Goal: Task Accomplishment & Management: Manage account settings

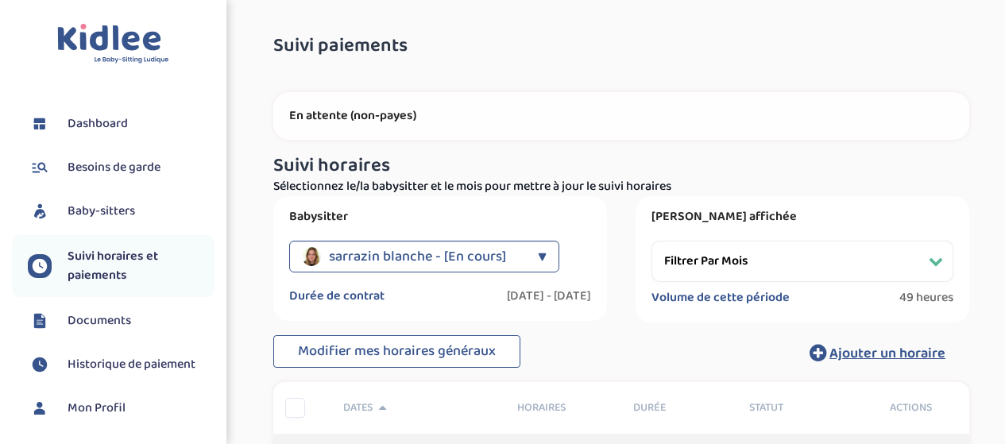
select select "[DATE]"
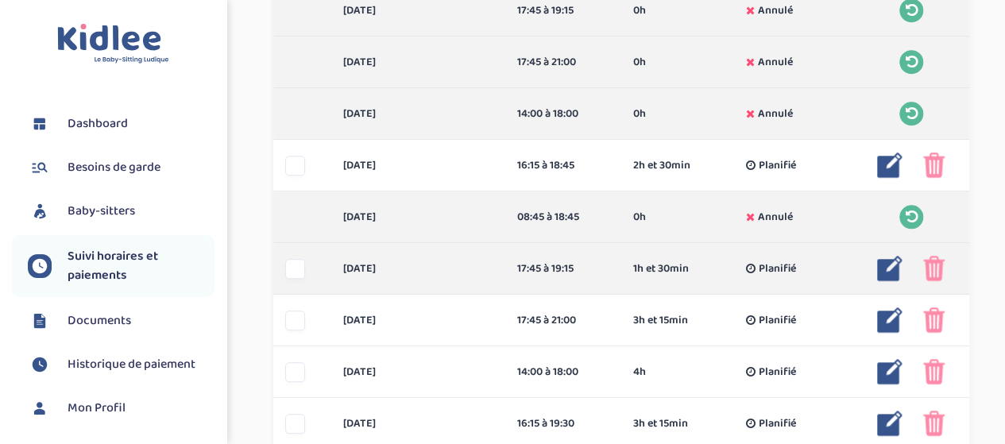
scroll to position [629, 0]
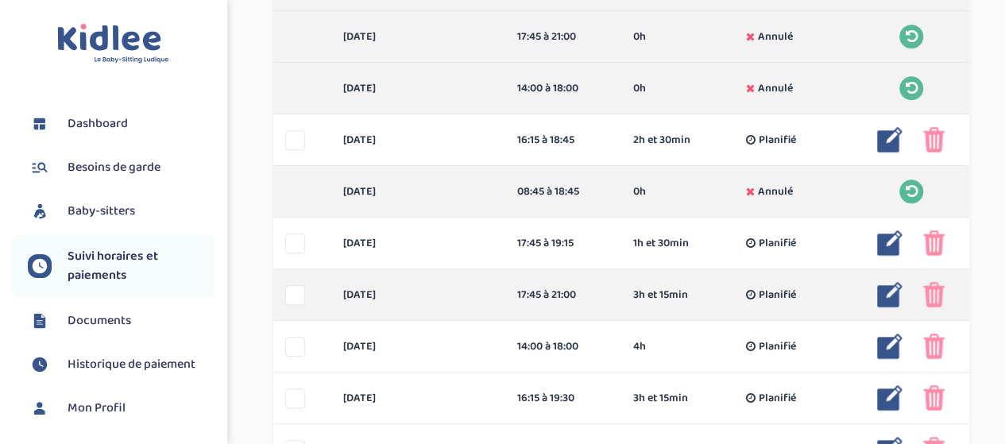
click at [931, 294] on img at bounding box center [933, 294] width 21 height 25
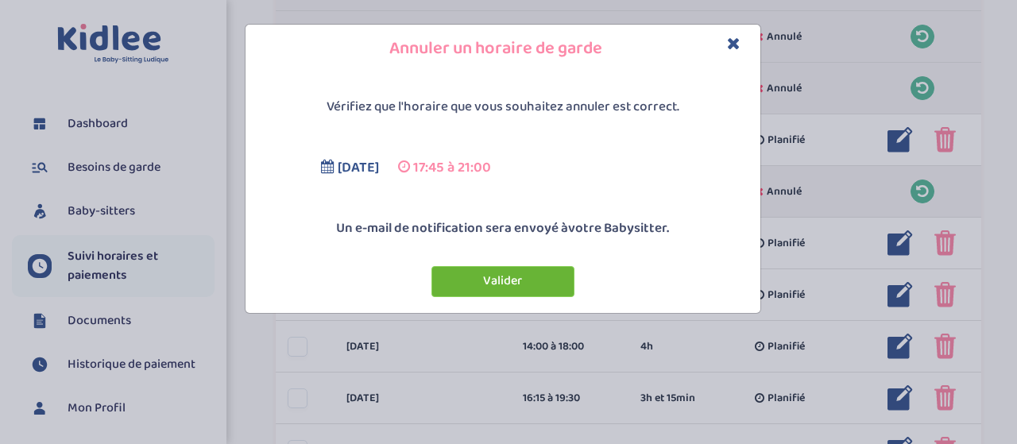
click at [470, 280] on button "Valider" at bounding box center [502, 281] width 143 height 31
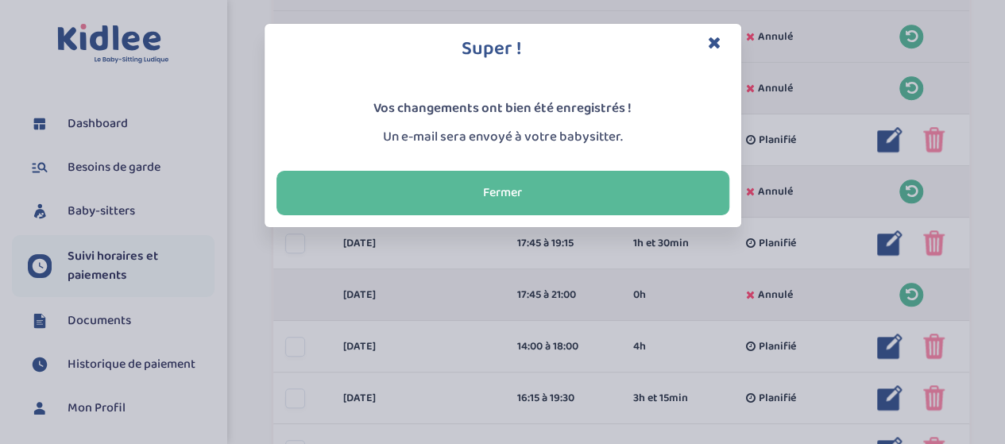
click at [713, 42] on icon "Close" at bounding box center [715, 42] width 14 height 17
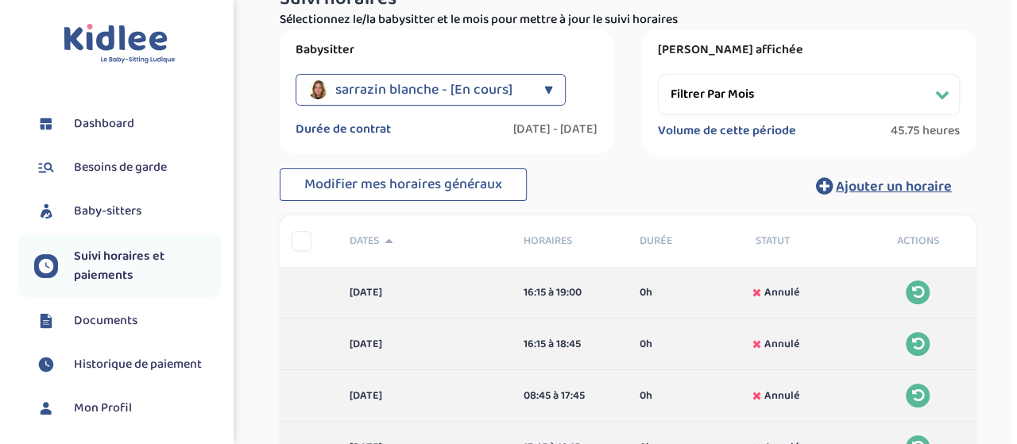
scroll to position [153, 0]
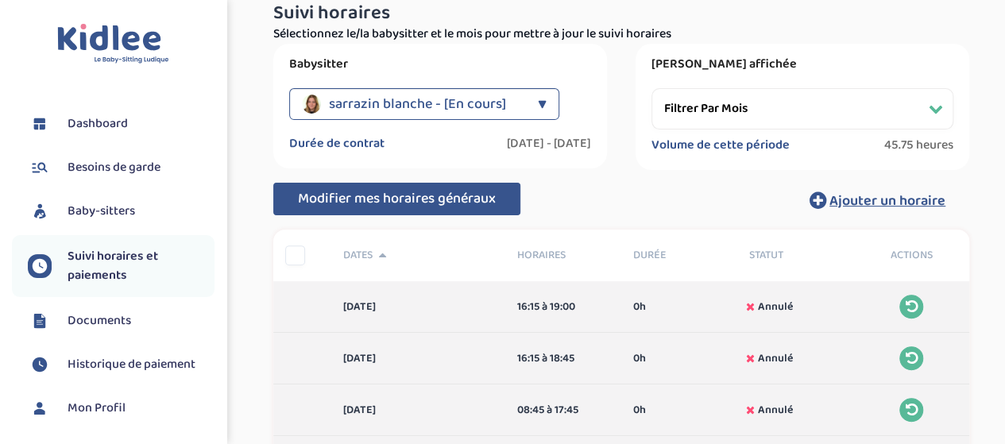
click at [431, 201] on span "Modifier mes horaires généraux" at bounding box center [397, 199] width 198 height 22
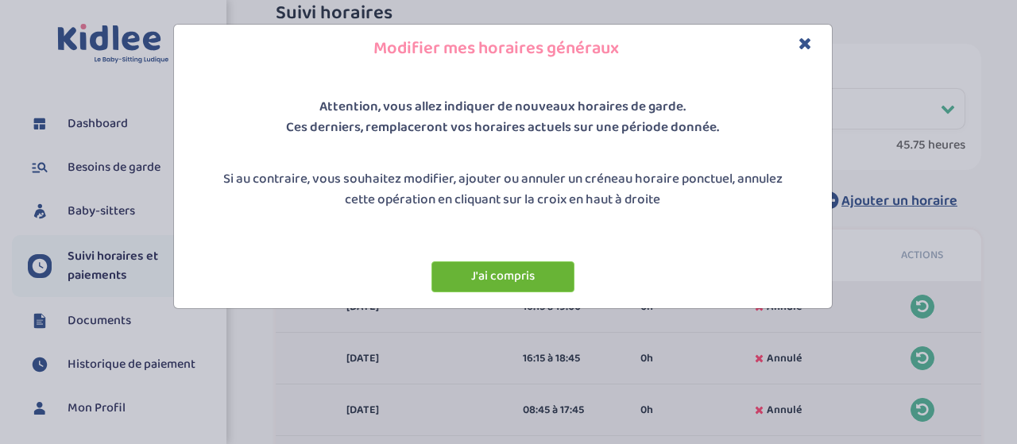
click at [528, 278] on button "J'ai compris" at bounding box center [502, 276] width 143 height 31
select select "2"
select select "3"
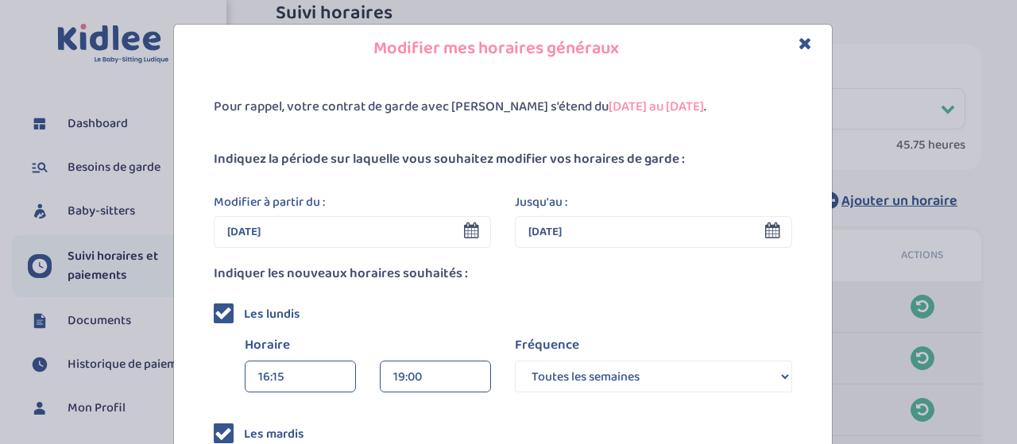
click at [464, 234] on icon at bounding box center [471, 230] width 15 height 16
click at [464, 233] on icon at bounding box center [471, 230] width 15 height 16
click at [369, 243] on input "[DATE]" at bounding box center [352, 232] width 277 height 32
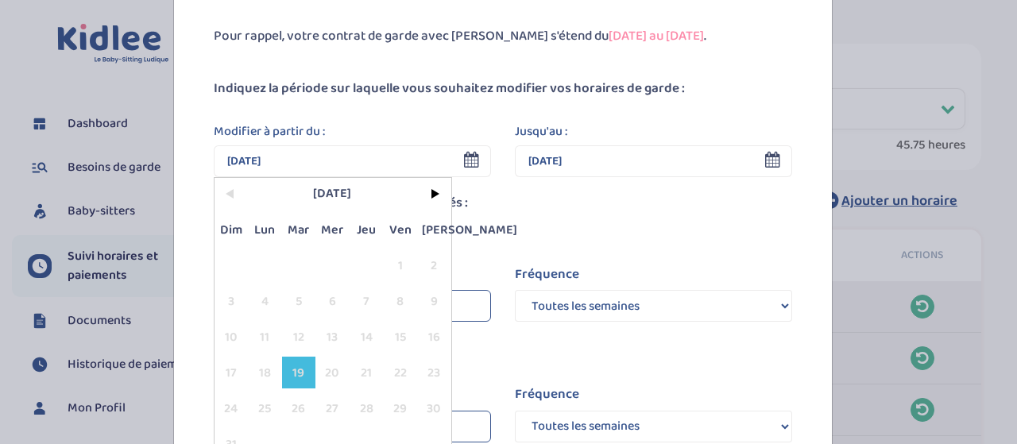
scroll to position [159, 0]
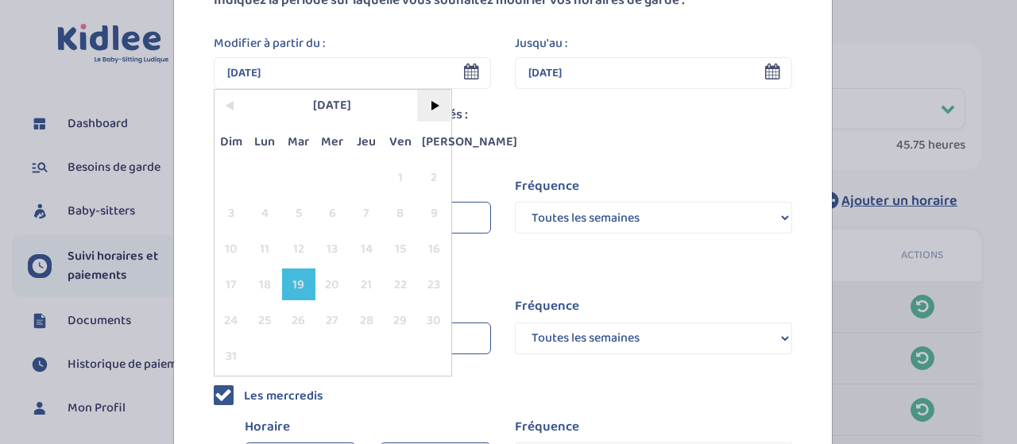
click at [431, 104] on span ">" at bounding box center [434, 106] width 34 height 32
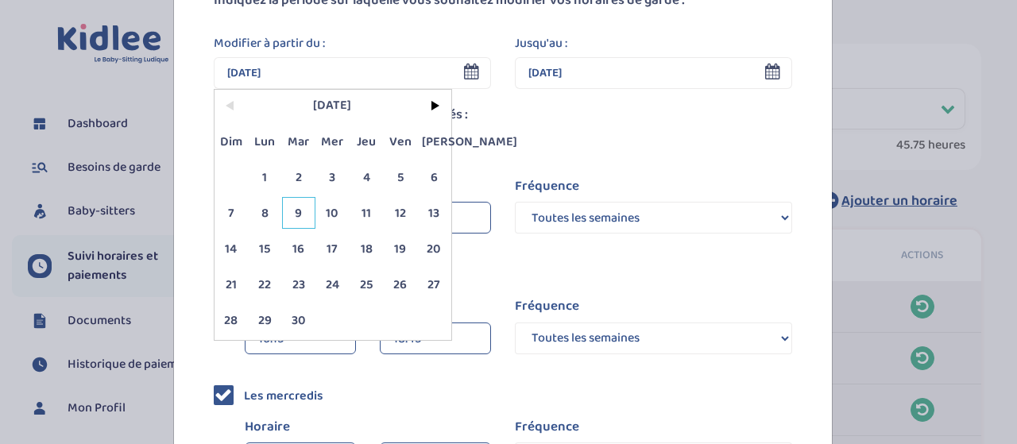
click at [292, 210] on span "9" at bounding box center [299, 213] width 34 height 32
type input "[DATE]"
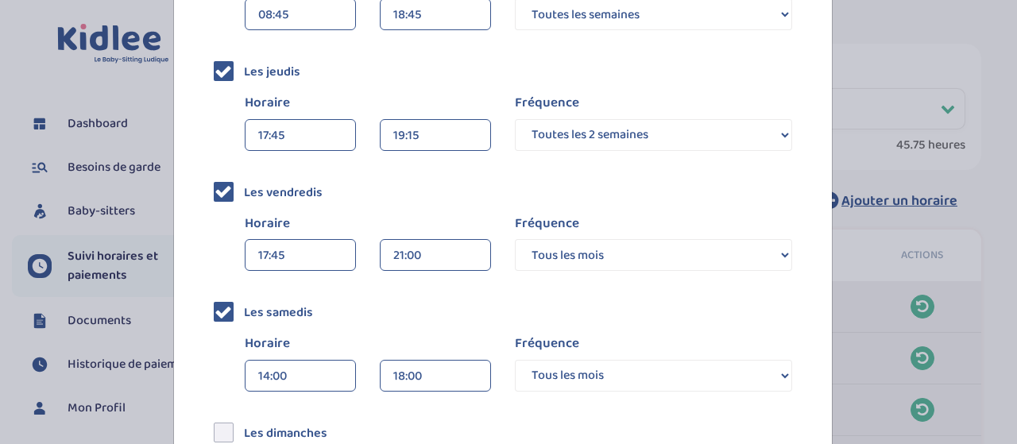
scroll to position [636, 0]
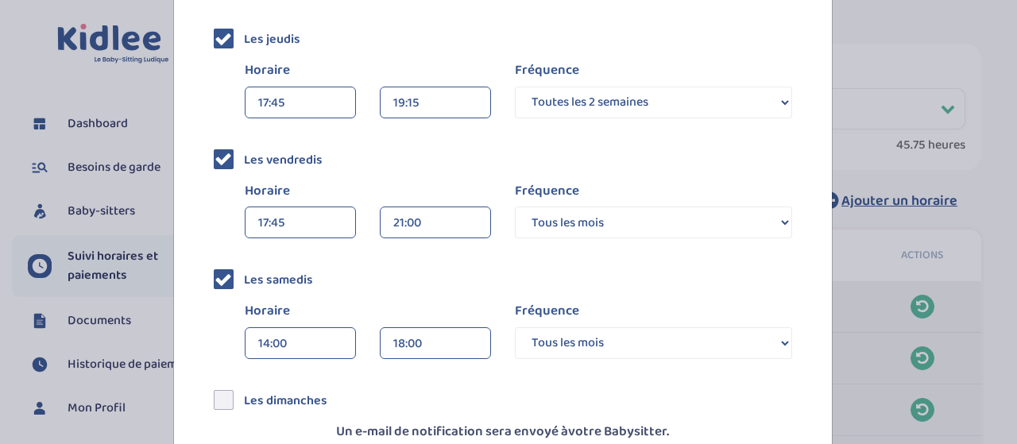
click at [219, 276] on icon at bounding box center [223, 279] width 17 height 17
click at [242, 273] on input "checkbox" at bounding box center [242, 273] width 0 height 0
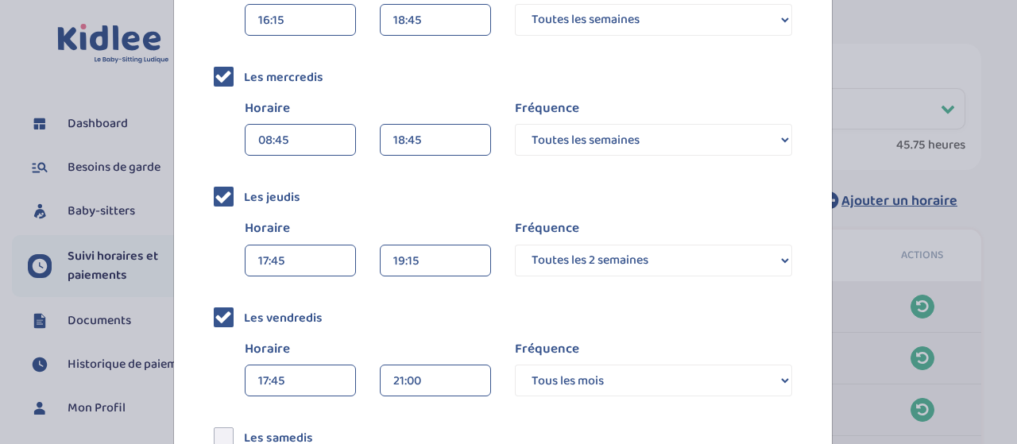
scroll to position [477, 0]
click at [548, 260] on select "Toutes les semaines Toutes les 2 semaines Tous les mois" at bounding box center [653, 262] width 277 height 32
select select "1"
click at [515, 246] on select "Toutes les semaines Toutes les 2 semaines Tous les mois" at bounding box center [653, 262] width 277 height 32
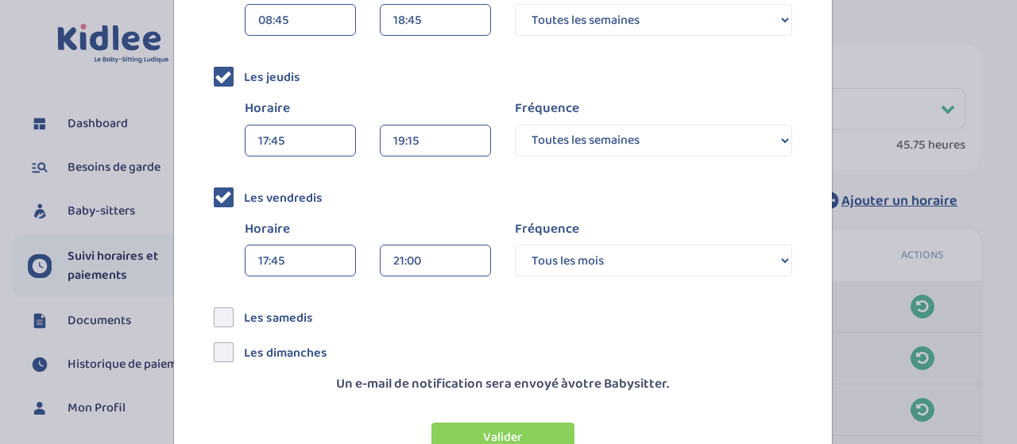
scroll to position [636, 0]
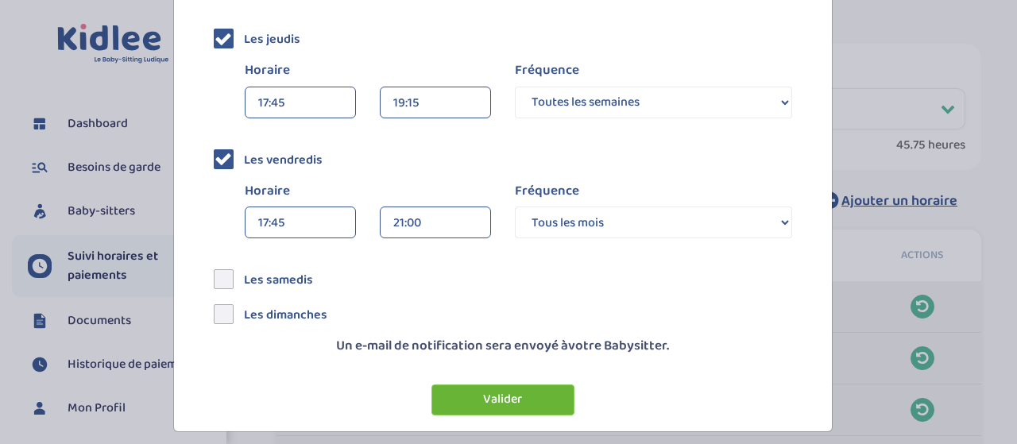
click at [477, 395] on button "Valider" at bounding box center [502, 400] width 143 height 31
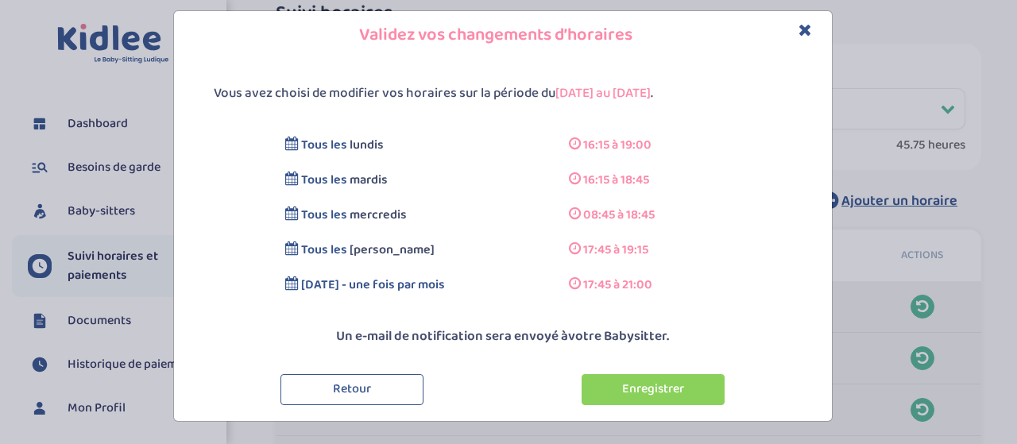
click at [605, 390] on button "Enregistrer" at bounding box center [653, 389] width 143 height 31
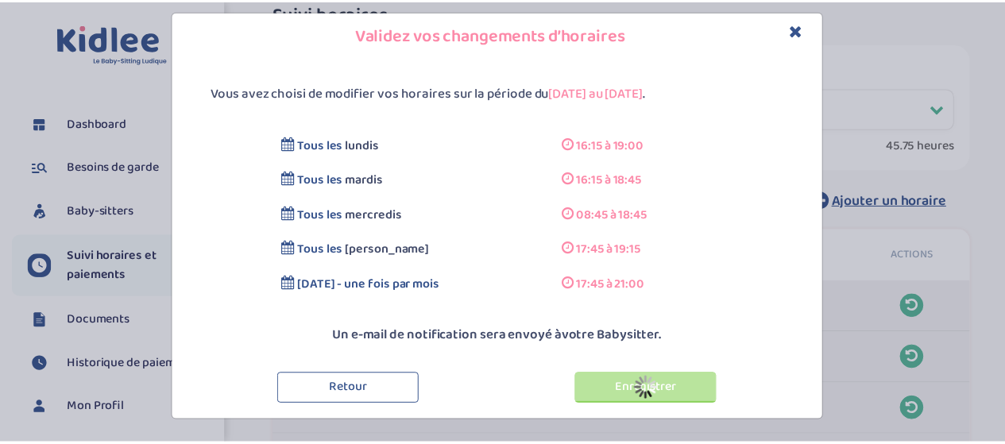
scroll to position [0, 0]
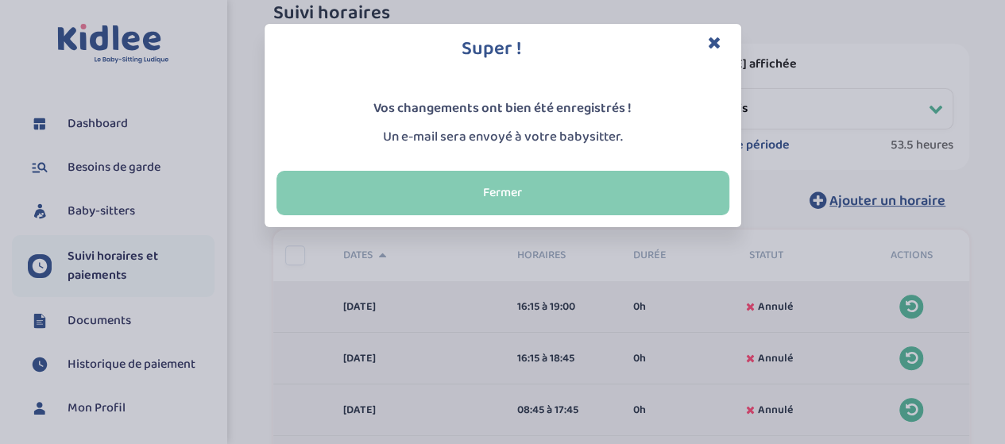
click at [485, 184] on button "Fermer" at bounding box center [502, 193] width 453 height 44
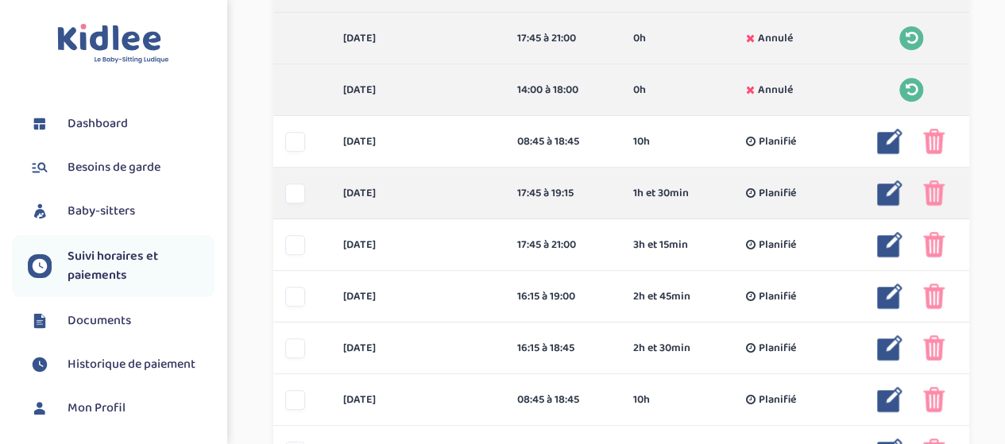
scroll to position [629, 0]
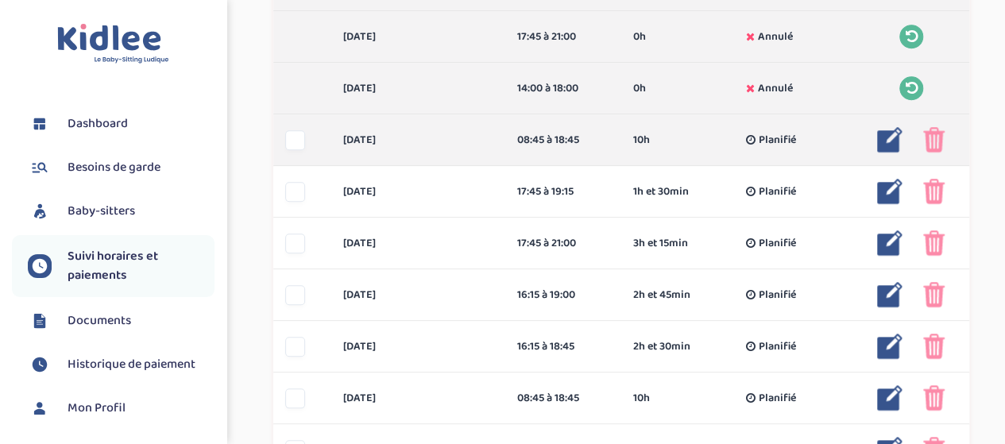
drag, startPoint x: 292, startPoint y: 141, endPoint x: 329, endPoint y: 147, distance: 37.8
click at [292, 141] on div at bounding box center [295, 140] width 20 height 20
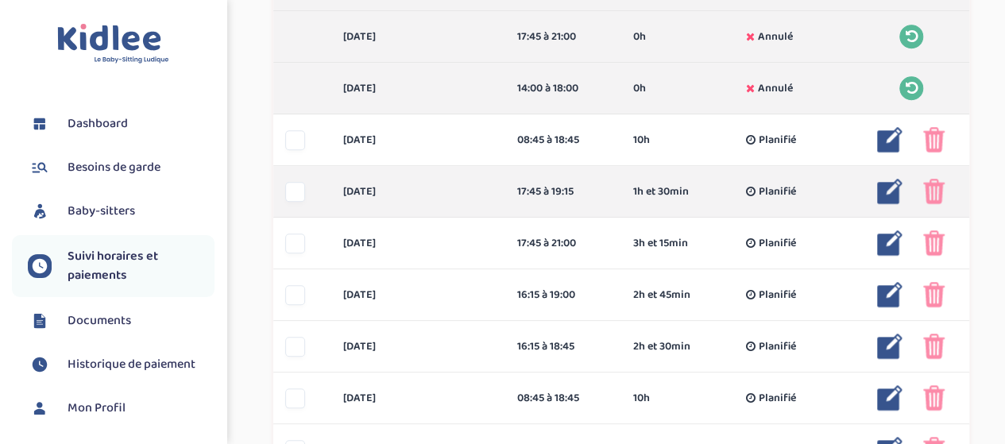
scroll to position [689, 0]
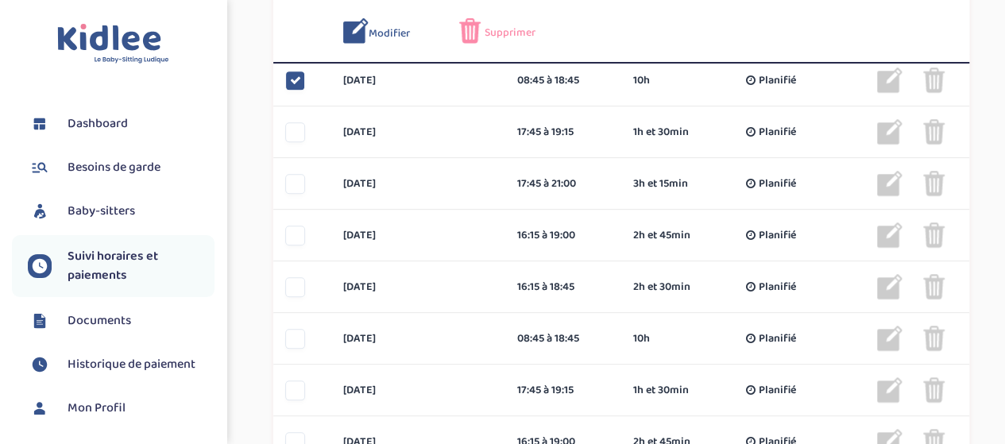
click at [496, 34] on span "Supprimer" at bounding box center [510, 33] width 51 height 17
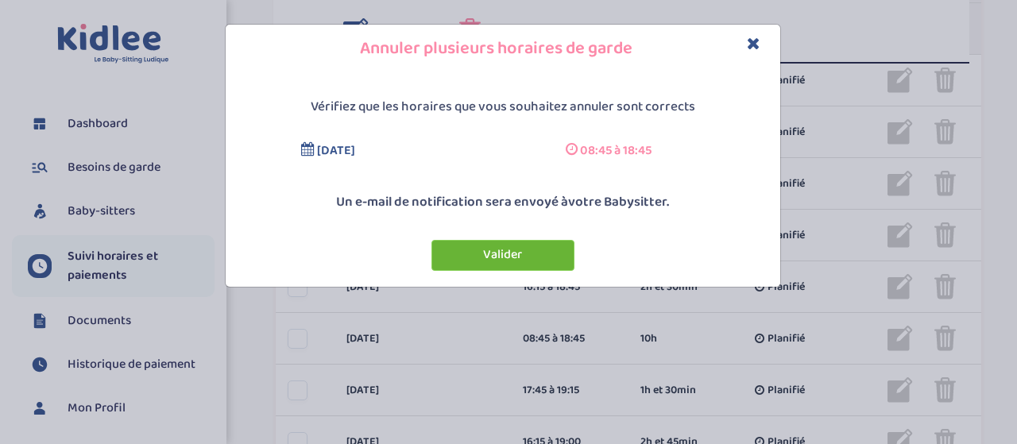
click at [470, 261] on button "Valider" at bounding box center [502, 255] width 143 height 31
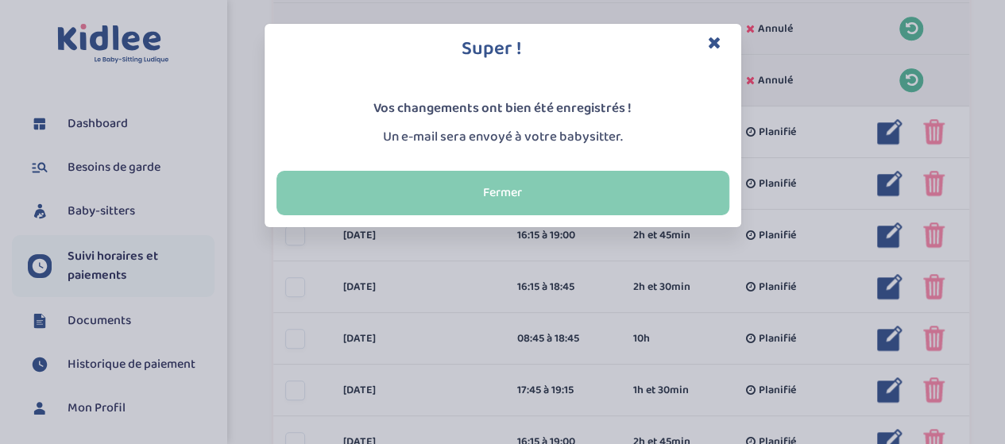
click at [485, 172] on button "Fermer" at bounding box center [502, 193] width 453 height 44
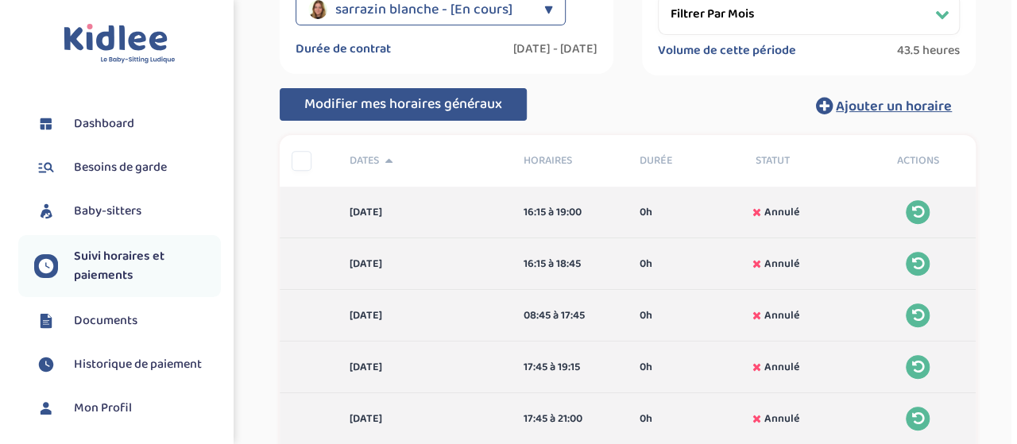
scroll to position [212, 0]
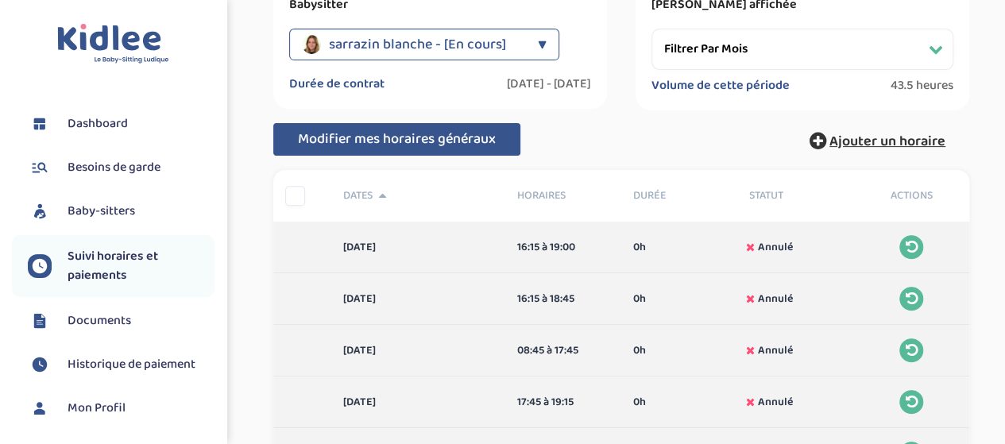
click at [879, 139] on span "Ajouter un horaire" at bounding box center [887, 141] width 116 height 22
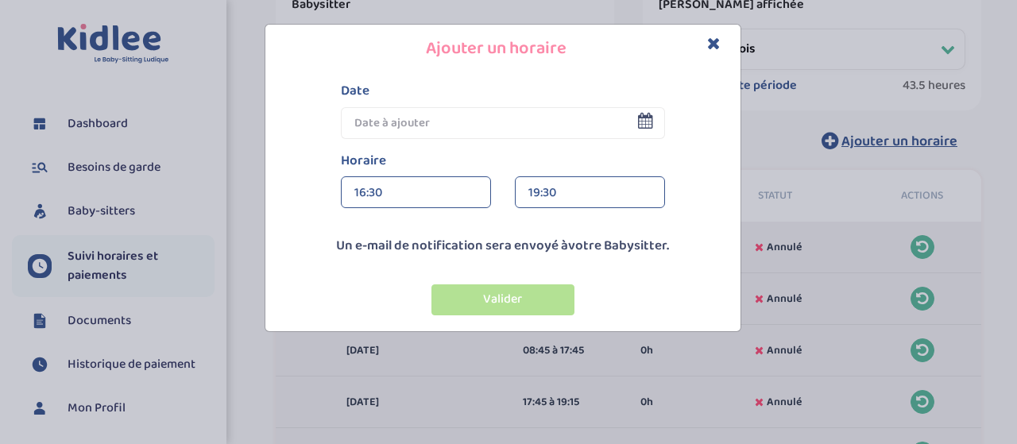
click at [424, 122] on input "text" at bounding box center [503, 123] width 324 height 32
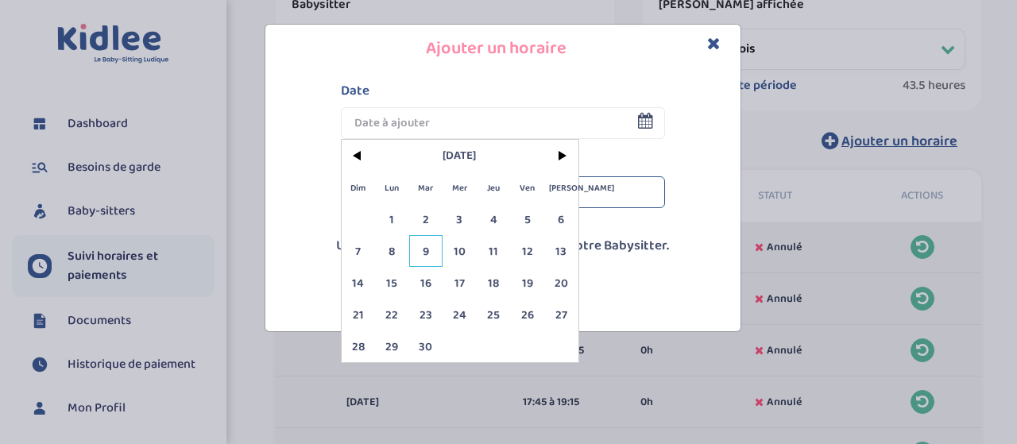
click at [425, 255] on span "9" at bounding box center [426, 251] width 34 height 32
type input "[DATE]"
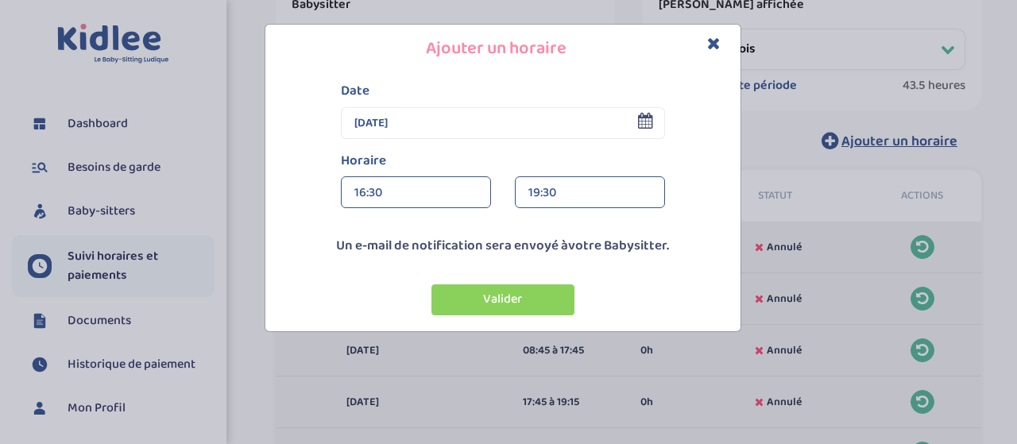
click at [402, 193] on div "16:30" at bounding box center [415, 193] width 123 height 32
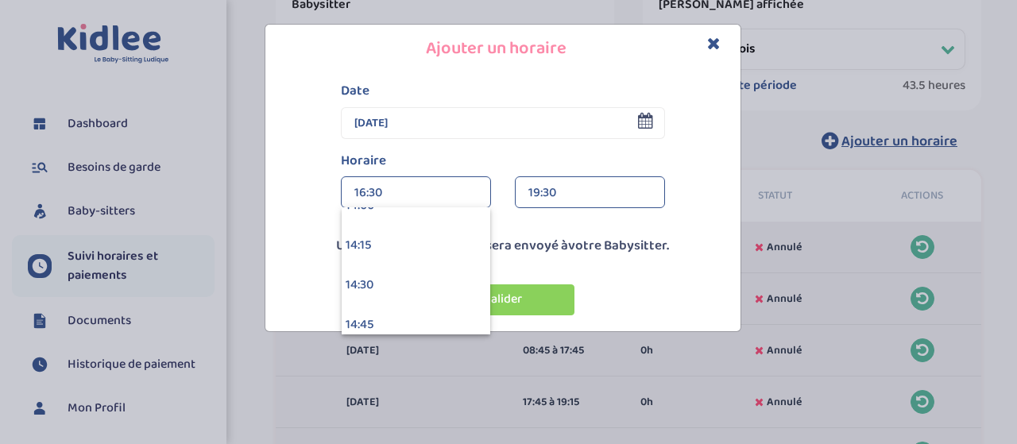
scroll to position [2542, 0]
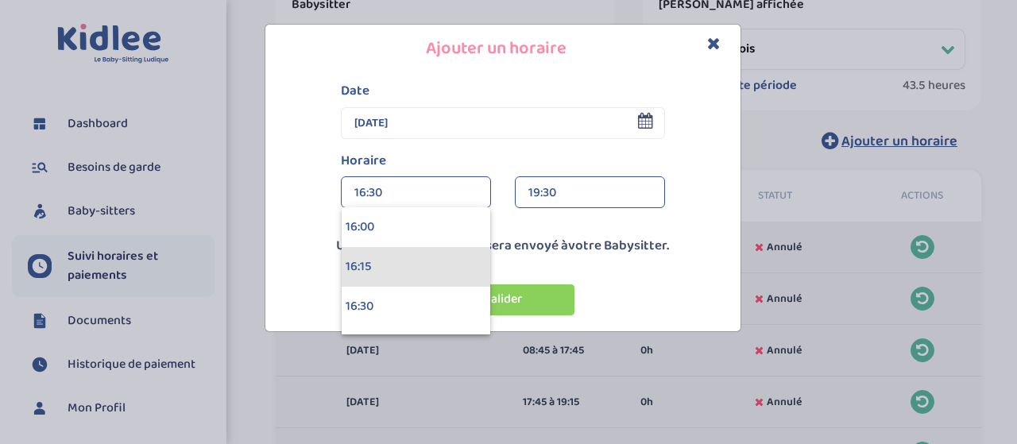
click at [392, 274] on div "16:15" at bounding box center [416, 267] width 149 height 40
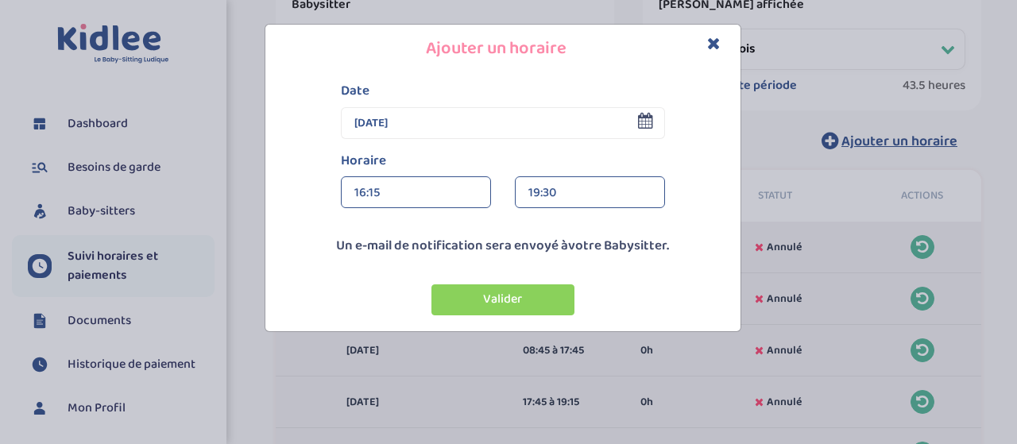
click at [601, 195] on div "19:30" at bounding box center [589, 193] width 123 height 32
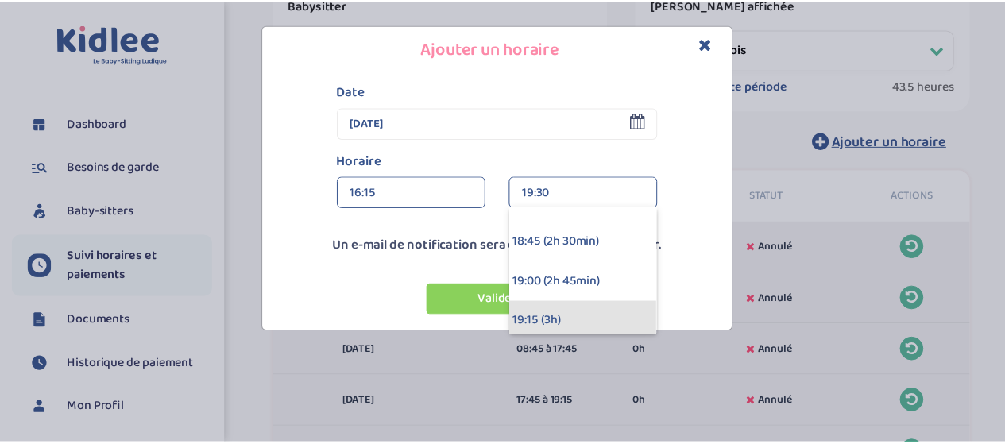
scroll to position [318, 0]
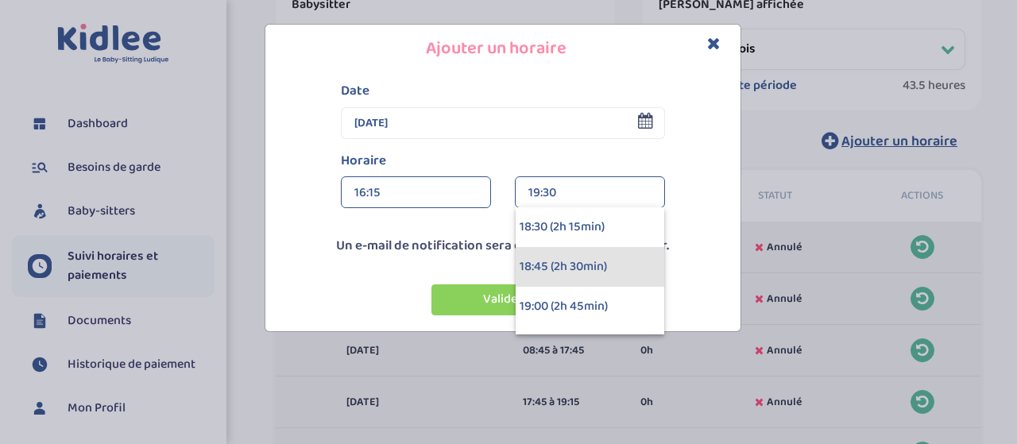
click at [551, 266] on div "18:45 (2h 30min)" at bounding box center [590, 267] width 149 height 40
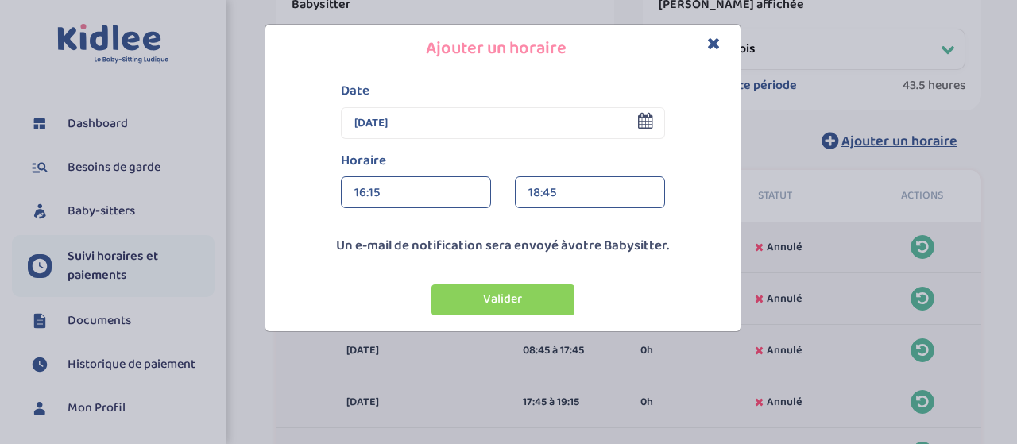
click at [552, 266] on div "Valider" at bounding box center [502, 294] width 467 height 59
click at [513, 300] on button "Valider" at bounding box center [502, 299] width 143 height 31
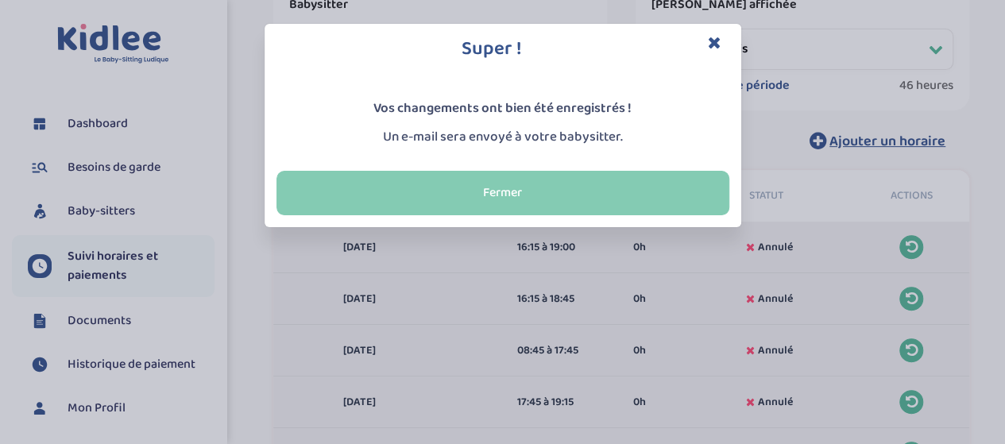
click at [464, 190] on button "Fermer" at bounding box center [502, 193] width 453 height 44
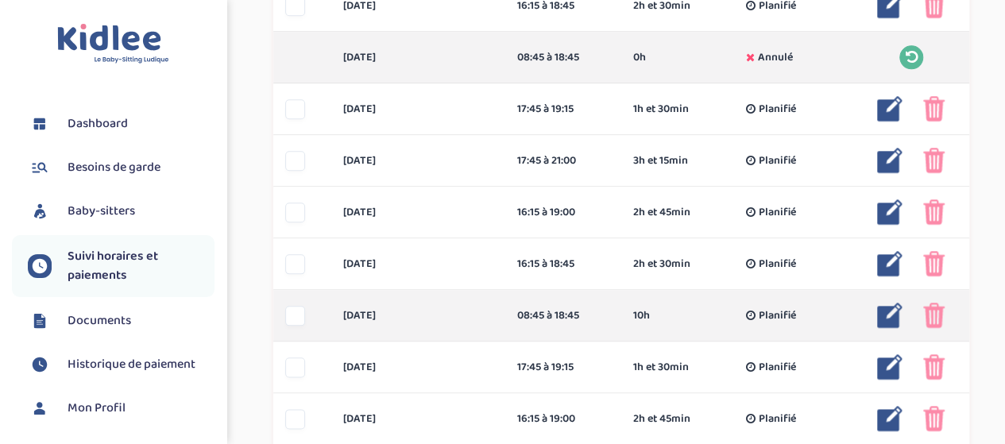
scroll to position [768, 0]
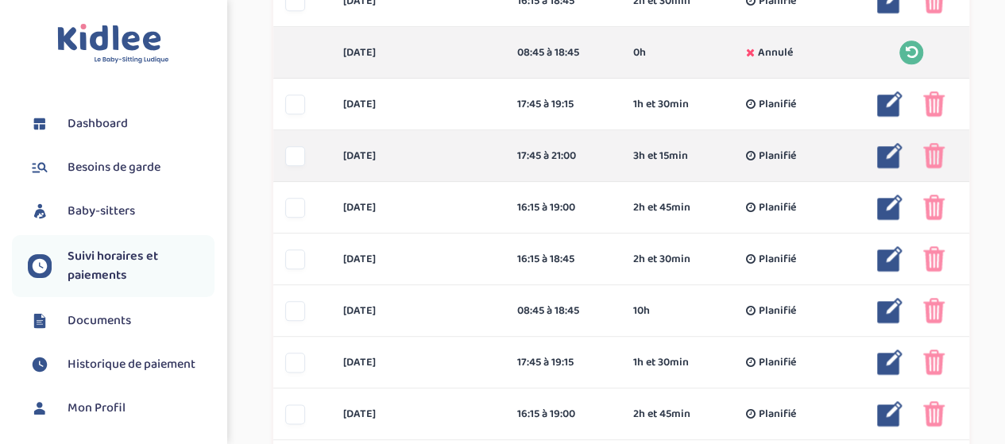
click at [292, 158] on div at bounding box center [295, 156] width 20 height 20
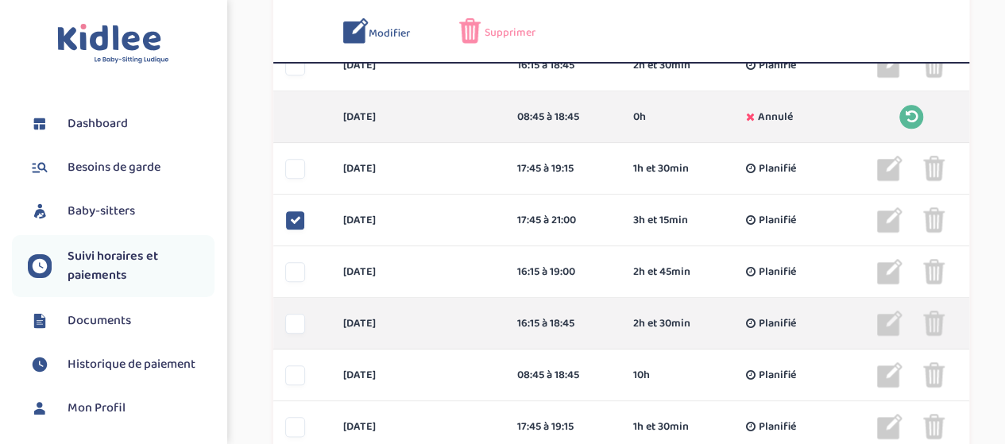
scroll to position [689, 0]
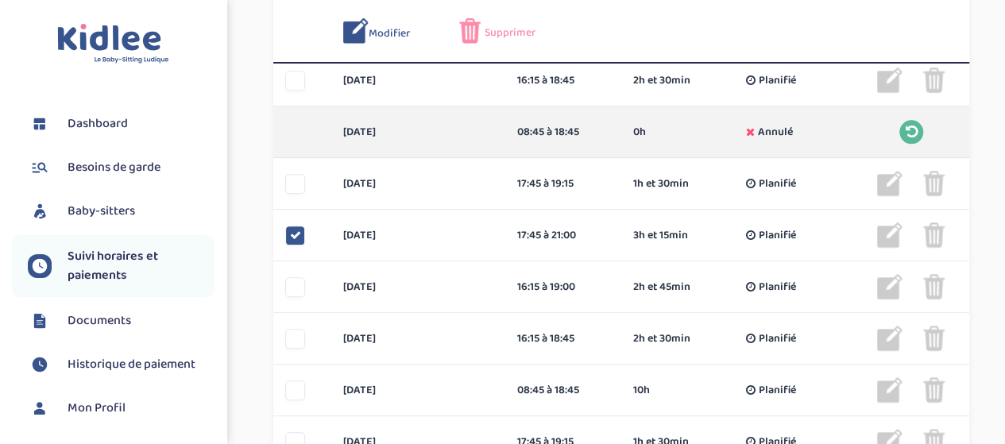
click at [475, 36] on img at bounding box center [469, 30] width 21 height 25
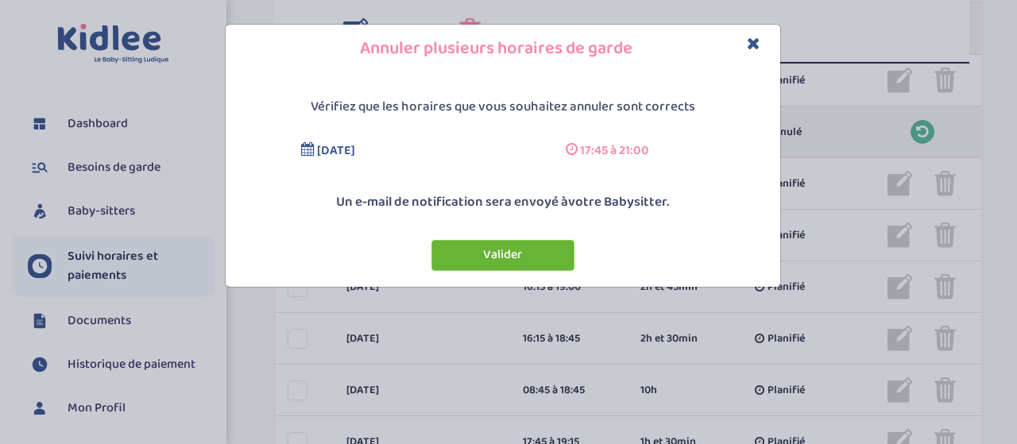
click at [511, 255] on button "Valider" at bounding box center [502, 255] width 143 height 31
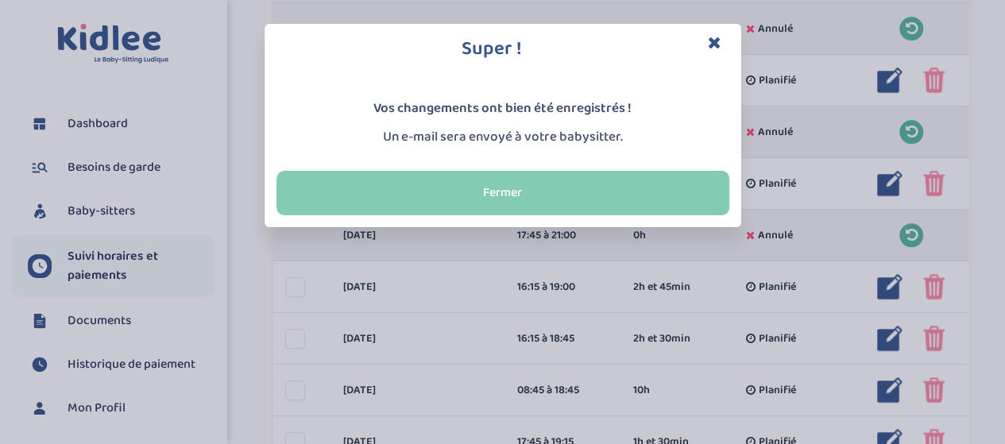
click at [477, 193] on button "Fermer" at bounding box center [502, 193] width 453 height 44
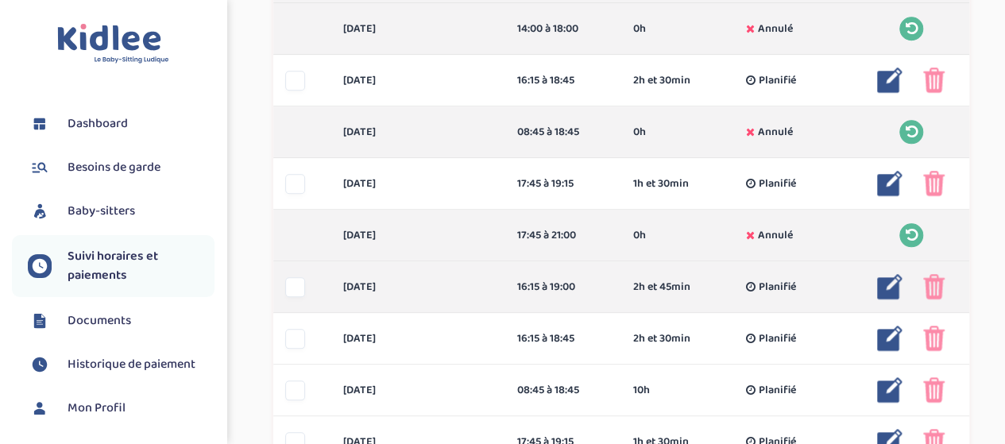
click at [884, 288] on img at bounding box center [889, 286] width 25 height 25
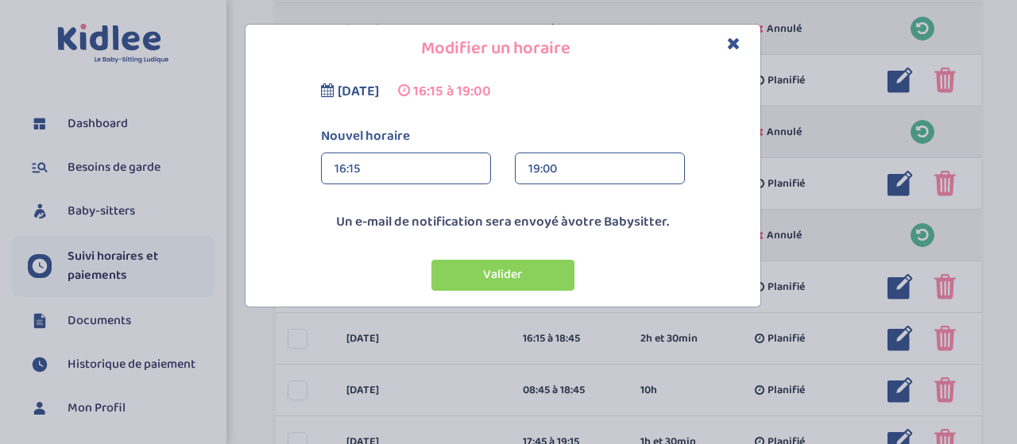
click at [587, 171] on div "19:00" at bounding box center [599, 169] width 143 height 32
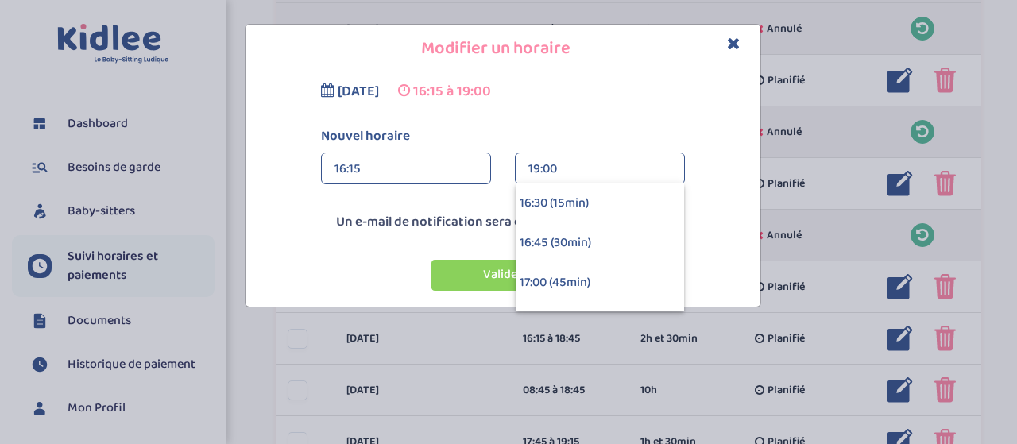
drag, startPoint x: 572, startPoint y: 207, endPoint x: 556, endPoint y: 223, distance: 23.0
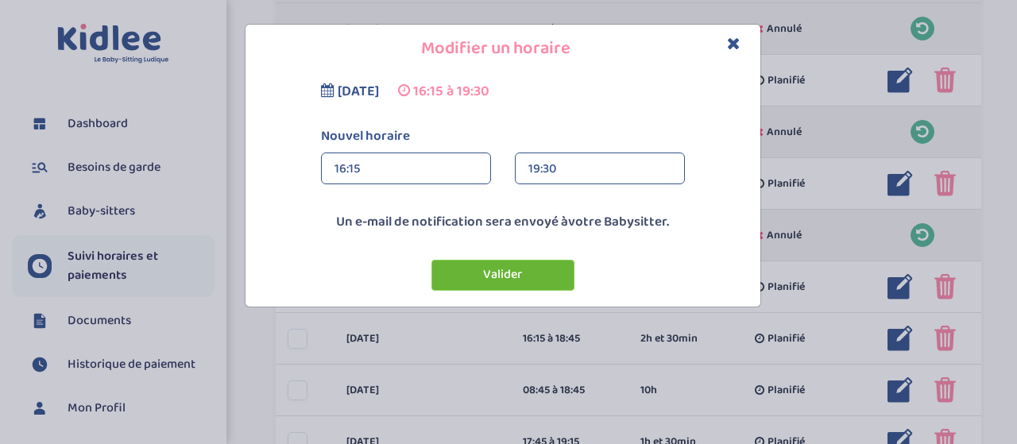
click at [516, 278] on button "Valider" at bounding box center [502, 275] width 143 height 31
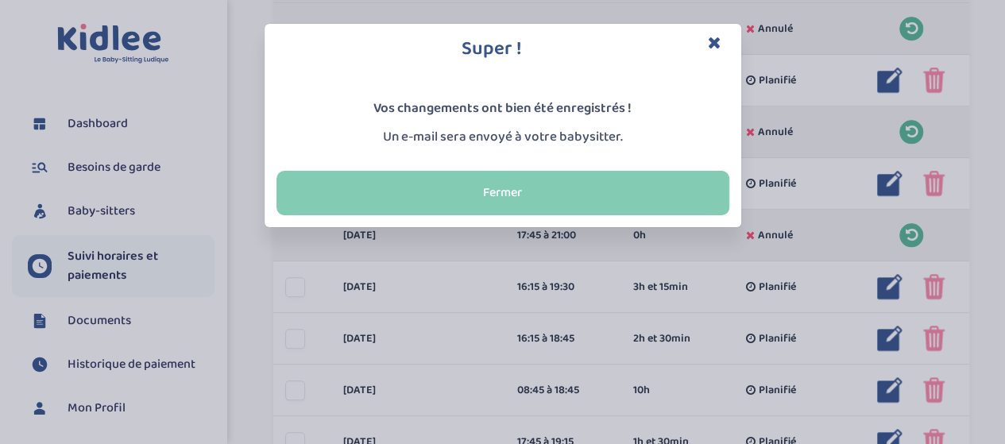
click at [482, 194] on button "Fermer" at bounding box center [502, 193] width 453 height 44
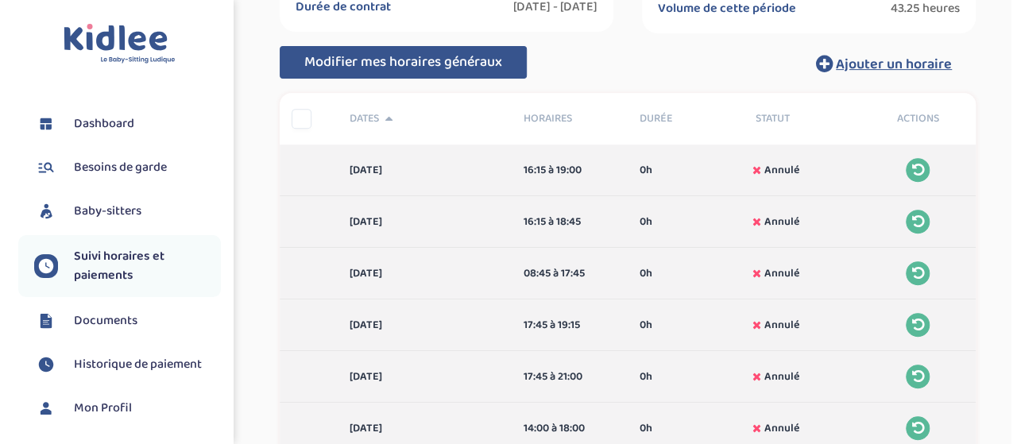
scroll to position [212, 0]
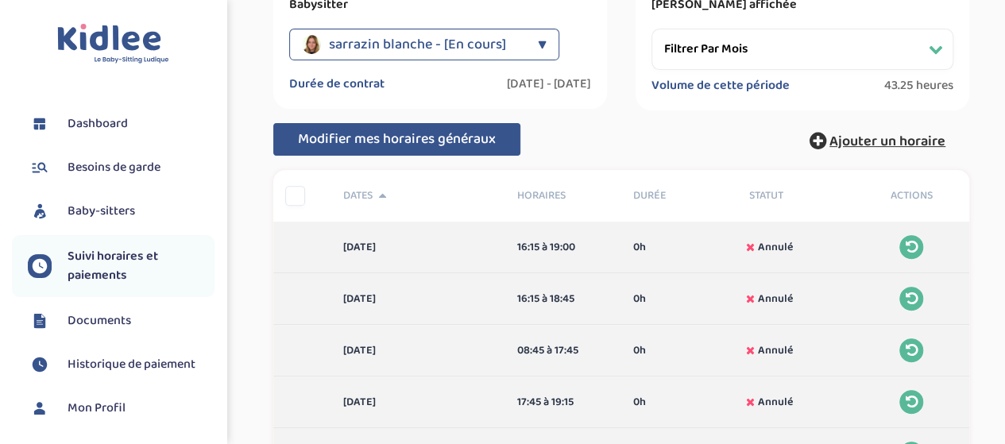
click at [889, 142] on span "Ajouter un horaire" at bounding box center [887, 141] width 116 height 22
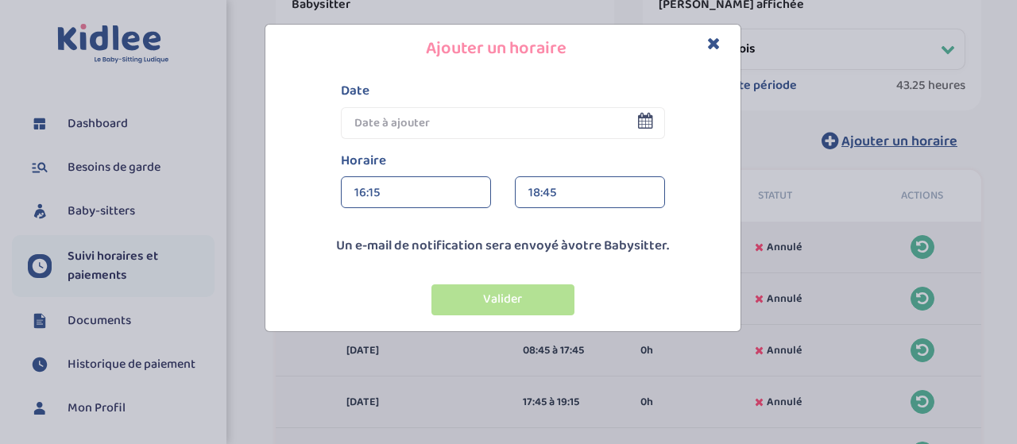
click at [423, 125] on input "text" at bounding box center [503, 123] width 324 height 32
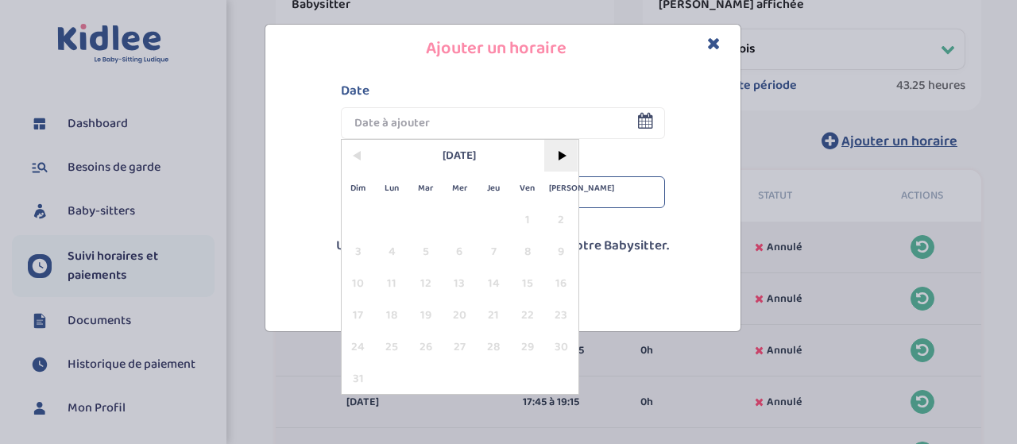
click at [556, 153] on span ">" at bounding box center [561, 156] width 34 height 32
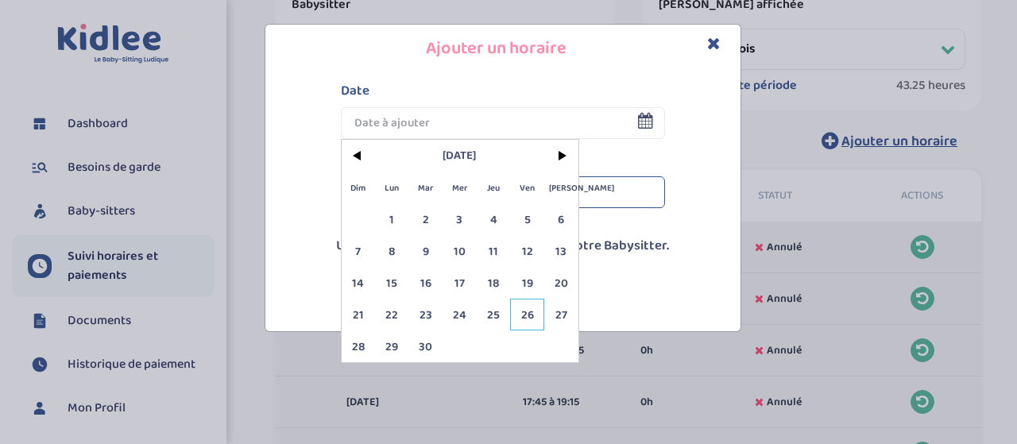
click at [524, 312] on span "26" at bounding box center [527, 315] width 34 height 32
type input "[DATE]"
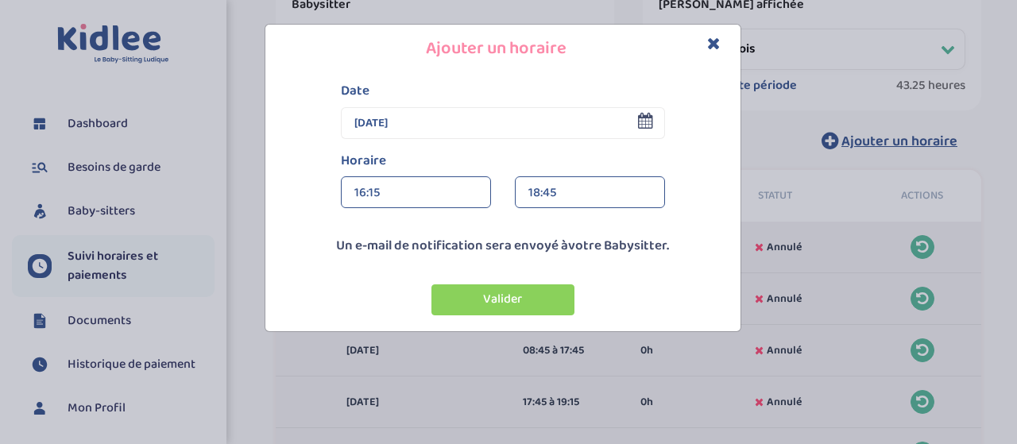
click at [579, 190] on div "18:45" at bounding box center [589, 193] width 123 height 32
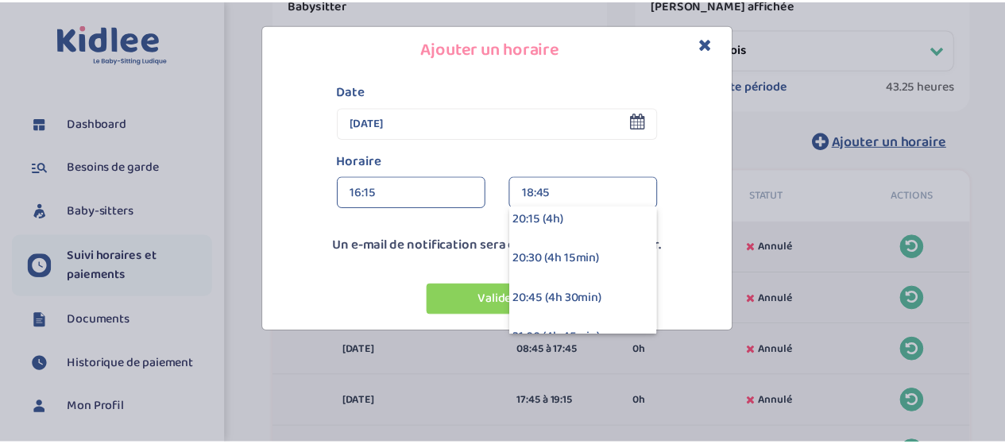
scroll to position [636, 0]
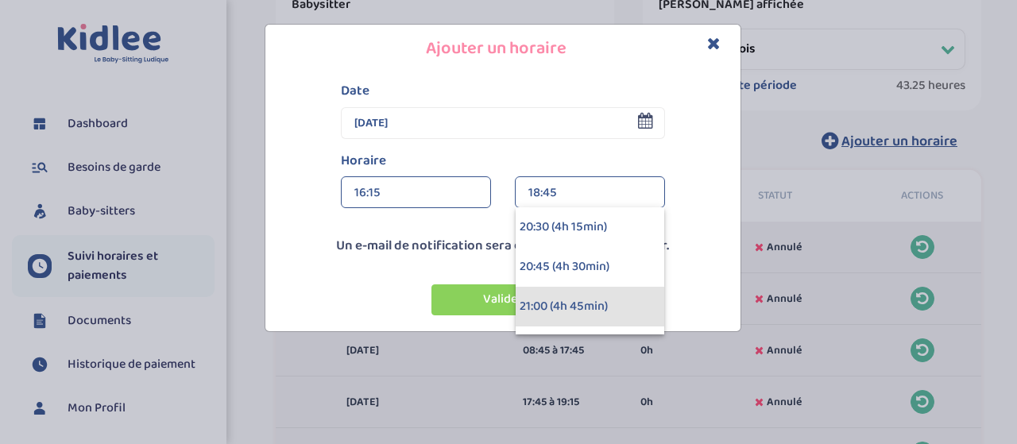
click at [597, 303] on div "21:00 (4h 45min)" at bounding box center [590, 307] width 149 height 40
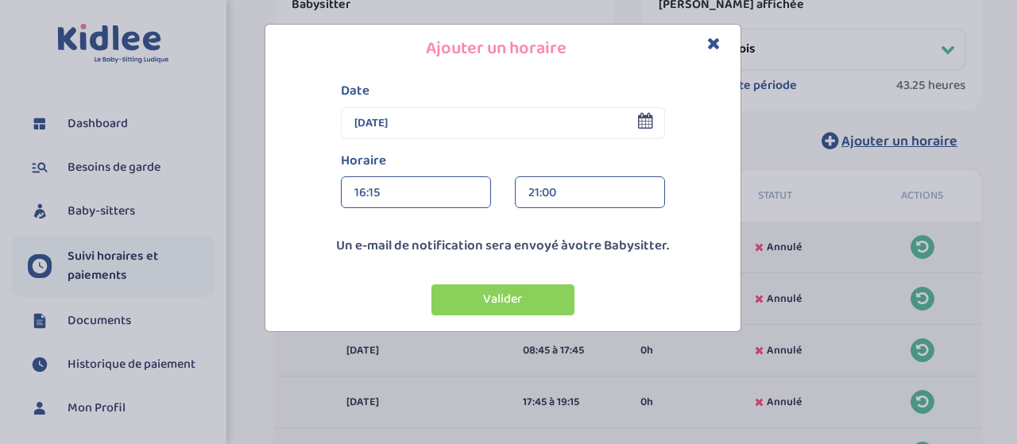
click at [605, 192] on div "21:00" at bounding box center [589, 193] width 123 height 32
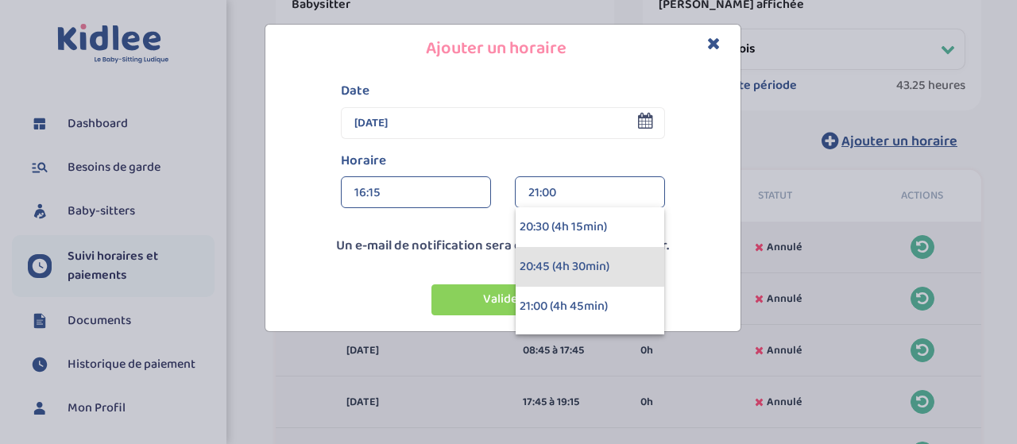
click at [615, 265] on div "20:45 (4h 30min)" at bounding box center [590, 267] width 149 height 40
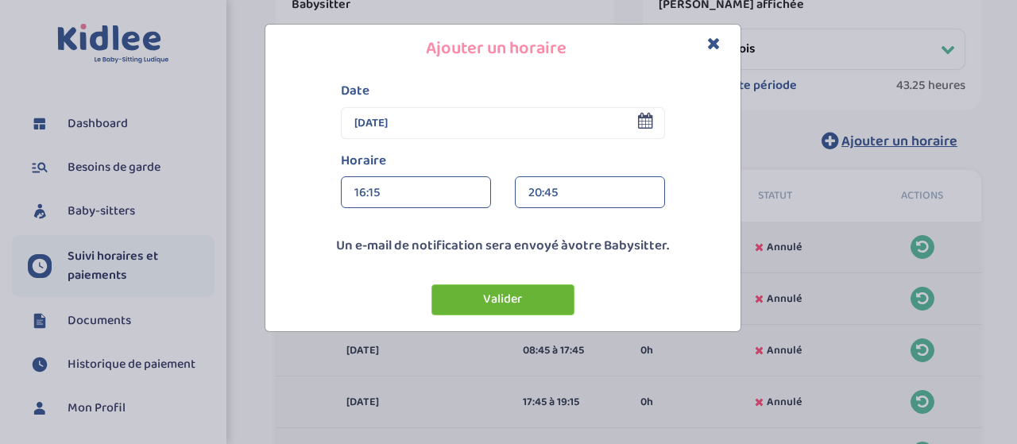
click at [527, 302] on button "Valider" at bounding box center [502, 299] width 143 height 31
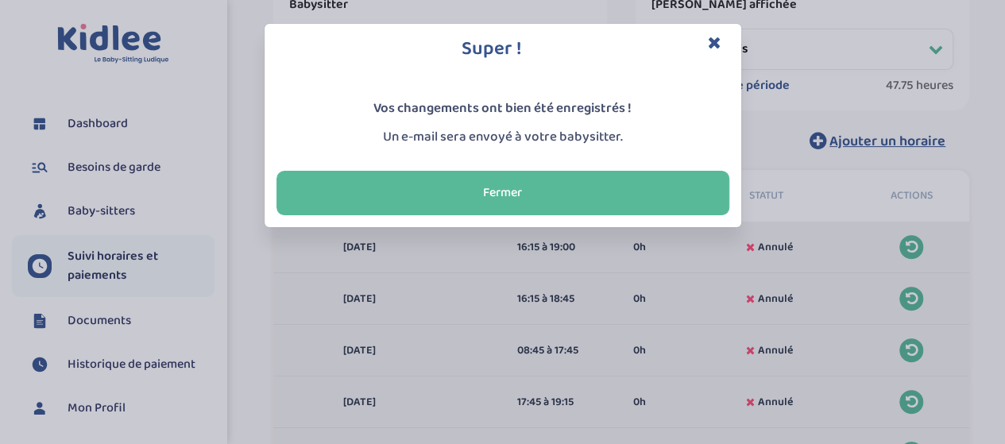
drag, startPoint x: 487, startPoint y: 196, endPoint x: 499, endPoint y: 213, distance: 20.5
click at [491, 199] on button "Fermer" at bounding box center [502, 193] width 453 height 44
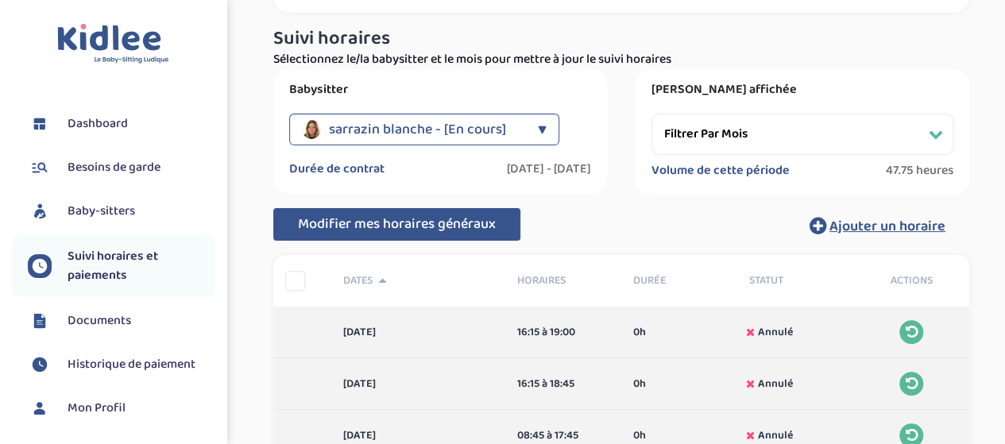
scroll to position [25, 0]
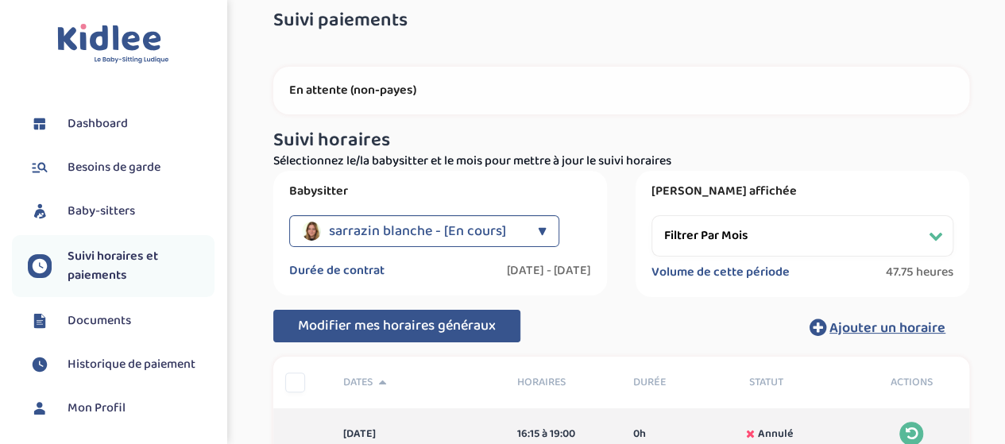
click at [738, 233] on select "Filtrer par mois [DATE] [DATE] [DATE] [DATE] [DATE] [DATE] [DATE] [DATE] [DATE]…" at bounding box center [802, 235] width 302 height 41
select select "[DATE]"
click at [651, 215] on select "Filtrer par mois [DATE] [DATE] [DATE] [DATE] [DATE] [DATE] [DATE] [DATE] [DATE]…" at bounding box center [802, 235] width 302 height 41
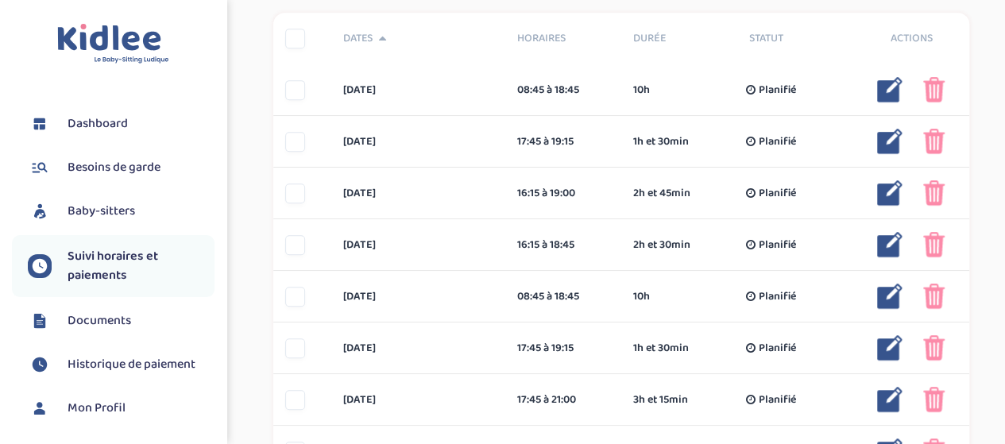
scroll to position [319, 0]
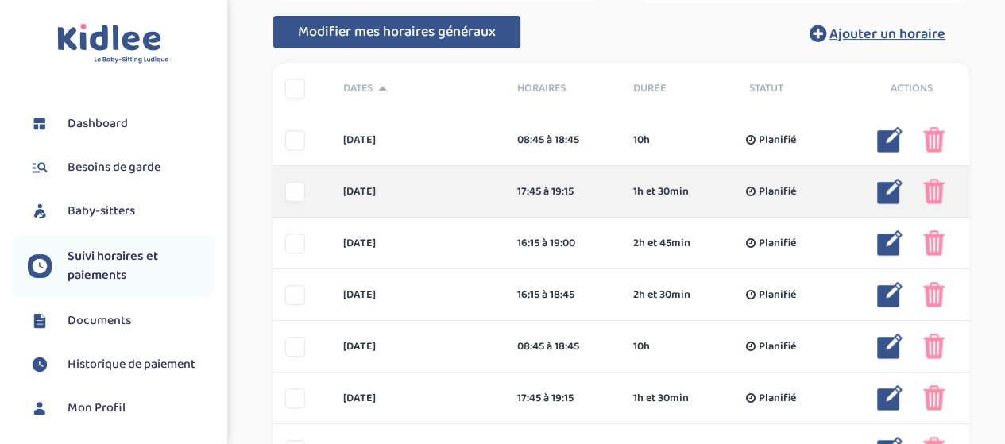
click at [292, 191] on div at bounding box center [295, 192] width 20 height 20
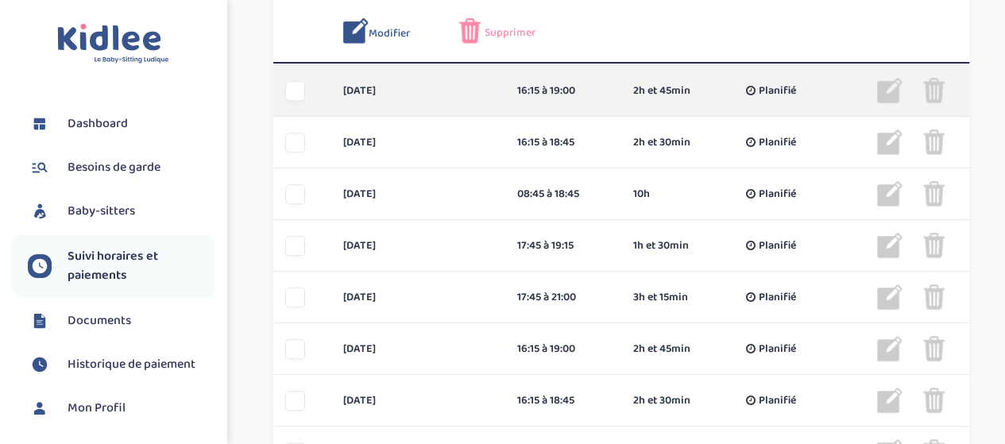
scroll to position [478, 0]
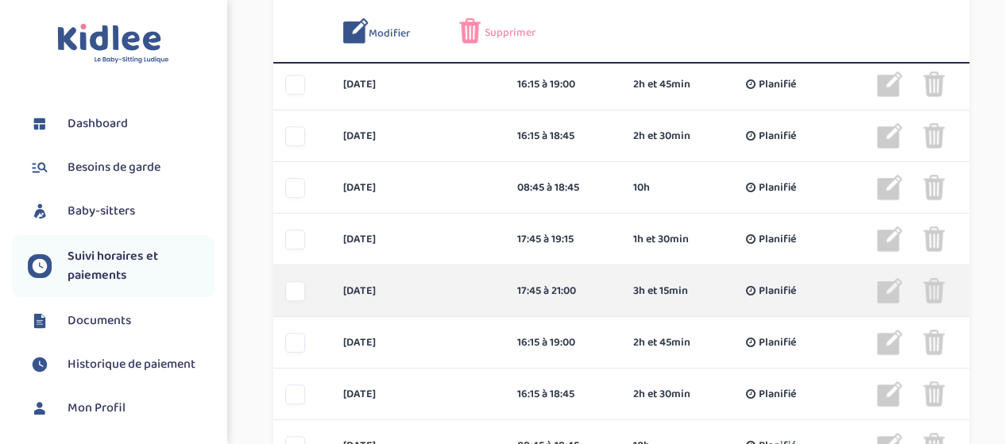
click at [296, 286] on div at bounding box center [295, 291] width 20 height 20
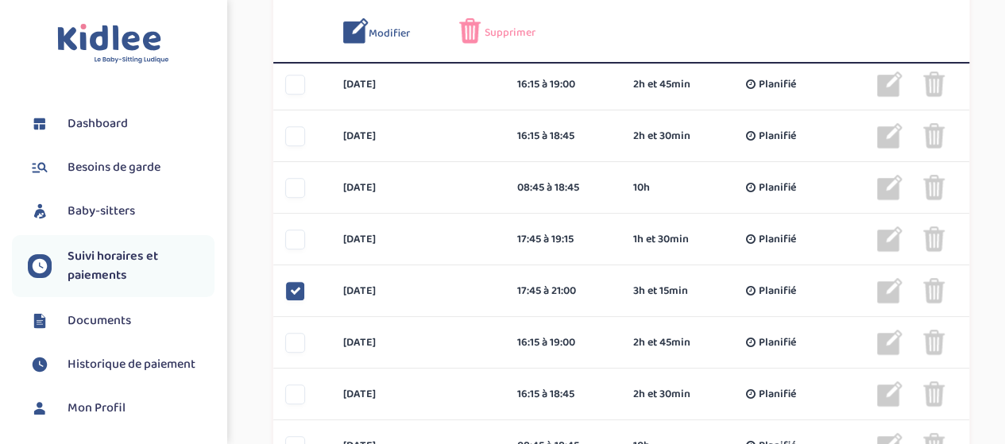
click at [491, 33] on span "Supprimer" at bounding box center [510, 33] width 51 height 17
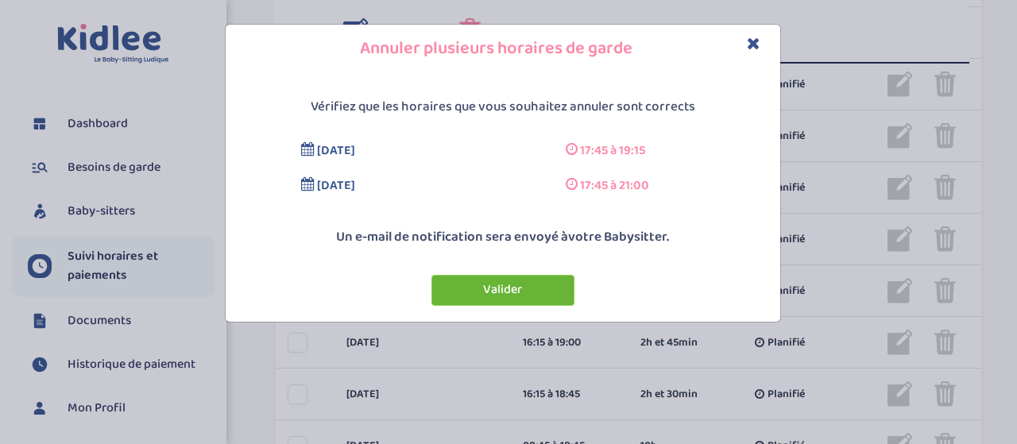
click at [453, 292] on button "Valider" at bounding box center [502, 290] width 143 height 31
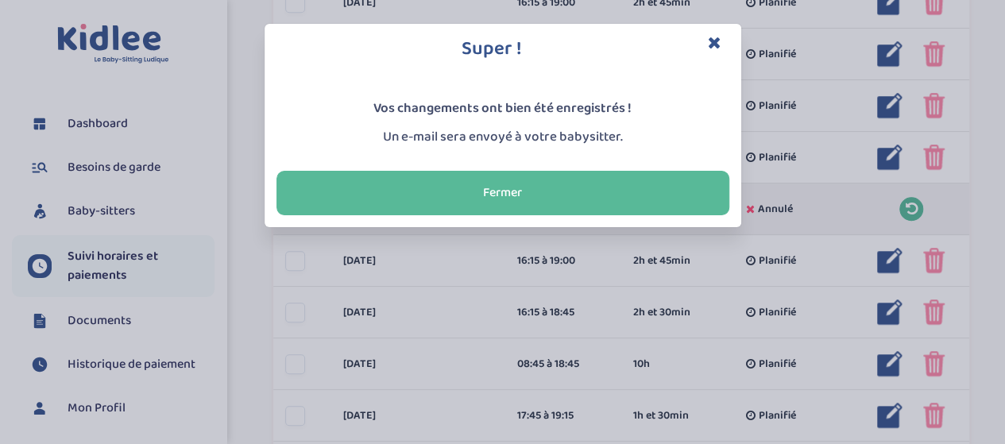
scroll to position [637, 0]
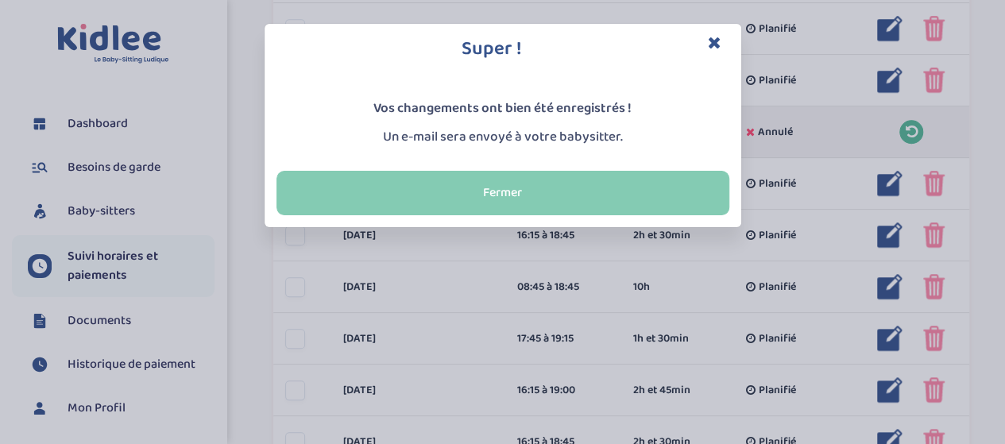
click at [526, 195] on button "Fermer" at bounding box center [502, 193] width 453 height 44
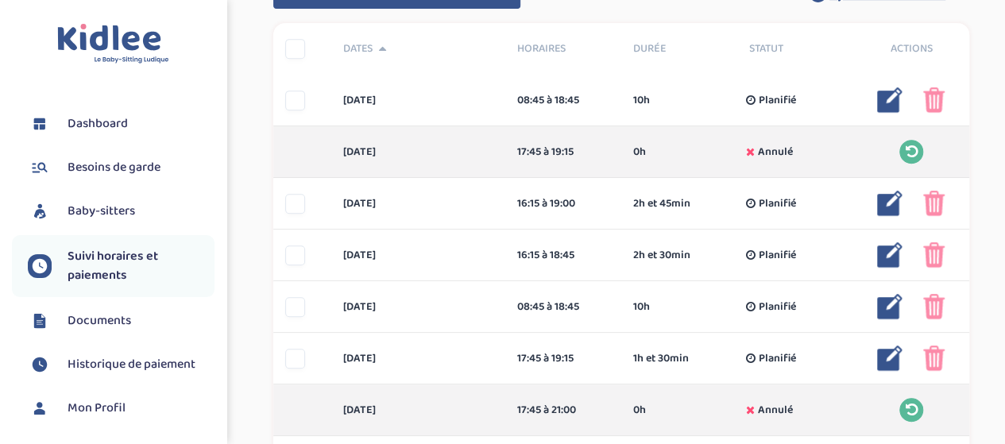
scroll to position [319, 0]
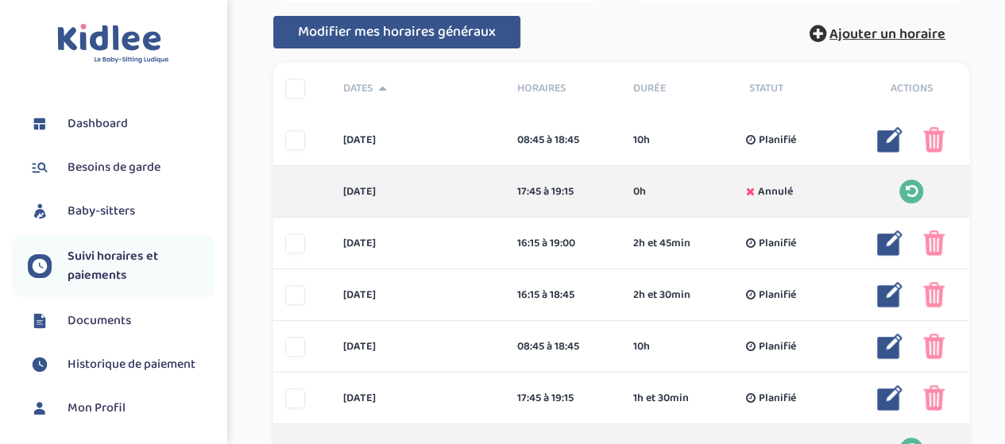
click at [866, 25] on span "Ajouter un horaire" at bounding box center [887, 34] width 116 height 22
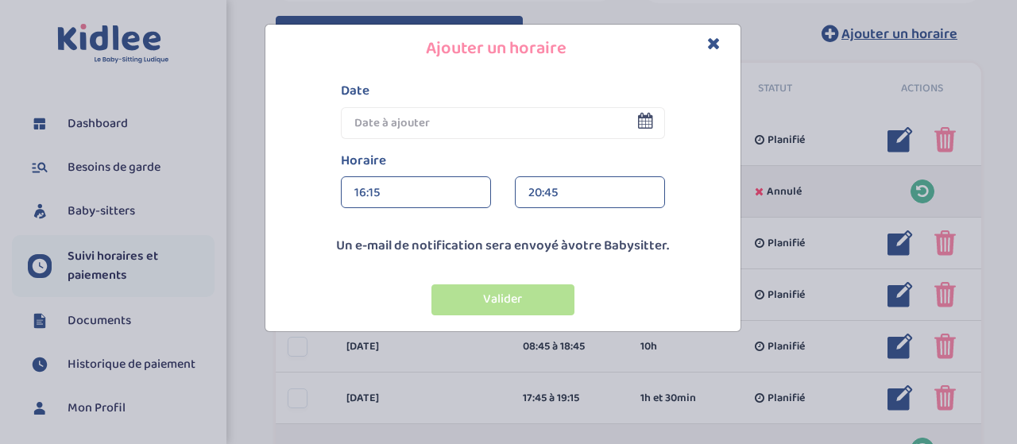
click at [389, 124] on input "text" at bounding box center [503, 123] width 324 height 32
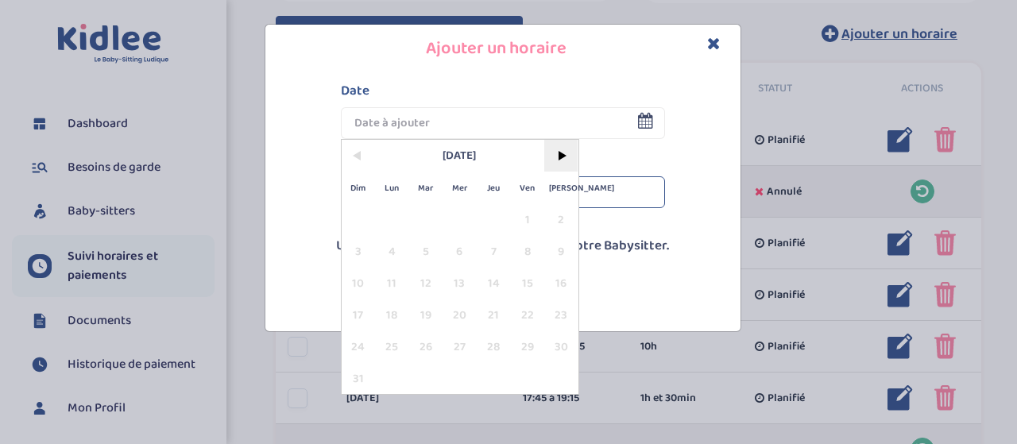
click at [569, 147] on span ">" at bounding box center [561, 156] width 34 height 32
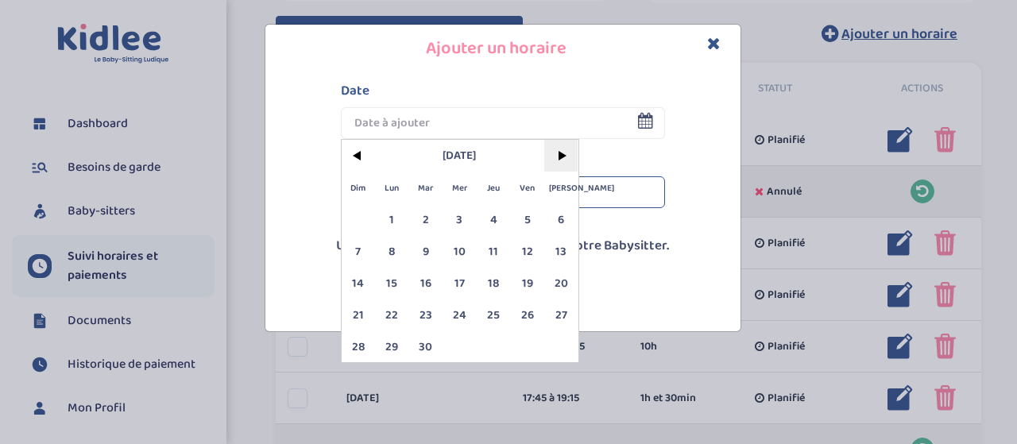
click at [566, 149] on span ">" at bounding box center [561, 156] width 34 height 32
click at [519, 283] on span "17" at bounding box center [527, 283] width 34 height 32
type input "[DATE]"
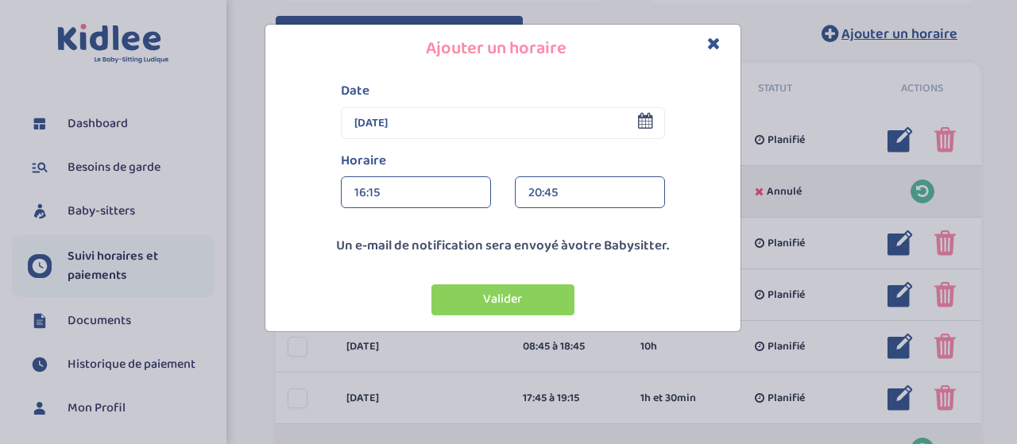
click at [415, 188] on div "16:15" at bounding box center [415, 193] width 123 height 32
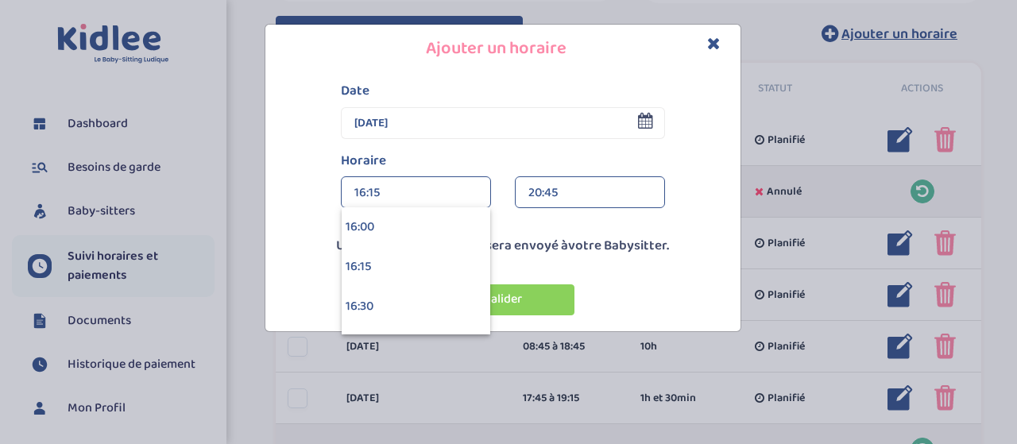
click at [426, 185] on div "16:15" at bounding box center [415, 193] width 123 height 32
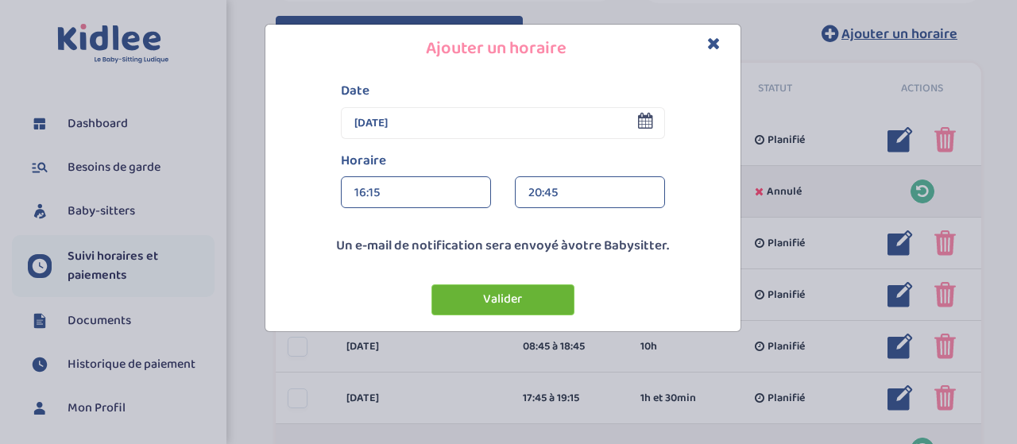
click at [489, 298] on button "Valider" at bounding box center [502, 299] width 143 height 31
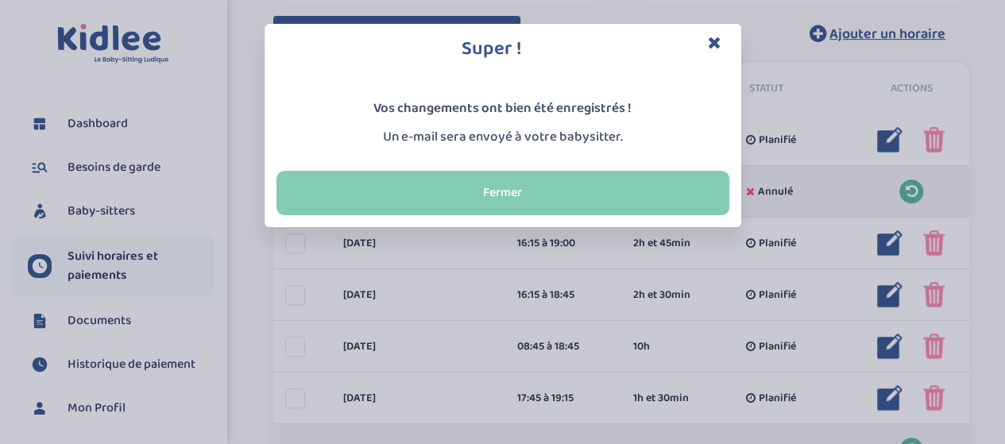
click at [444, 187] on button "Fermer" at bounding box center [502, 193] width 453 height 44
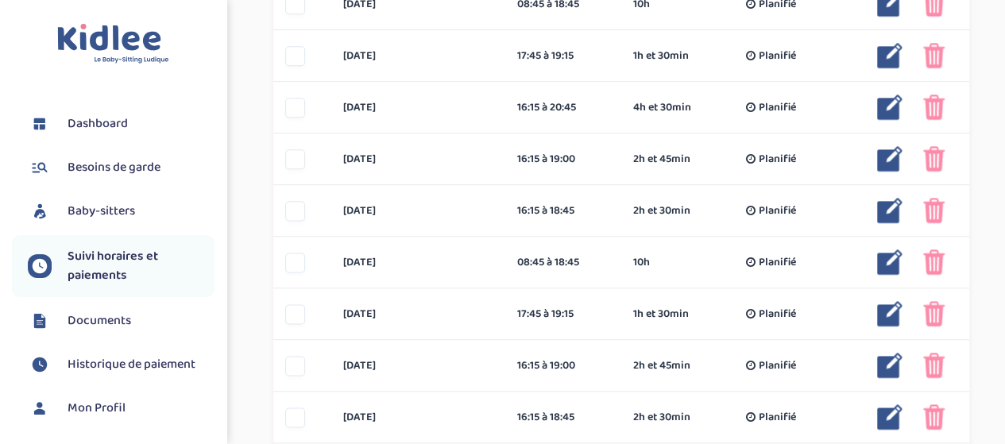
scroll to position [1034, 0]
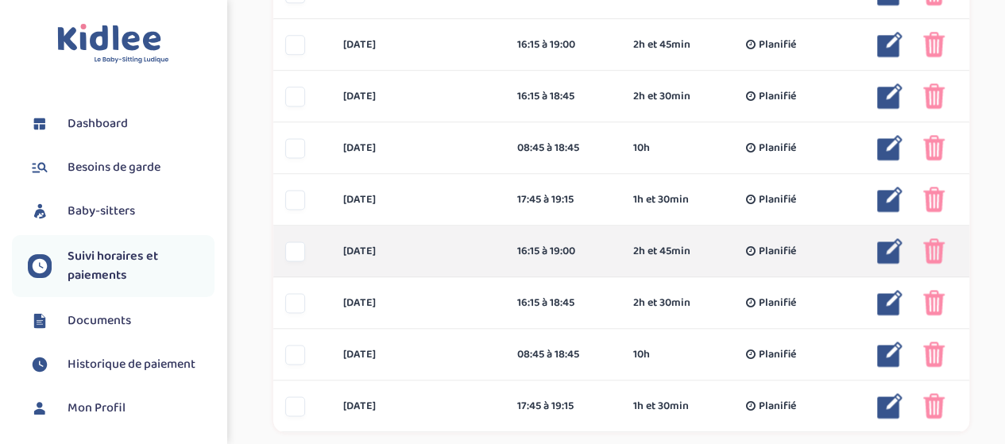
click at [297, 247] on div at bounding box center [295, 252] width 20 height 20
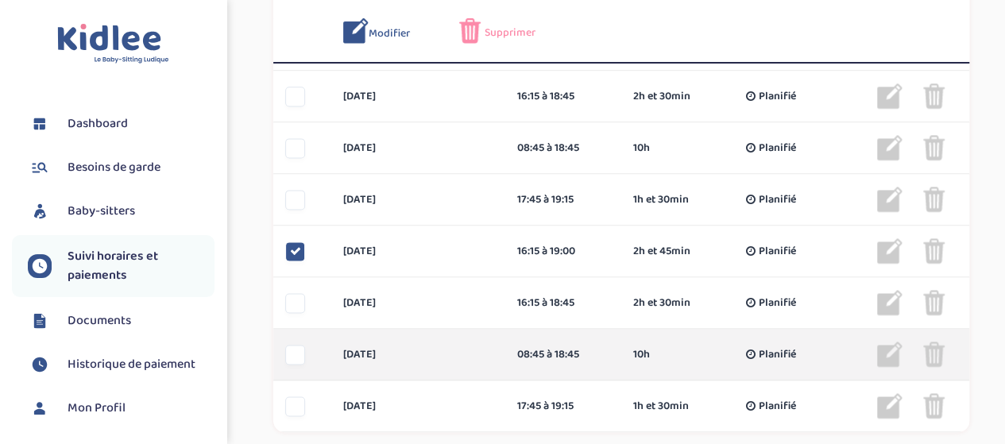
scroll to position [1094, 0]
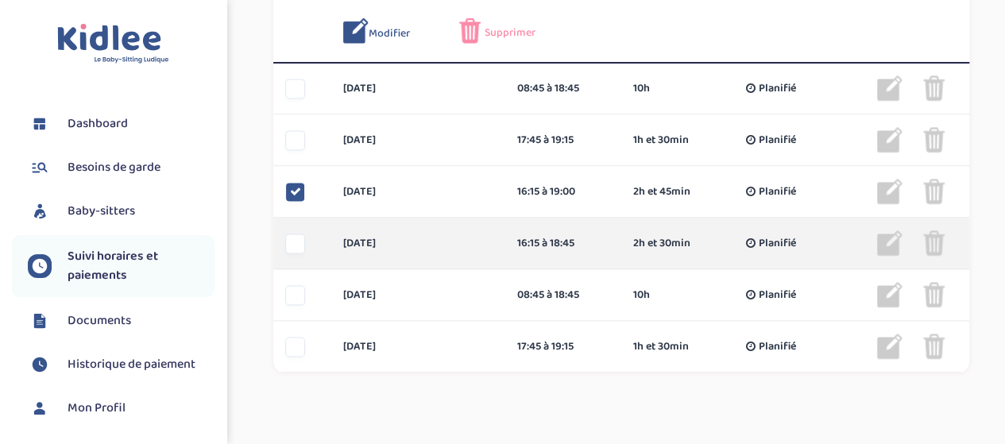
click at [290, 246] on div at bounding box center [295, 244] width 20 height 20
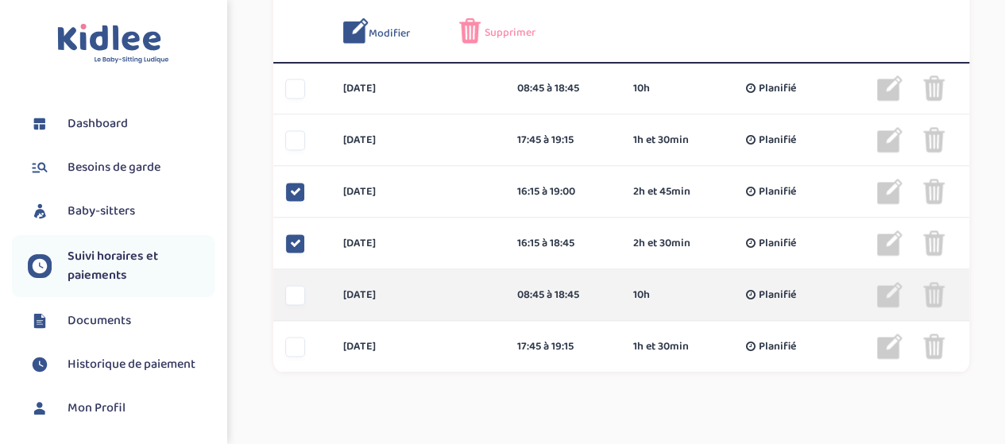
click at [292, 301] on div at bounding box center [295, 295] width 20 height 20
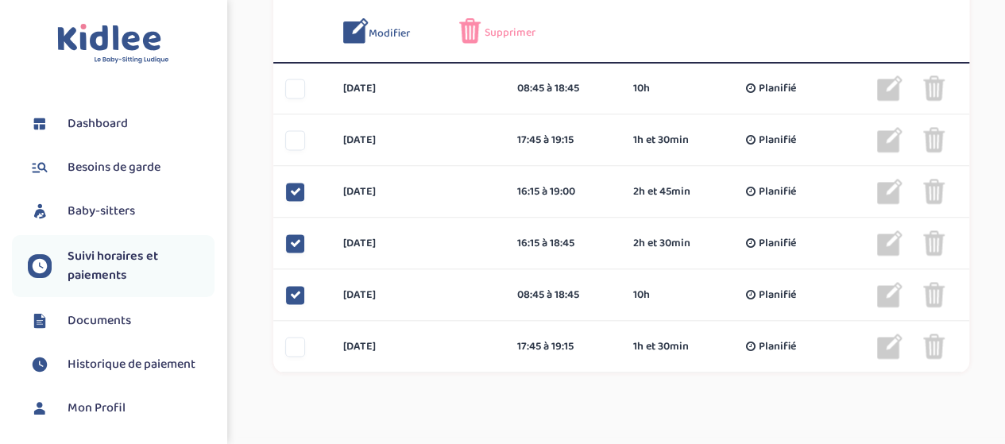
drag, startPoint x: 292, startPoint y: 347, endPoint x: 324, endPoint y: 373, distance: 41.8
click at [292, 349] on div at bounding box center [295, 347] width 20 height 20
click at [477, 29] on img at bounding box center [469, 30] width 21 height 25
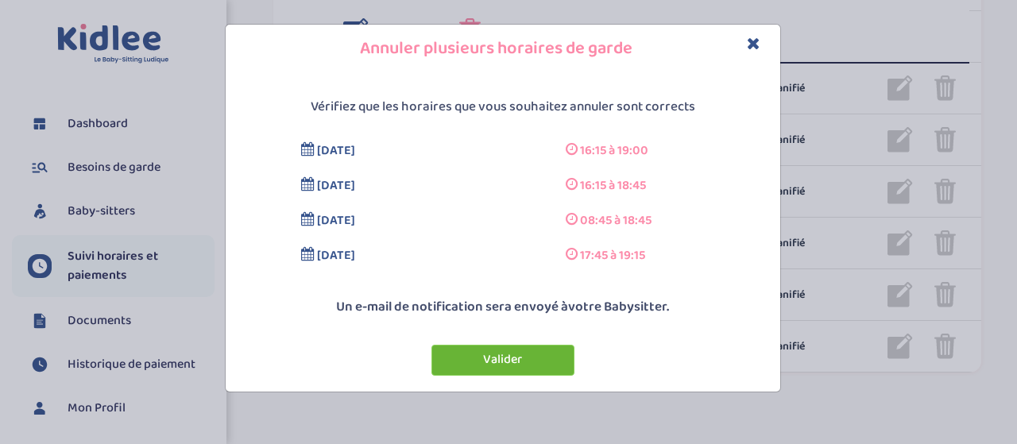
click at [504, 369] on button "Valider" at bounding box center [502, 360] width 143 height 31
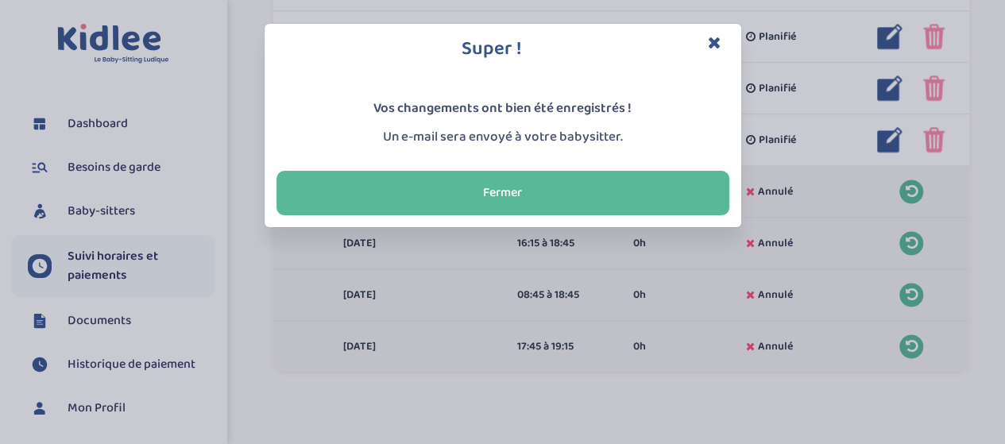
drag, startPoint x: 488, startPoint y: 195, endPoint x: 493, endPoint y: 203, distance: 9.7
click at [488, 196] on button "Fermer" at bounding box center [502, 193] width 453 height 44
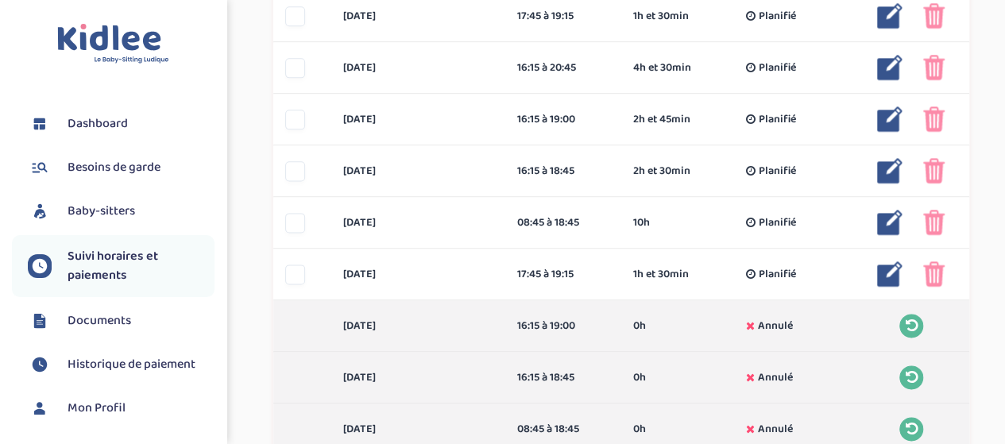
scroll to position [935, 0]
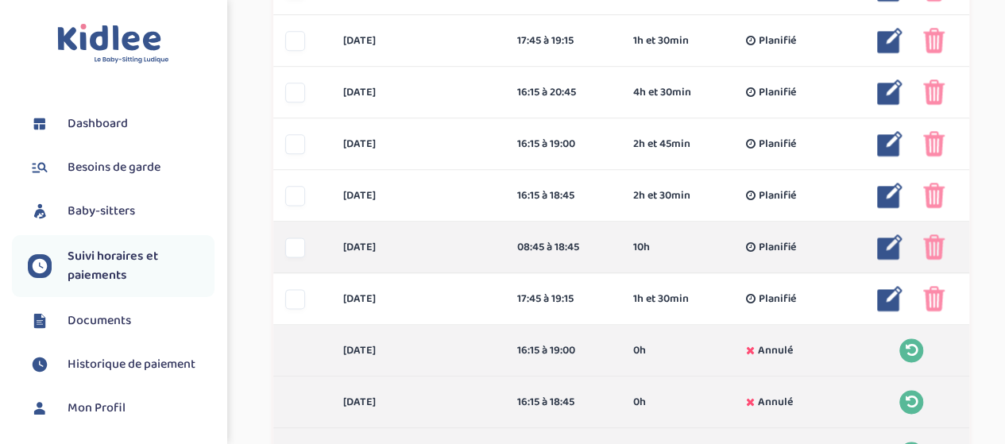
drag, startPoint x: 301, startPoint y: 145, endPoint x: 302, endPoint y: 157, distance: 11.9
click at [301, 145] on div at bounding box center [295, 144] width 20 height 20
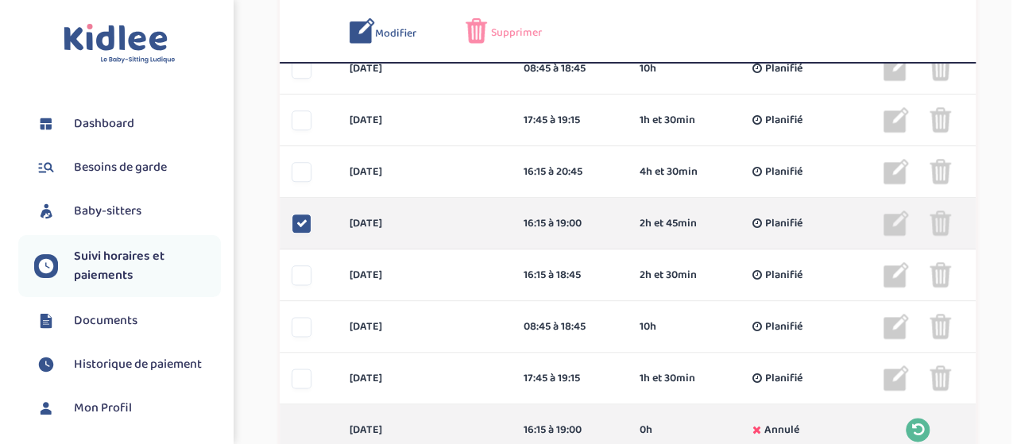
scroll to position [849, 0]
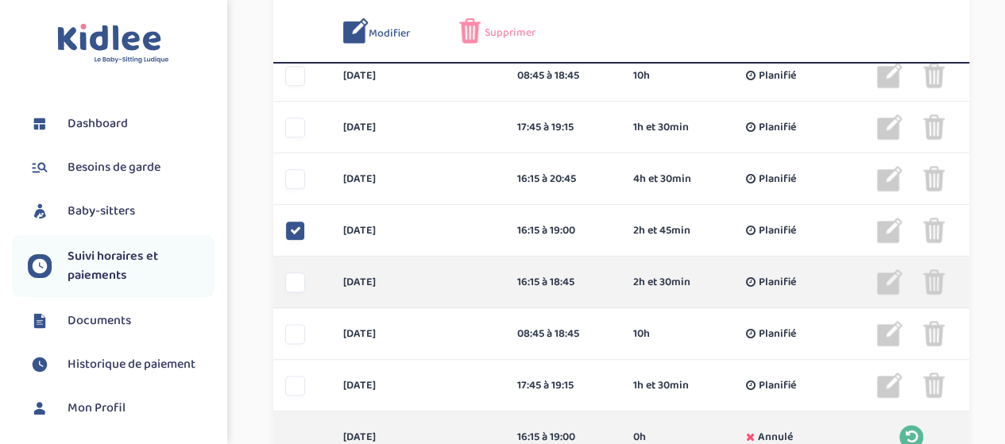
click at [291, 266] on div "[DATE] 16:15 à 18:45 2h et 30min Planifié 2h et 30min Planifié ... Modifier Sup…" at bounding box center [621, 283] width 696 height 52
click at [292, 280] on div at bounding box center [295, 283] width 20 height 20
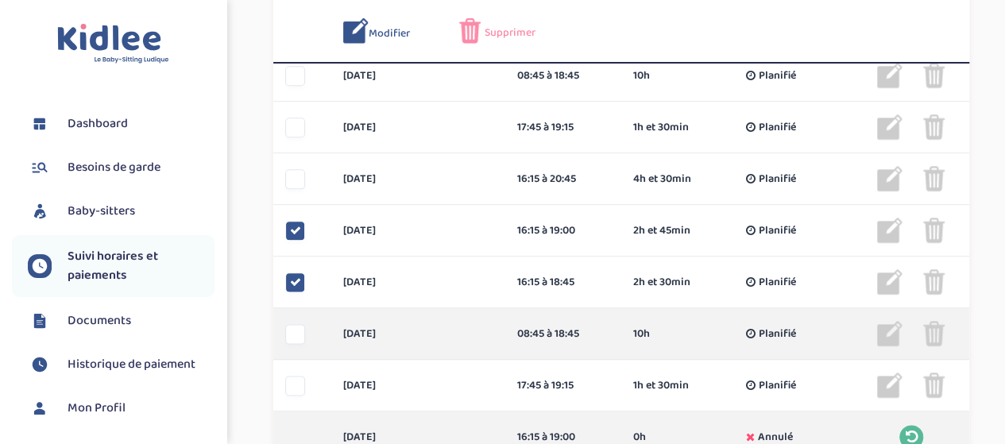
click at [296, 339] on div at bounding box center [295, 334] width 20 height 20
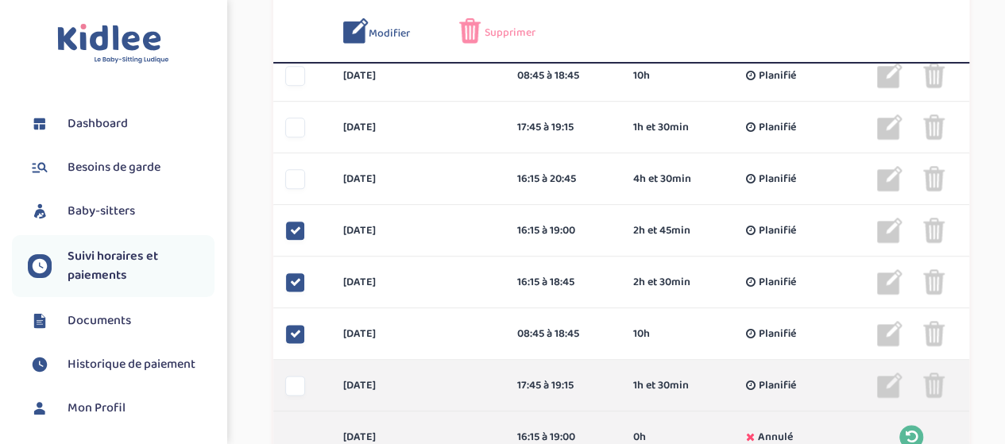
click at [290, 389] on div at bounding box center [295, 386] width 20 height 20
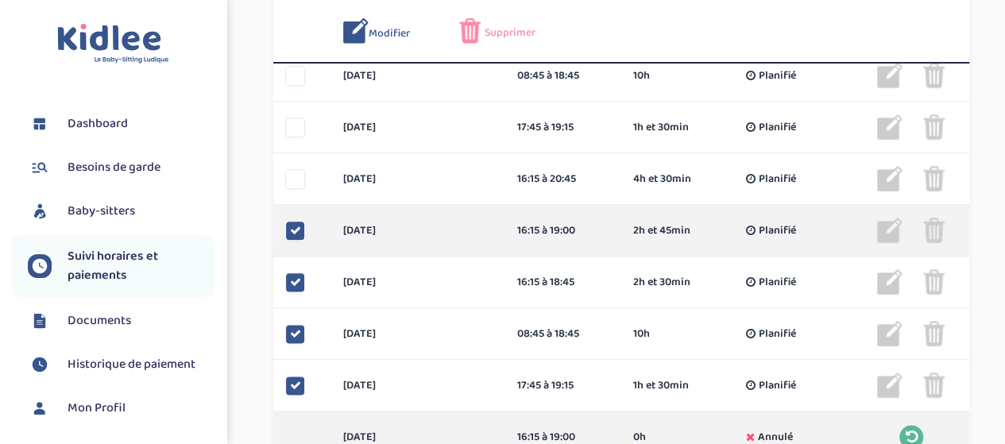
click at [888, 234] on img at bounding box center [889, 230] width 25 height 25
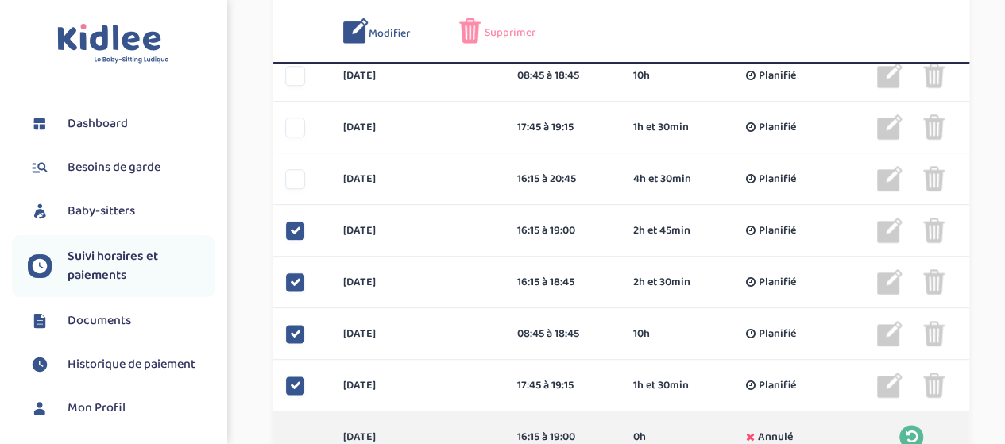
click at [365, 37] on img at bounding box center [355, 30] width 25 height 25
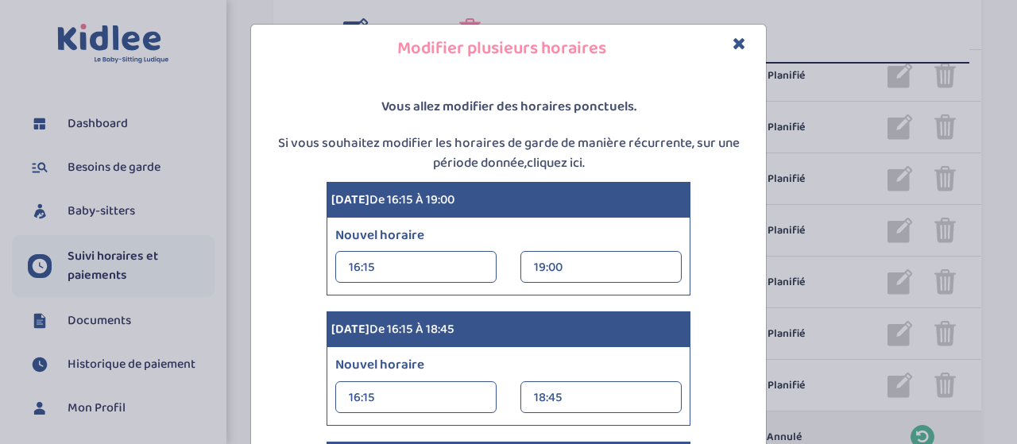
click at [411, 270] on div "16:15" at bounding box center [416, 268] width 134 height 32
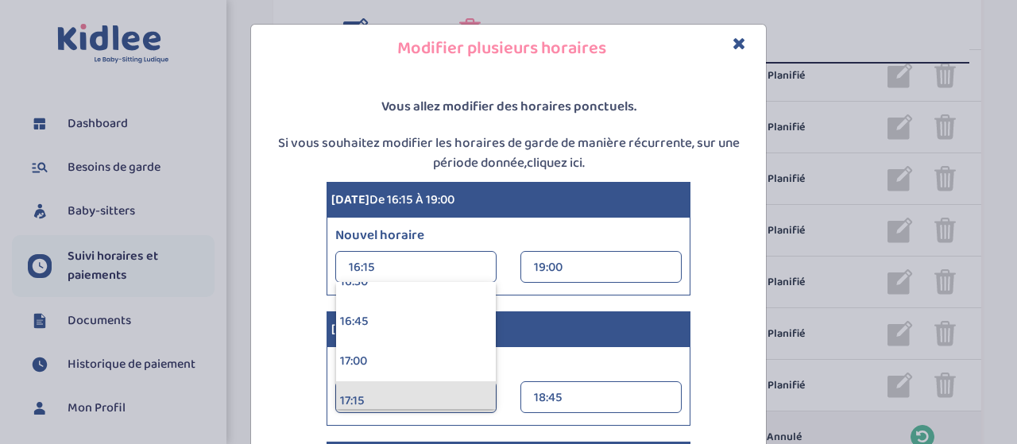
scroll to position [2647, 0]
click at [430, 389] on div "17:15" at bounding box center [416, 396] width 160 height 40
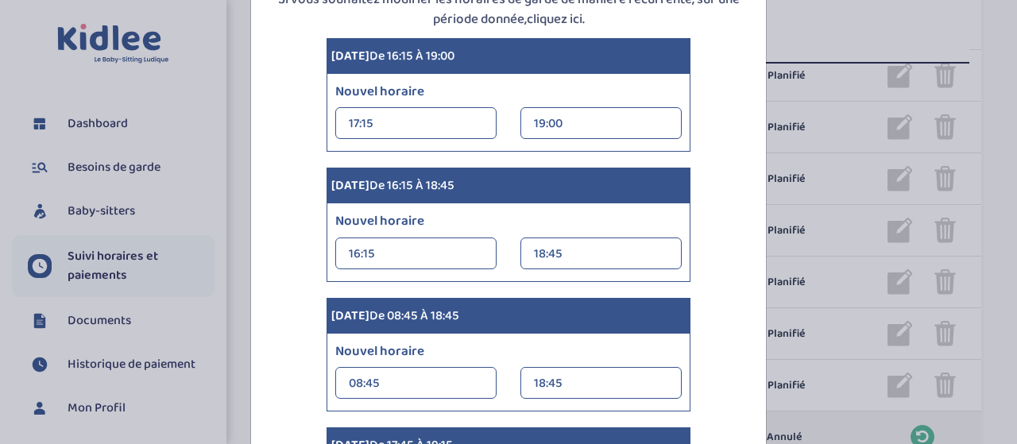
scroll to position [159, 0]
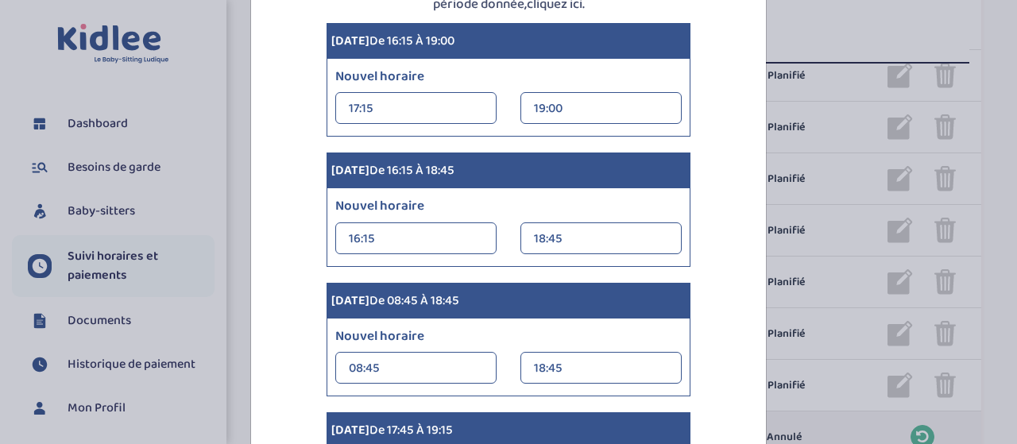
click at [405, 246] on div "16:15" at bounding box center [416, 239] width 134 height 32
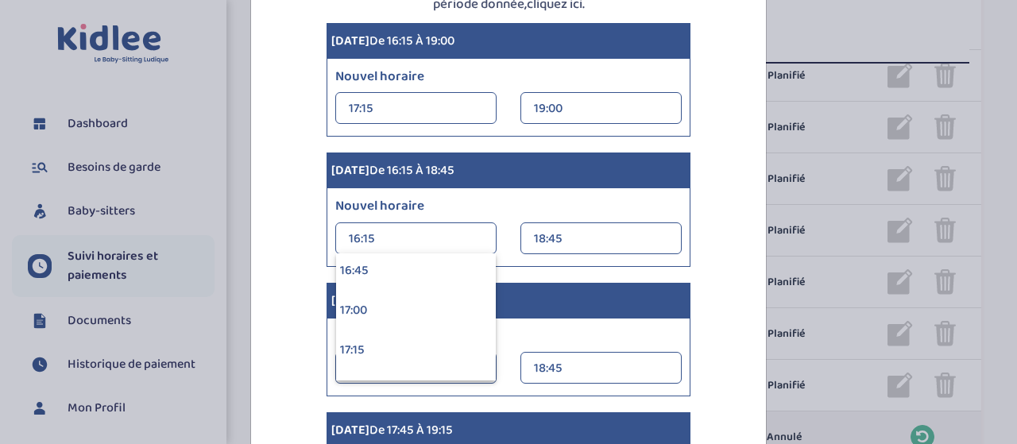
scroll to position [2701, 0]
drag, startPoint x: 381, startPoint y: 317, endPoint x: 402, endPoint y: 328, distance: 24.2
click at [382, 317] on div "17:15" at bounding box center [416, 313] width 160 height 40
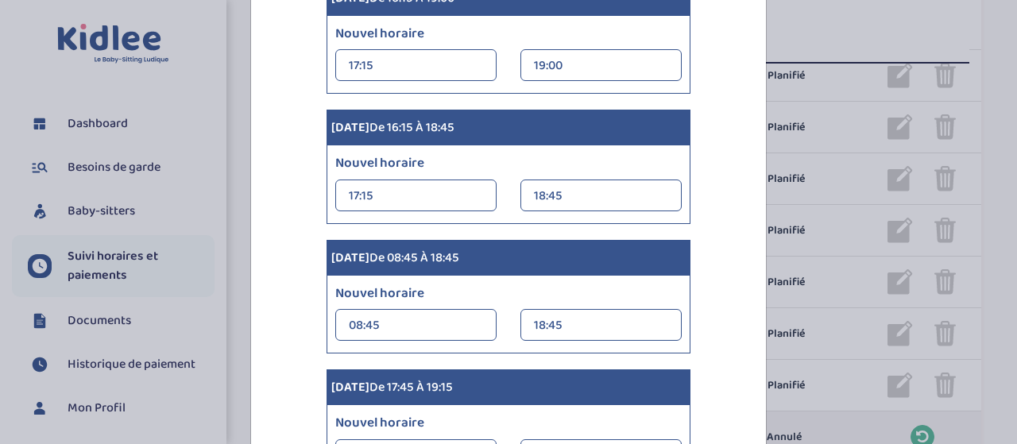
scroll to position [318, 0]
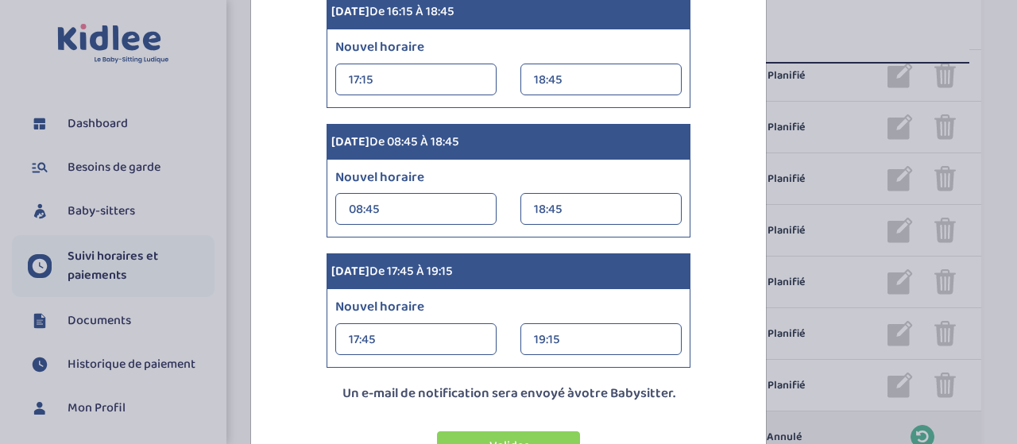
click at [554, 84] on div "18:45" at bounding box center [601, 80] width 134 height 32
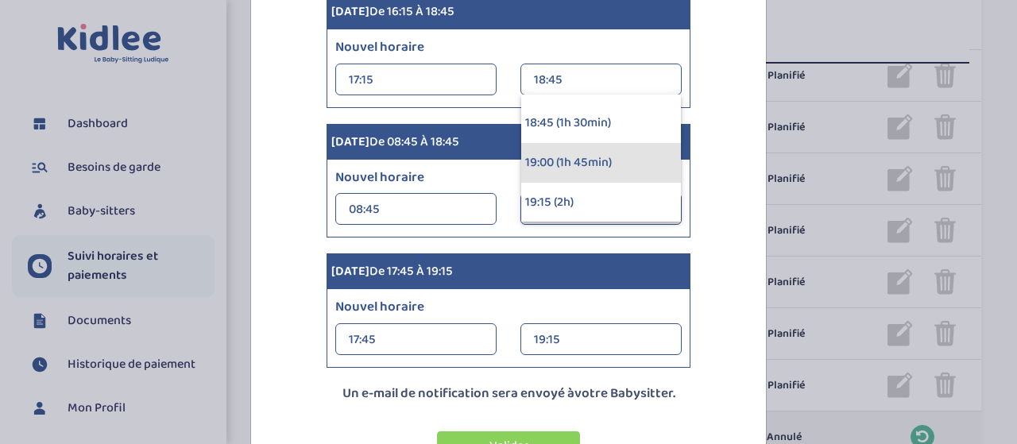
scroll to position [191, 0]
click at [595, 157] on div "19:00 (1h 45min)" at bounding box center [601, 162] width 160 height 40
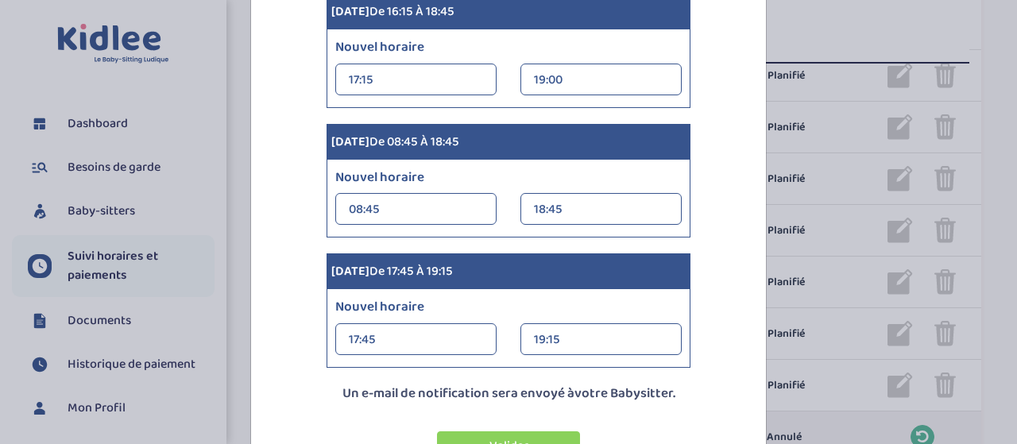
click at [426, 212] on div "08:45" at bounding box center [416, 210] width 134 height 32
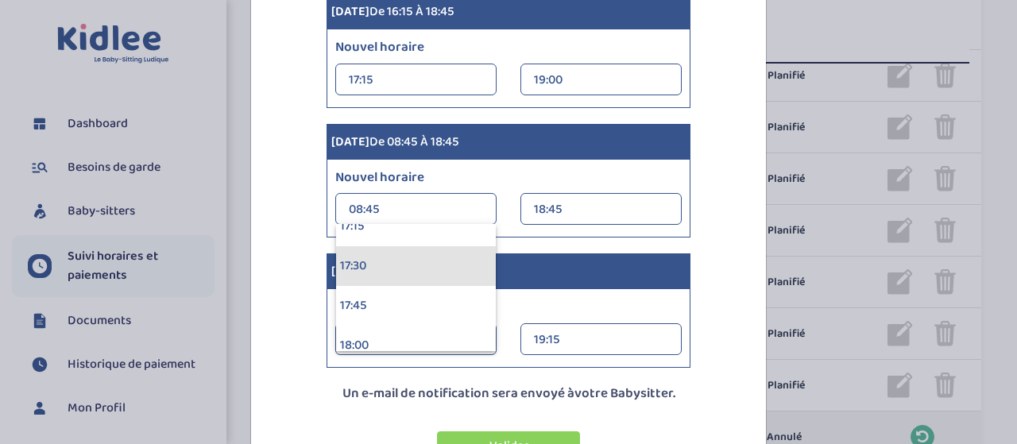
scroll to position [2736, 0]
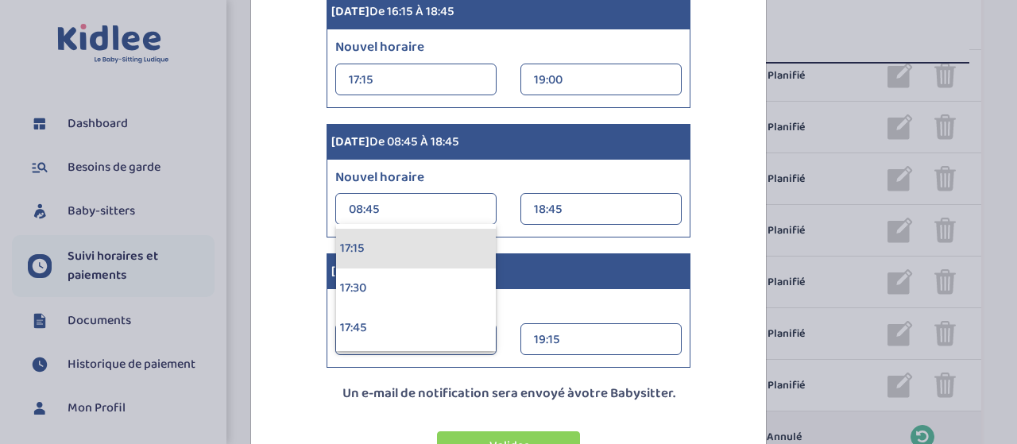
click at [365, 251] on div "17:15" at bounding box center [416, 249] width 160 height 40
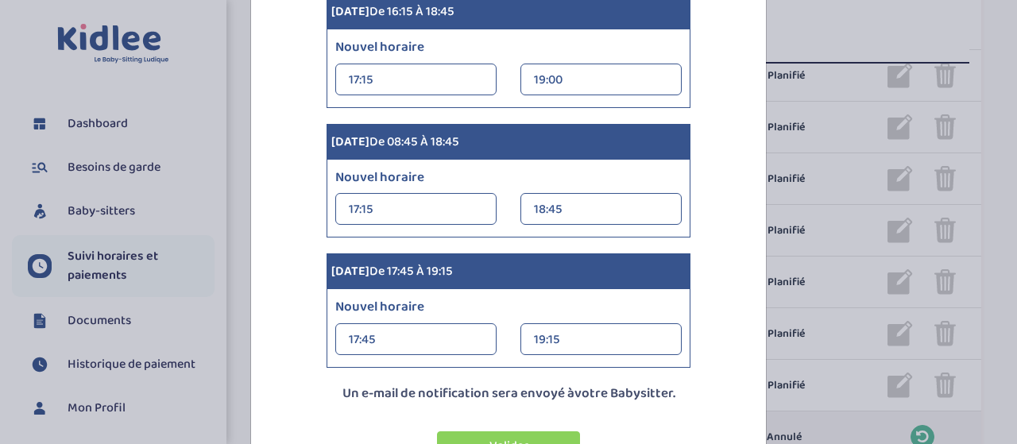
click at [546, 215] on div "18:45" at bounding box center [601, 210] width 134 height 32
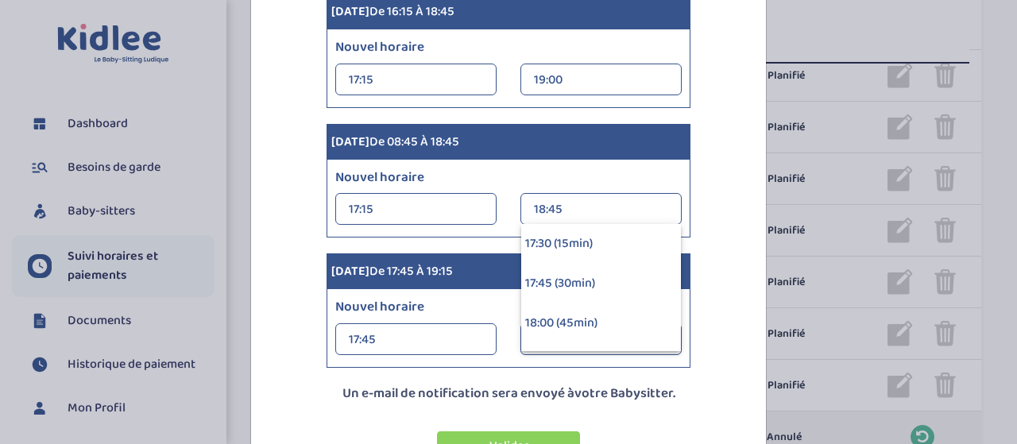
click at [666, 339] on div "17:30 (15min) 17:45 (30min) 18:00 (45min) 18:15 (1h) 18:30 (1h 15min) 18:45 (1h…" at bounding box center [601, 287] width 160 height 127
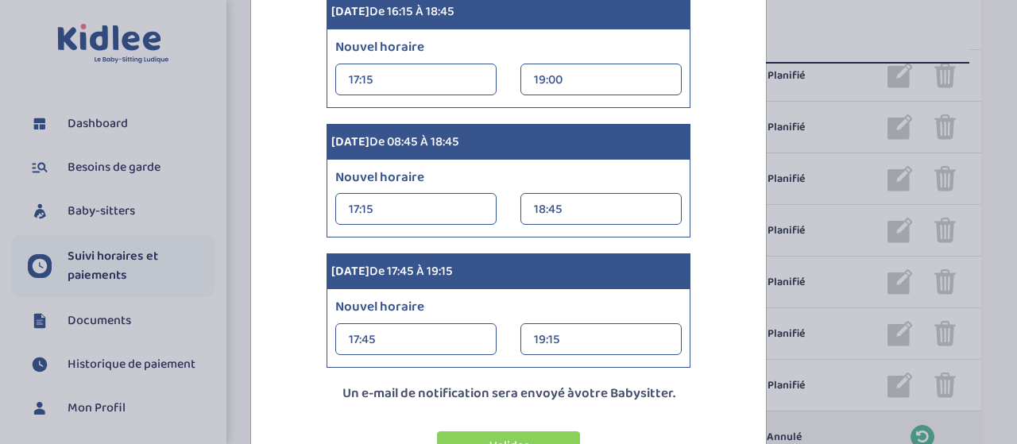
click at [613, 205] on div "18:45" at bounding box center [601, 210] width 134 height 32
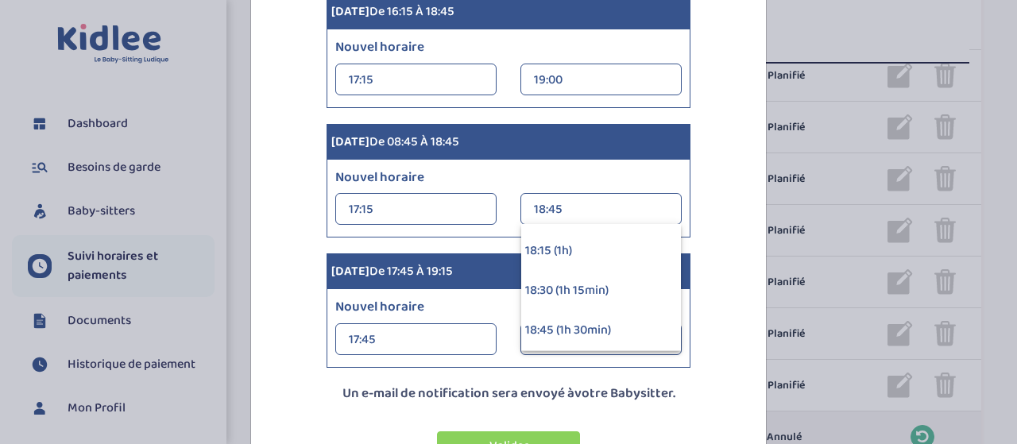
scroll to position [127, 0]
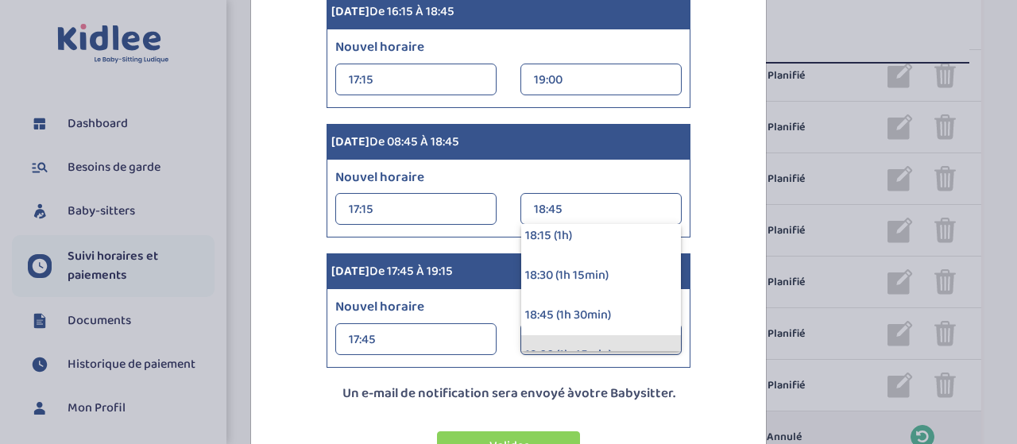
click at [618, 342] on div "19:00 (1h 45min)" at bounding box center [601, 355] width 160 height 40
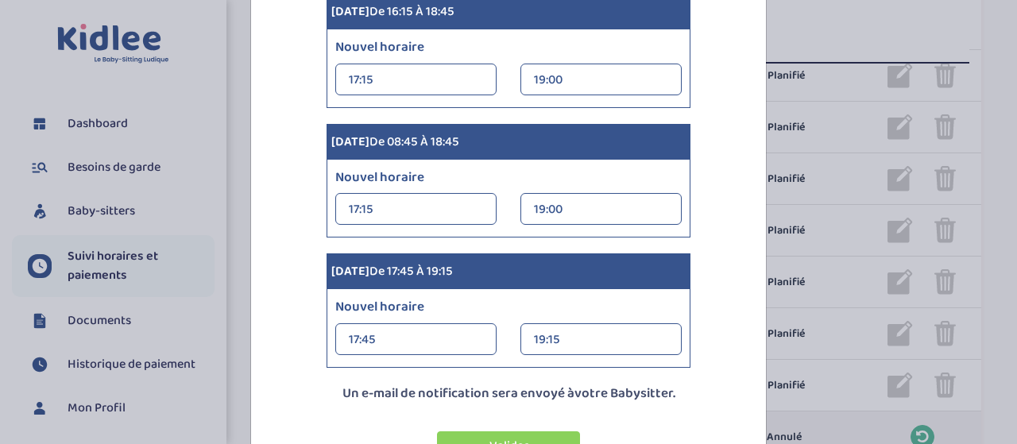
click at [443, 339] on div "17:45" at bounding box center [416, 340] width 134 height 32
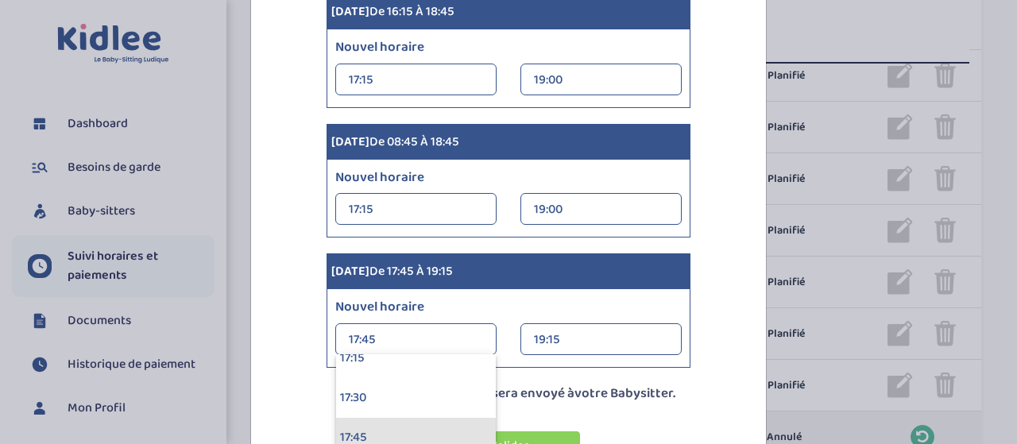
scroll to position [2725, 0]
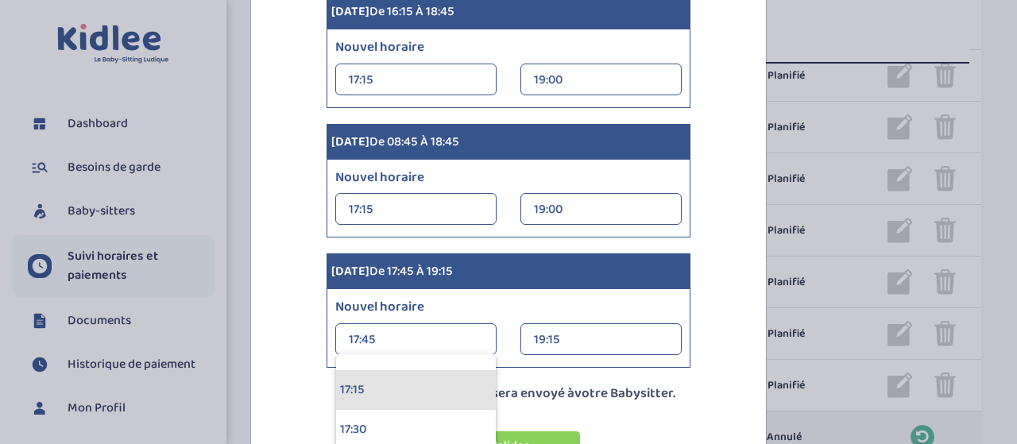
click at [381, 390] on div "17:15" at bounding box center [416, 390] width 160 height 40
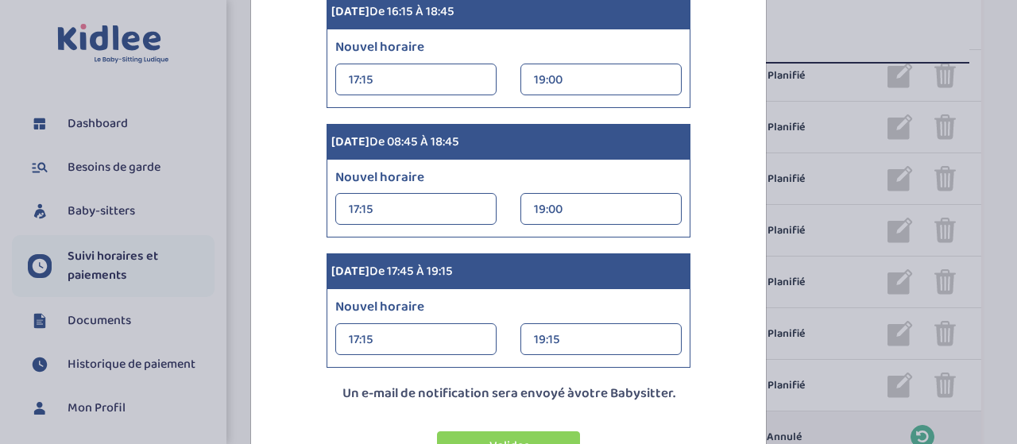
click at [590, 334] on div "19:15" at bounding box center [601, 340] width 134 height 32
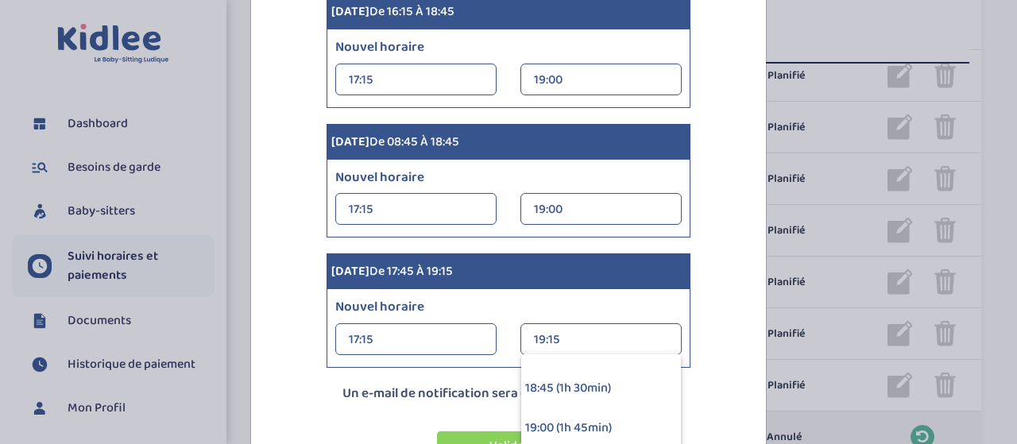
scroll to position [222, 0]
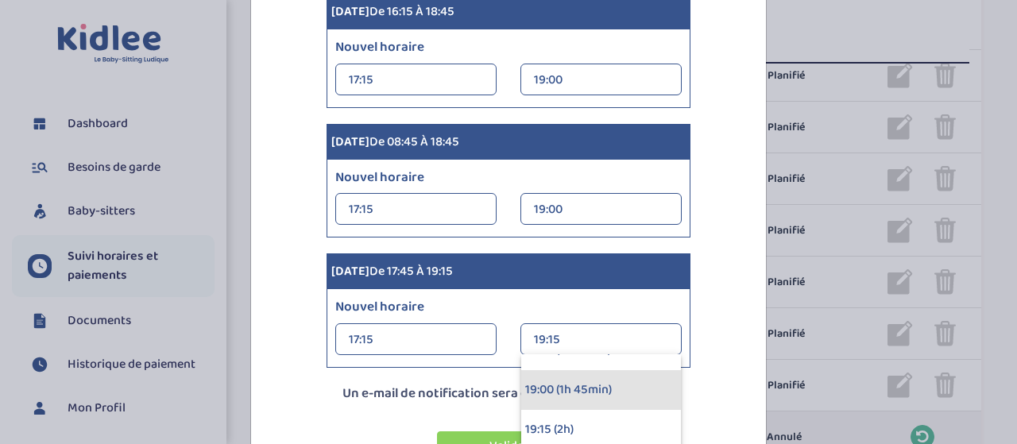
click at [564, 393] on div "19:00 (1h 45min)" at bounding box center [601, 390] width 160 height 40
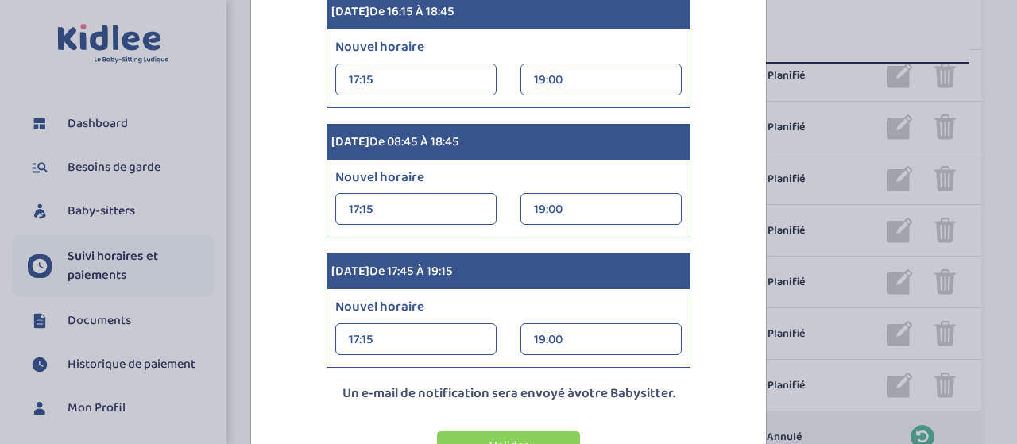
click at [701, 277] on div "[DATE] de 16:15 à 19:00 Nouvel horaire 17:15 17:15 00:00 00:15 00:30 00:45 01:0…" at bounding box center [508, 116] width 507 height 504
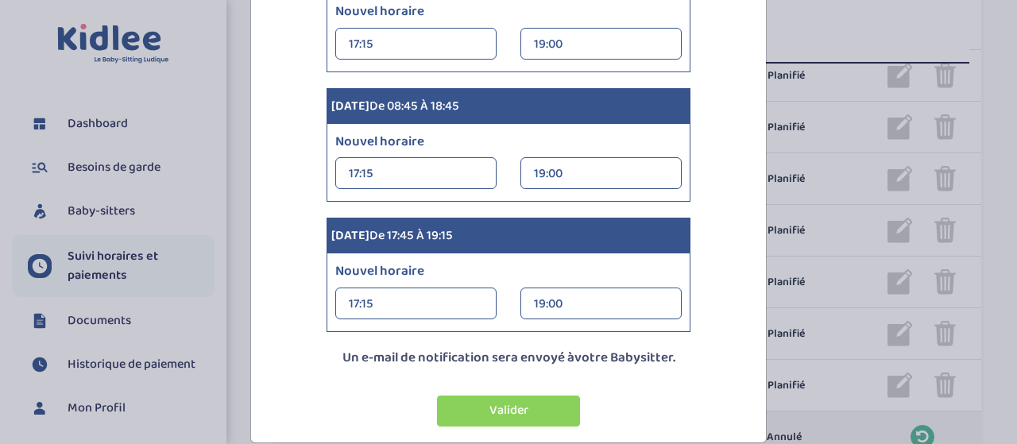
scroll to position [373, 0]
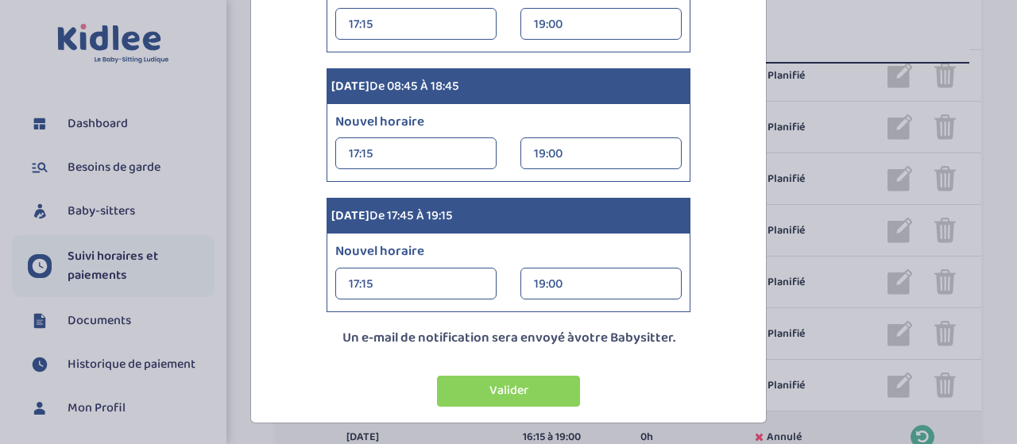
drag, startPoint x: 508, startPoint y: 385, endPoint x: 500, endPoint y: 384, distance: 8.9
click at [507, 385] on button "Valider" at bounding box center [508, 391] width 143 height 31
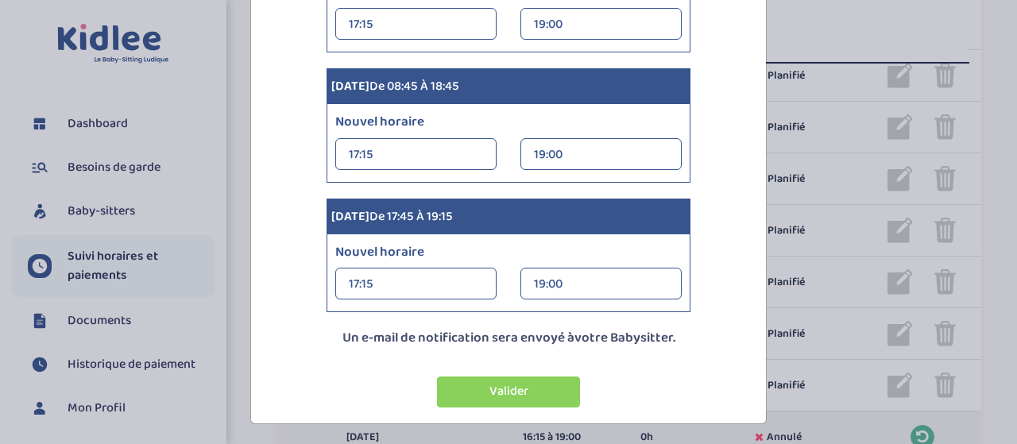
click at [490, 389] on button "Valider" at bounding box center [508, 392] width 143 height 31
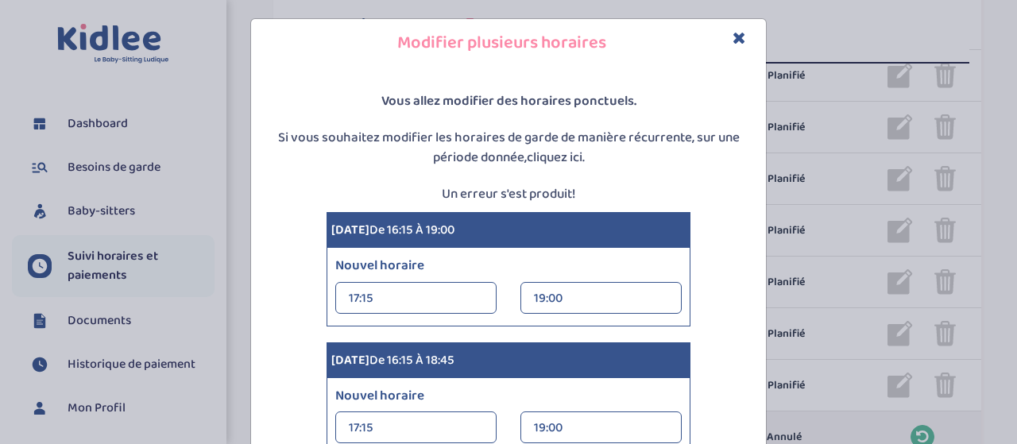
scroll to position [0, 0]
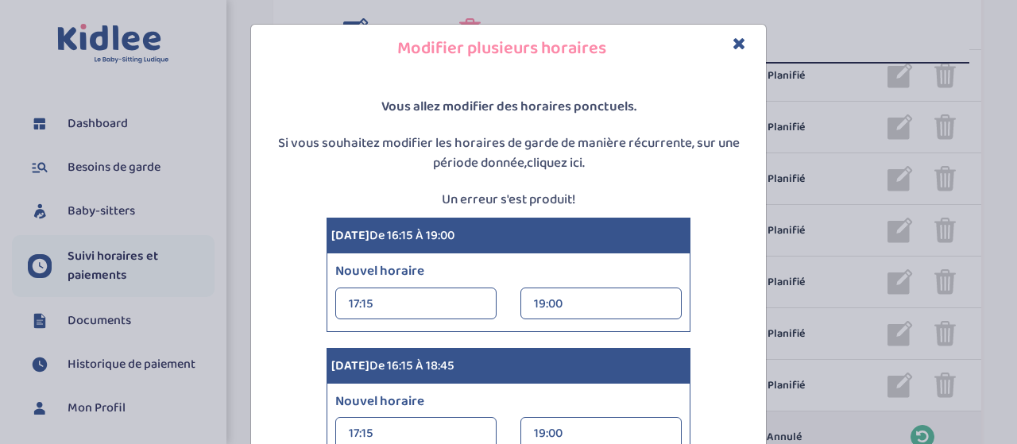
click at [534, 207] on p "Un erreur s'est produit!" at bounding box center [508, 200] width 507 height 21
click at [527, 164] on link "cliquez ici." at bounding box center [556, 163] width 58 height 21
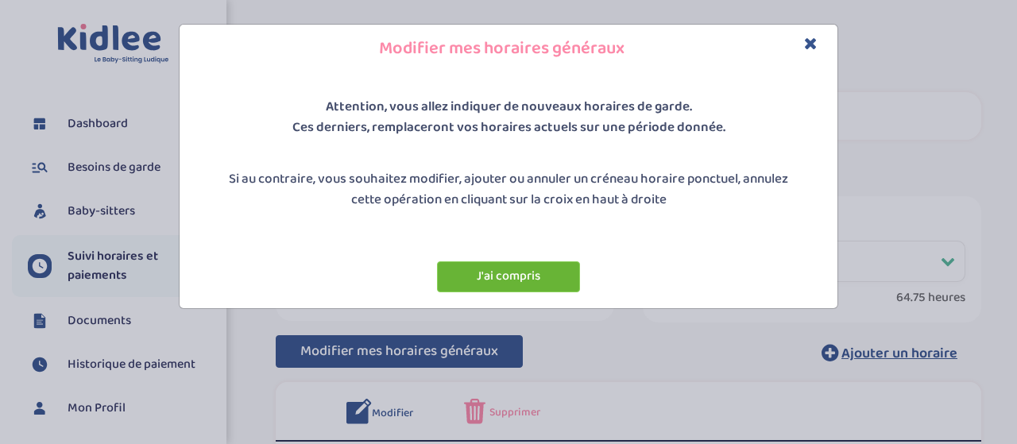
click at [543, 277] on button "J'ai compris" at bounding box center [508, 276] width 143 height 31
select select "3"
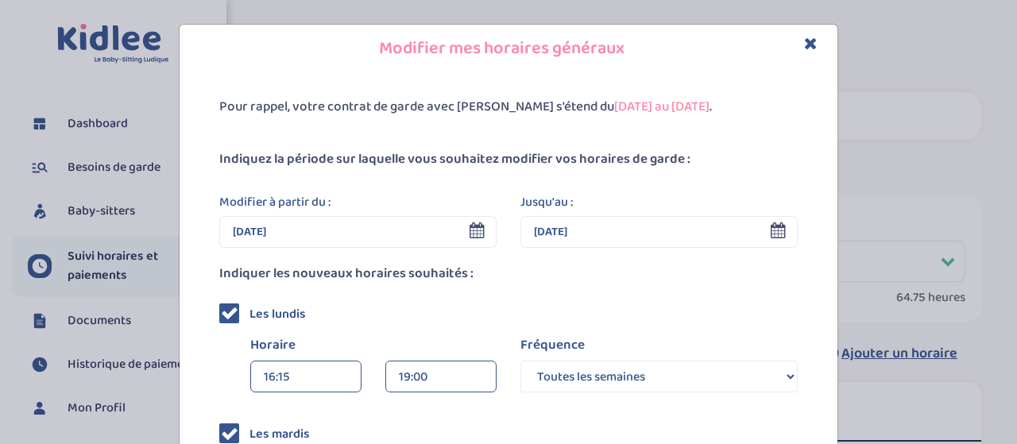
click at [809, 41] on icon "Close" at bounding box center [811, 43] width 14 height 17
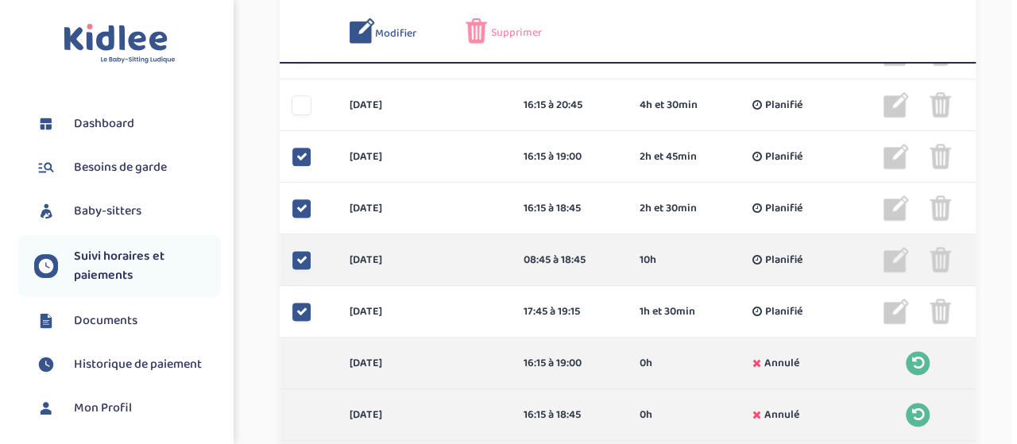
scroll to position [953, 0]
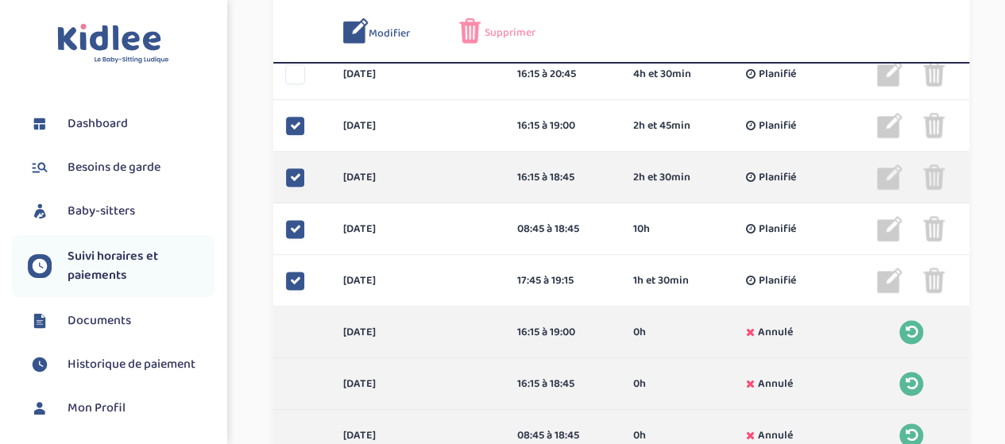
drag, startPoint x: 288, startPoint y: 178, endPoint x: 294, endPoint y: 184, distance: 8.4
click at [289, 180] on div at bounding box center [295, 178] width 20 height 20
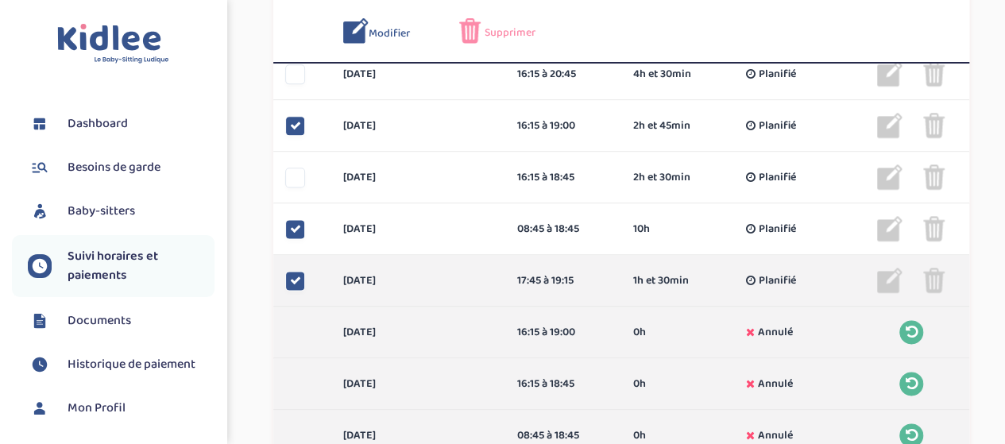
drag, startPoint x: 291, startPoint y: 235, endPoint x: 298, endPoint y: 261, distance: 26.4
click at [292, 235] on div at bounding box center [295, 229] width 20 height 20
click at [296, 273] on div at bounding box center [295, 281] width 20 height 20
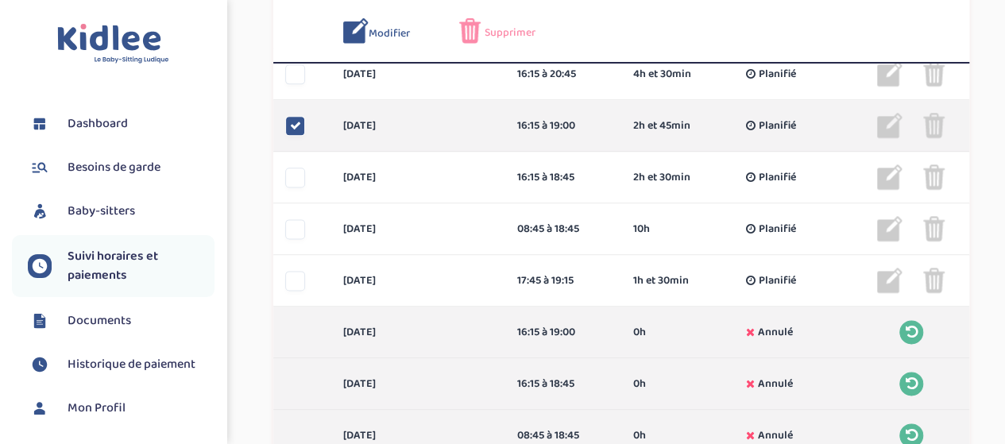
drag, startPoint x: 903, startPoint y: 120, endPoint x: 891, endPoint y: 123, distance: 11.6
click at [899, 122] on div at bounding box center [932, 125] width 111 height 25
click at [293, 130] on icon at bounding box center [295, 125] width 11 height 11
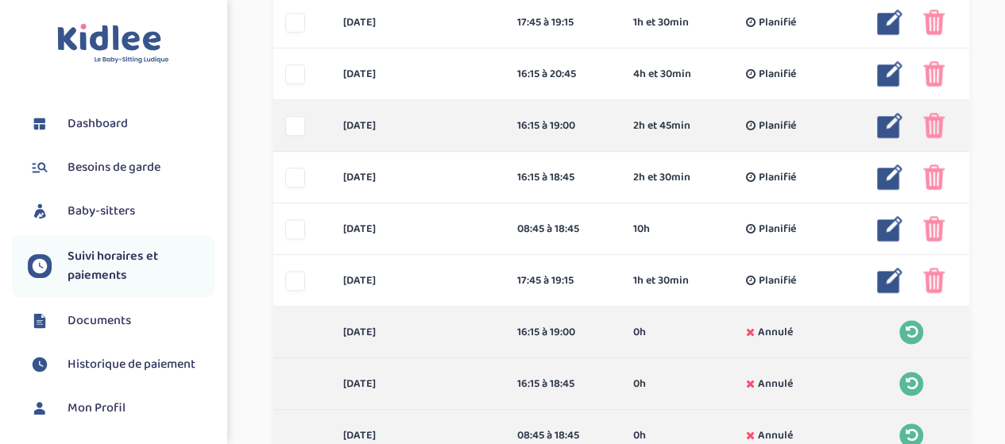
click at [389, 120] on div "[DATE]" at bounding box center [418, 126] width 174 height 17
click at [887, 126] on img at bounding box center [889, 125] width 25 height 25
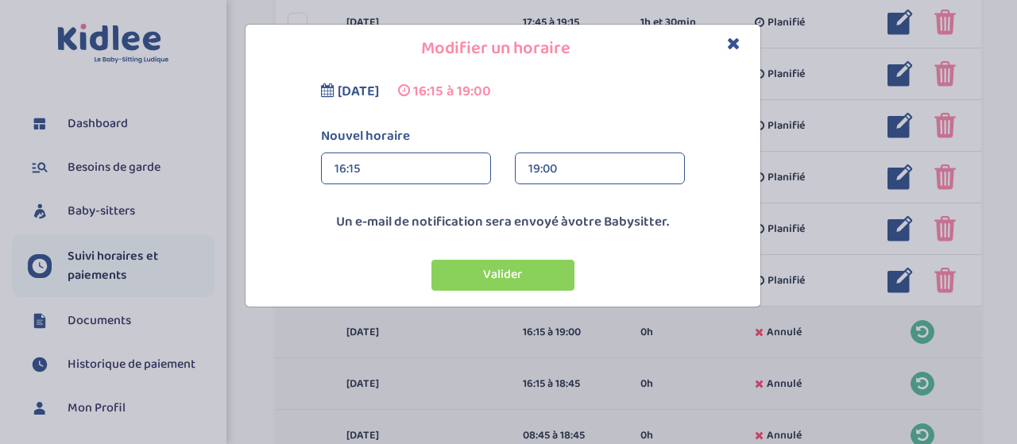
click at [401, 163] on div "16:15" at bounding box center [405, 169] width 143 height 32
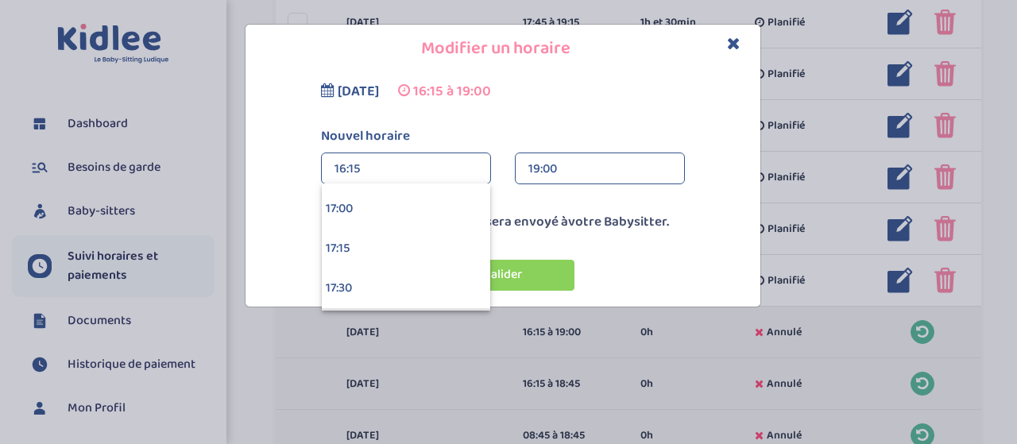
scroll to position [2646, 0]
click at [377, 288] on div "17:15" at bounding box center [406, 299] width 168 height 40
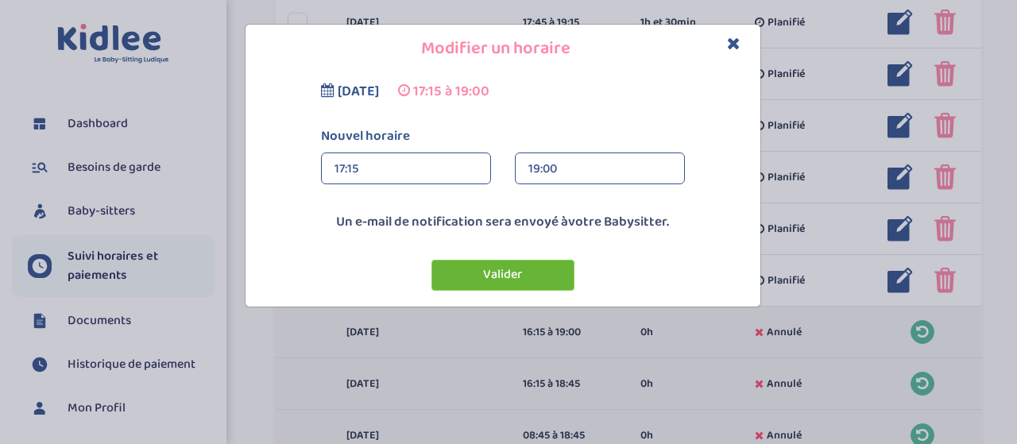
click at [486, 276] on button "Valider" at bounding box center [502, 275] width 143 height 31
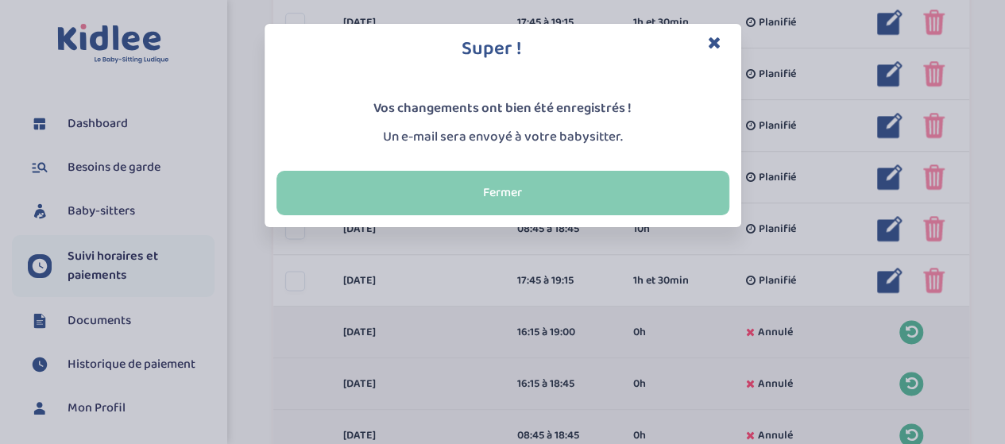
click at [494, 194] on button "Fermer" at bounding box center [502, 193] width 453 height 44
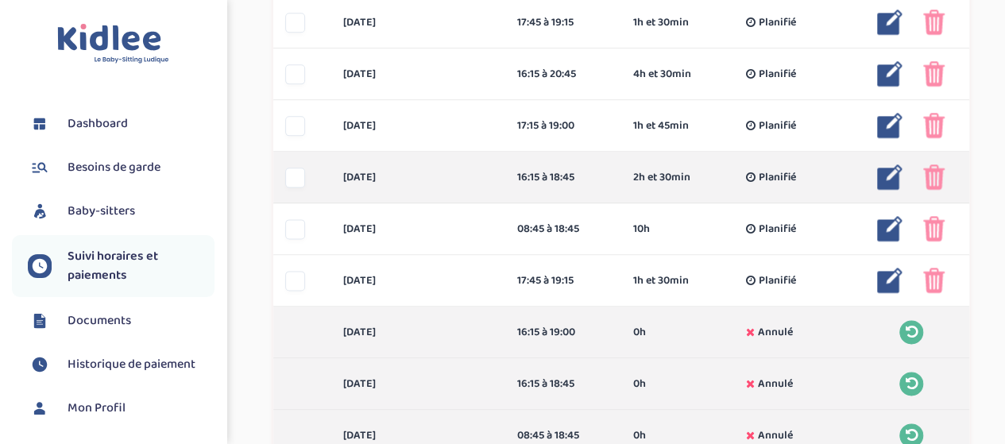
click at [889, 178] on img at bounding box center [889, 176] width 25 height 25
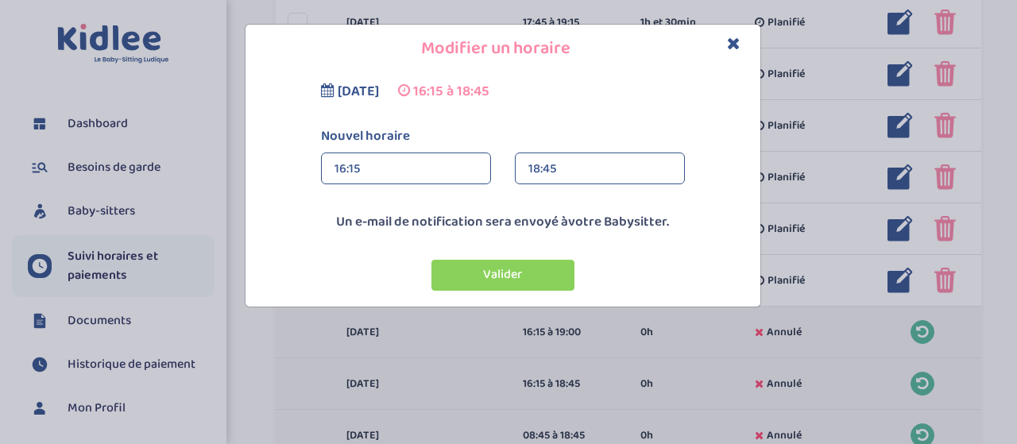
click at [415, 174] on div "16:15" at bounding box center [405, 169] width 143 height 32
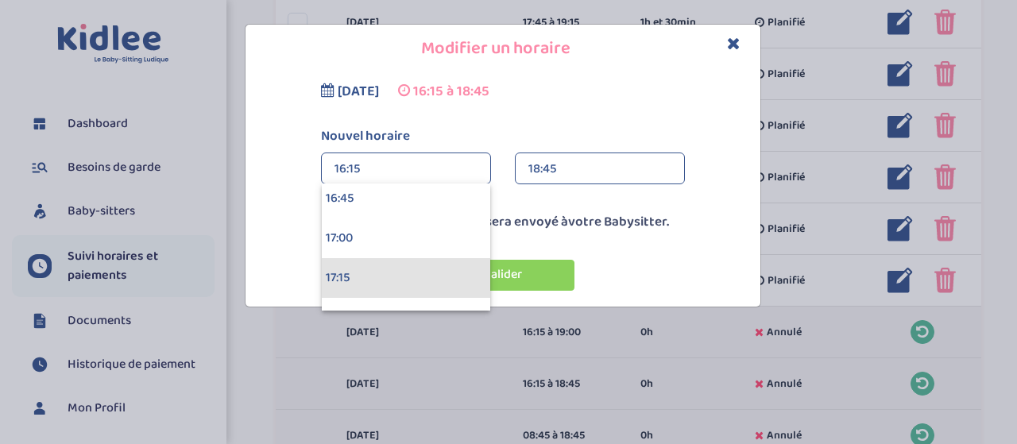
scroll to position [2691, 0]
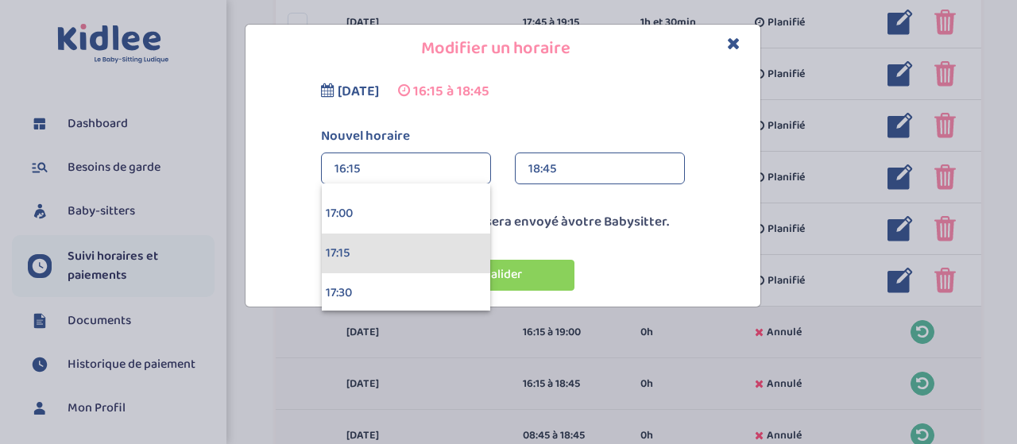
click at [365, 246] on div "17:15" at bounding box center [406, 254] width 168 height 40
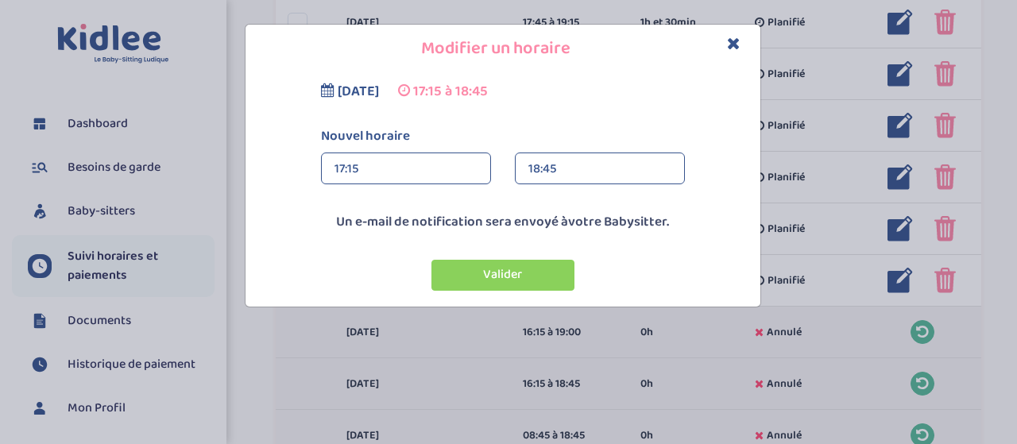
click at [567, 168] on div "18:45" at bounding box center [599, 169] width 143 height 32
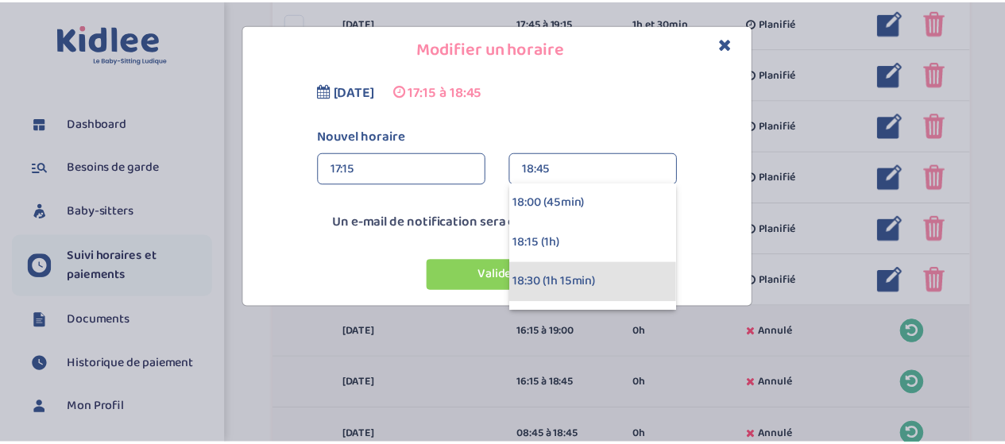
scroll to position [159, 0]
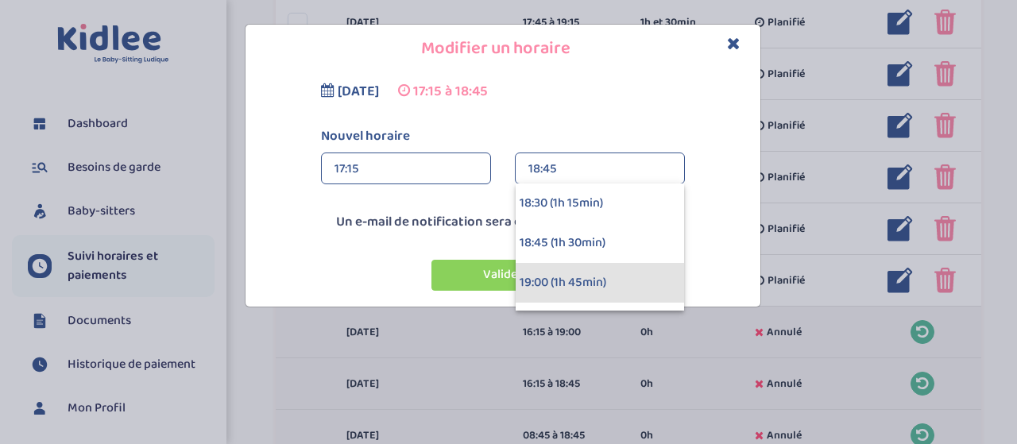
drag, startPoint x: 553, startPoint y: 287, endPoint x: 499, endPoint y: 283, distance: 54.2
click at [552, 288] on div "19:00 (1h 45min)" at bounding box center [600, 283] width 168 height 40
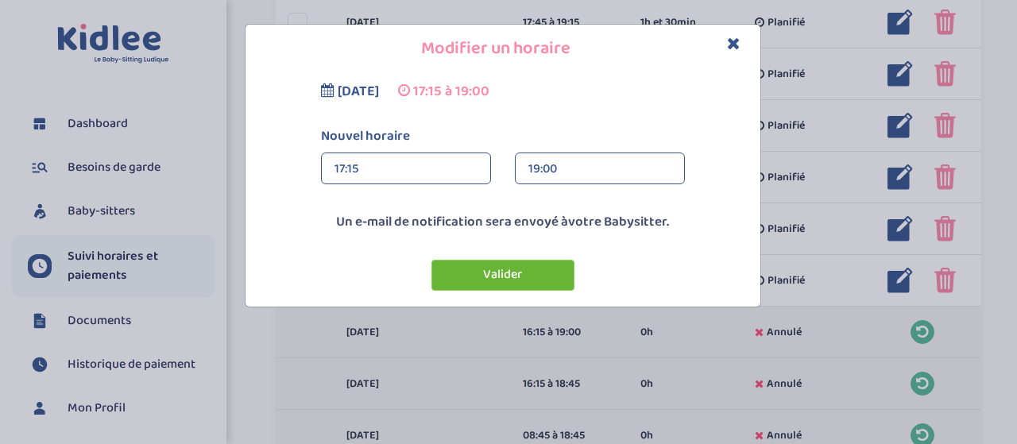
click at [483, 283] on button "Valider" at bounding box center [502, 275] width 143 height 31
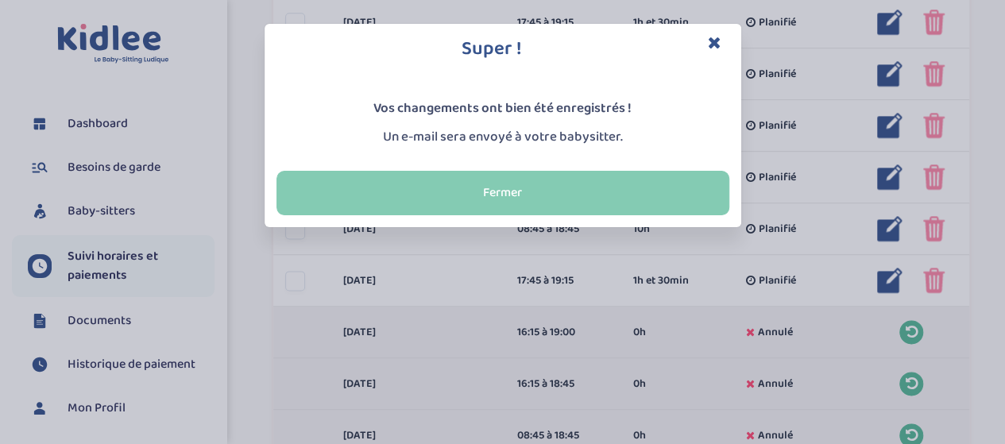
click at [471, 188] on button "Fermer" at bounding box center [502, 193] width 453 height 44
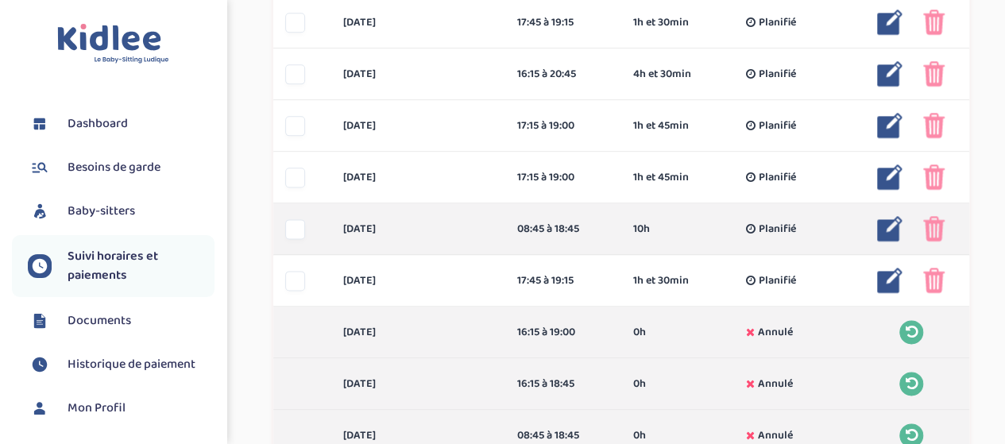
click at [887, 230] on img at bounding box center [889, 228] width 25 height 25
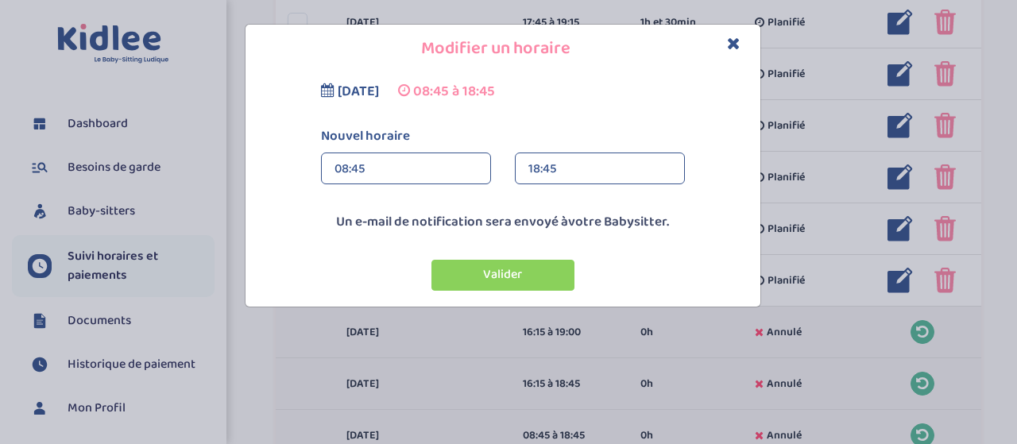
click at [389, 161] on div "08:45" at bounding box center [405, 169] width 143 height 32
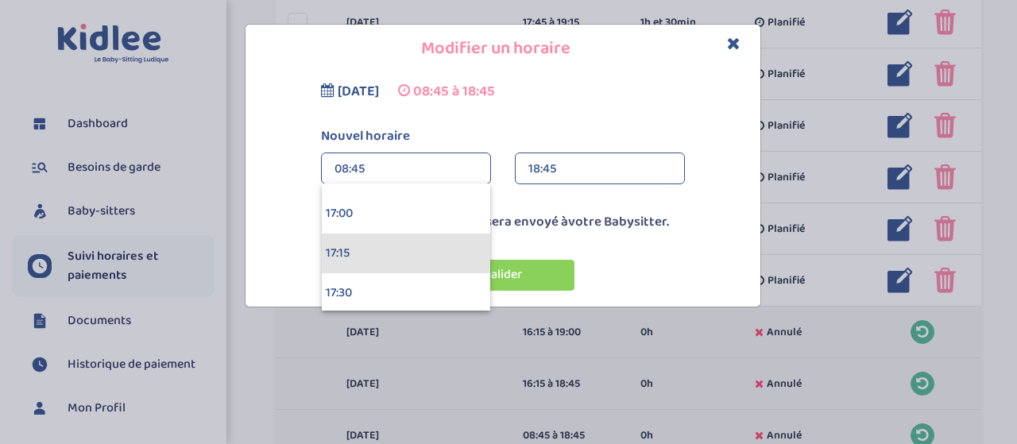
click at [385, 257] on div "17:15" at bounding box center [406, 254] width 168 height 40
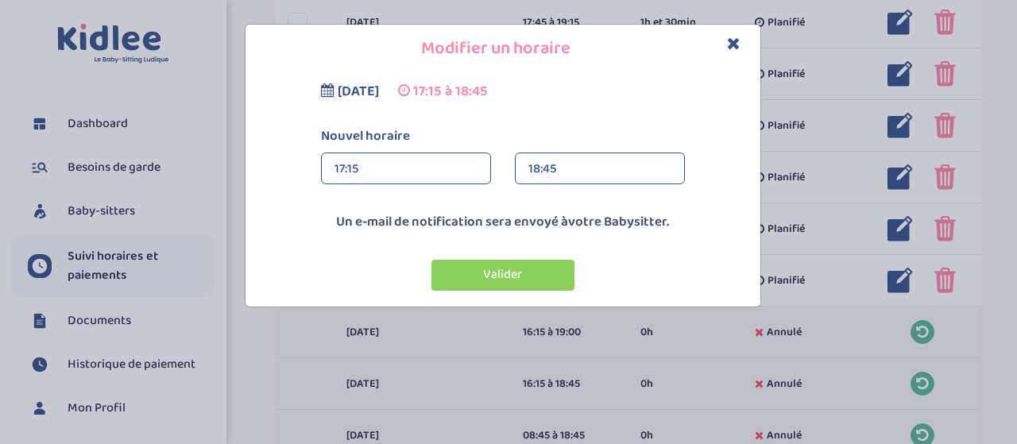
click at [582, 153] on div "18:45" at bounding box center [599, 169] width 143 height 32
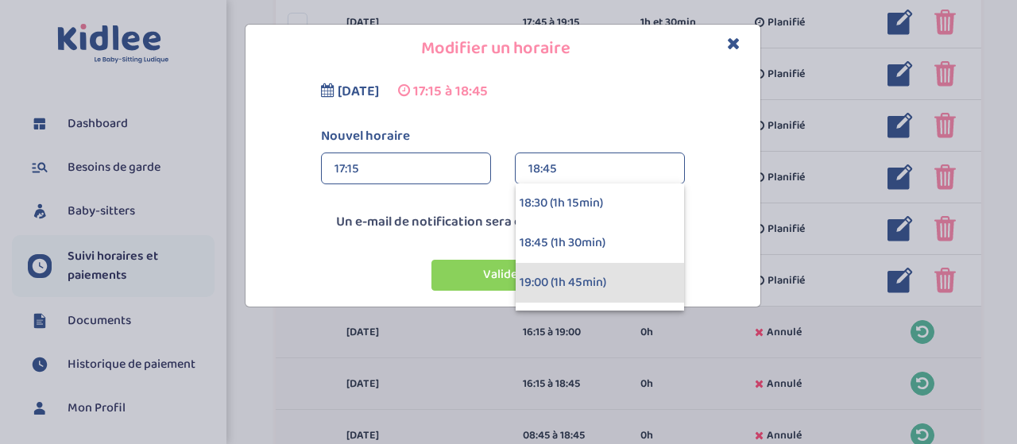
click at [553, 271] on div "19:00 (1h 45min)" at bounding box center [600, 283] width 168 height 40
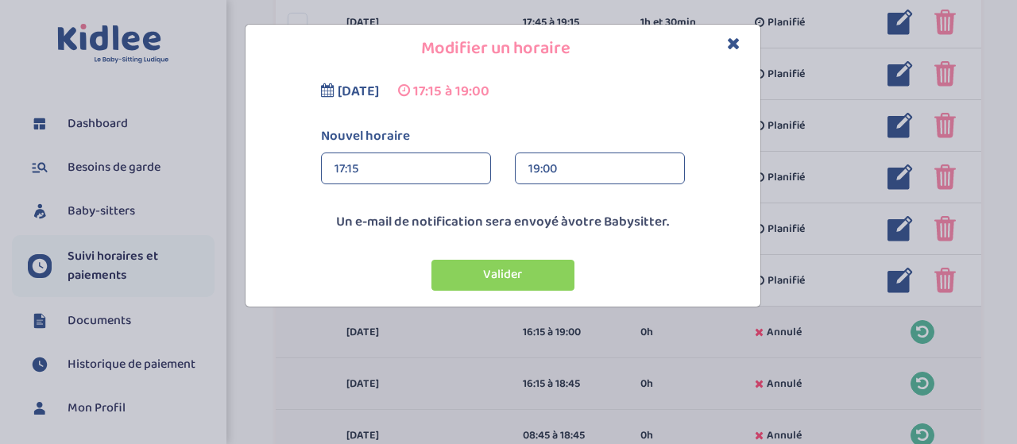
click at [516, 276] on button "Valider" at bounding box center [502, 275] width 143 height 31
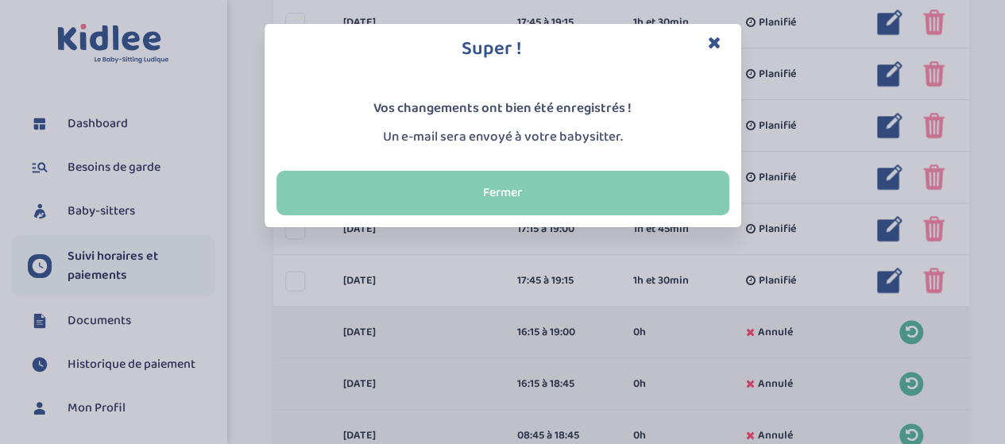
click at [465, 181] on button "Fermer" at bounding box center [502, 193] width 453 height 44
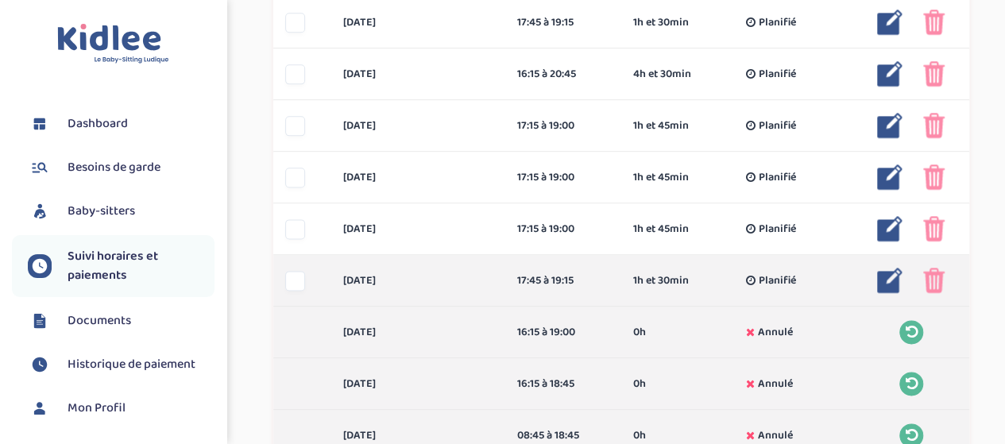
click at [890, 280] on img at bounding box center [889, 280] width 25 height 25
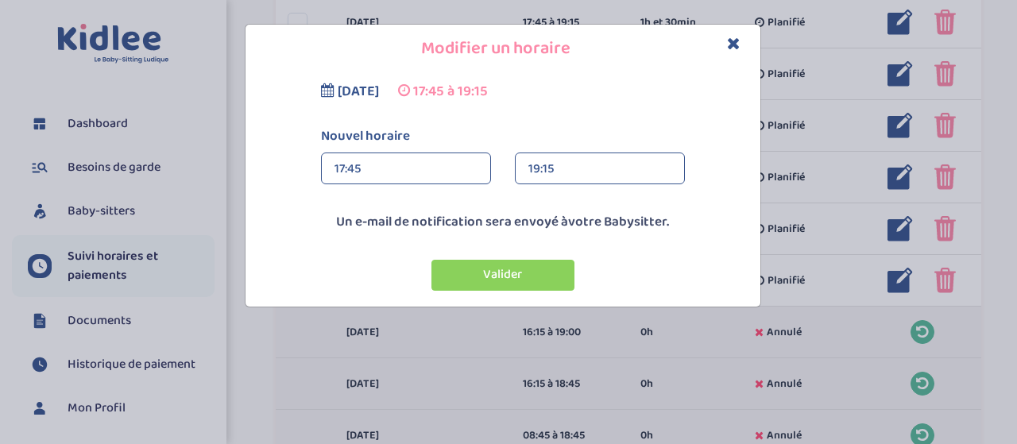
click at [383, 164] on div "17:45" at bounding box center [405, 169] width 143 height 32
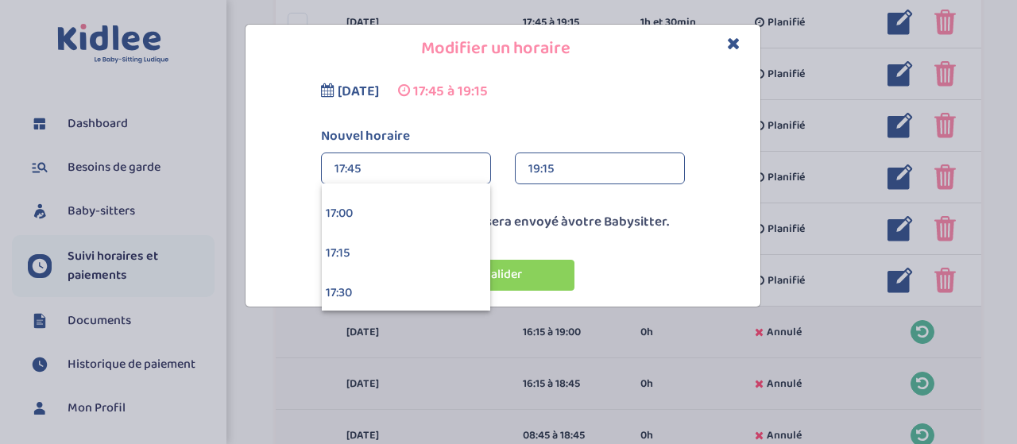
drag, startPoint x: 362, startPoint y: 250, endPoint x: 518, endPoint y: 209, distance: 161.1
click at [364, 251] on div "17:15" at bounding box center [406, 254] width 168 height 40
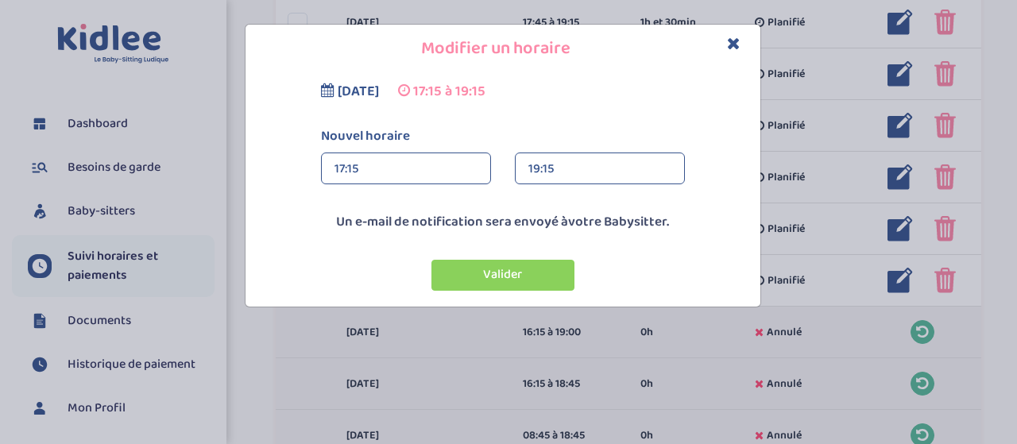
click at [578, 168] on div "19:15" at bounding box center [599, 169] width 143 height 32
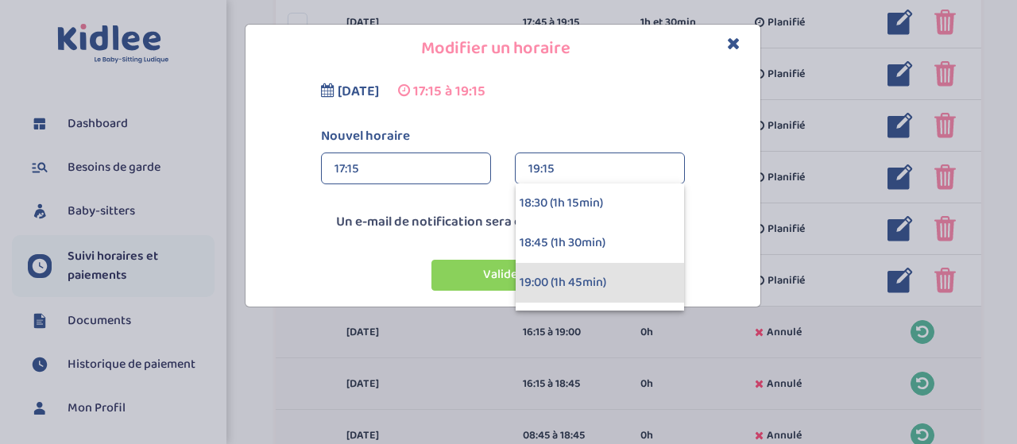
click at [555, 284] on div "19:00 (1h 45min)" at bounding box center [600, 283] width 168 height 40
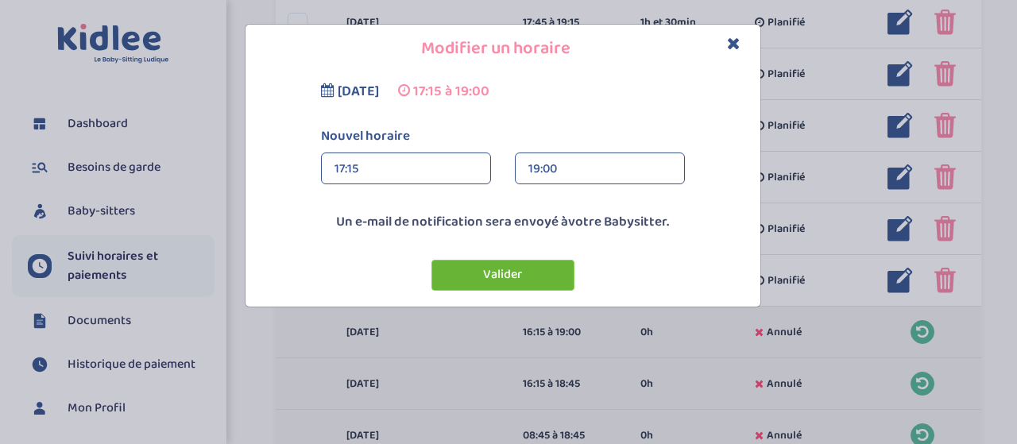
click at [510, 287] on button "Valider" at bounding box center [502, 275] width 143 height 31
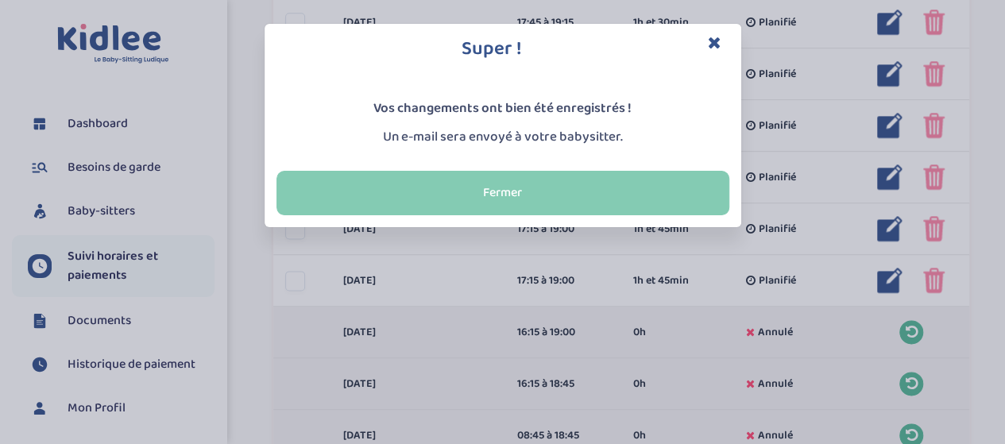
click at [583, 200] on button "Fermer" at bounding box center [502, 193] width 453 height 44
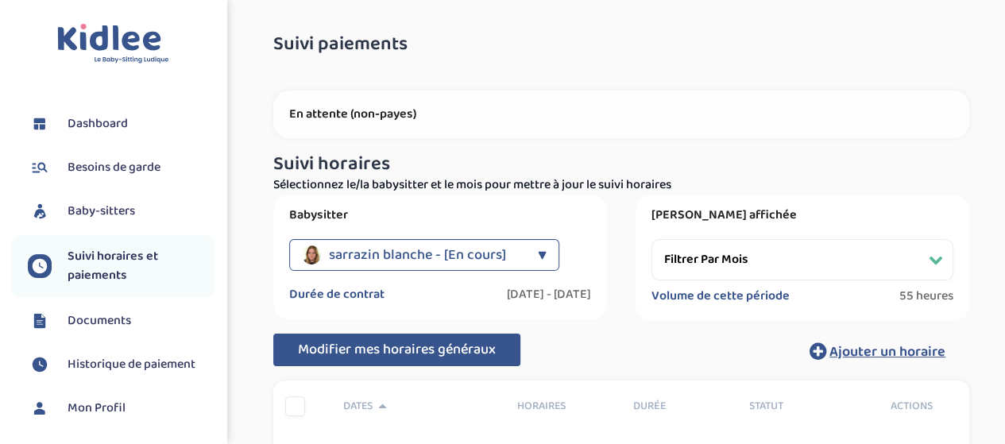
scroll to position [0, 0]
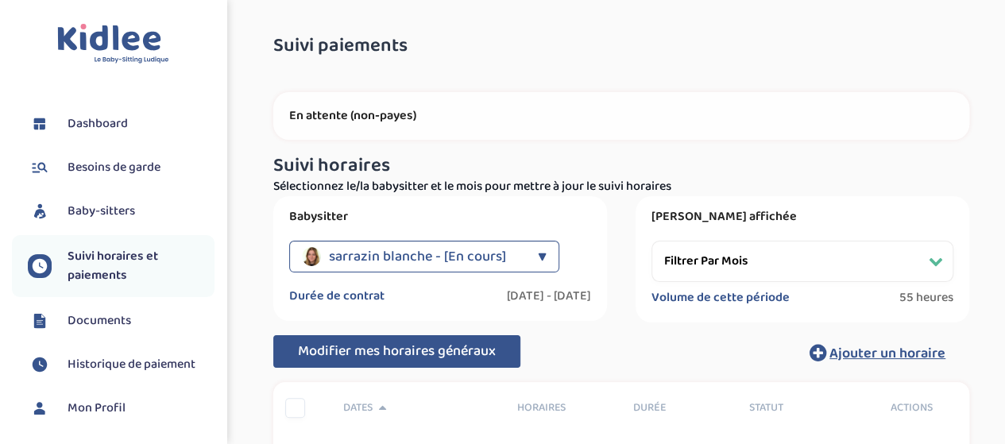
drag, startPoint x: 704, startPoint y: 257, endPoint x: 708, endPoint y: 268, distance: 11.1
click at [704, 257] on select "Filtrer par mois [DATE] [DATE] [DATE] [DATE] [DATE] [DATE] [DATE] [DATE] [DATE]…" at bounding box center [802, 261] width 302 height 41
click at [651, 241] on select "Filtrer par mois [DATE] [DATE] [DATE] [DATE] [DATE] [DATE] [DATE] [DATE] [DATE]…" at bounding box center [802, 261] width 302 height 41
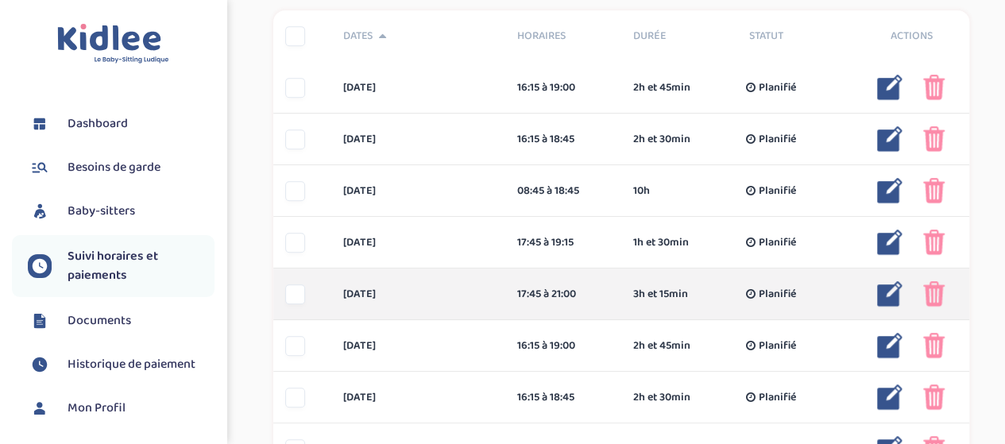
scroll to position [397, 0]
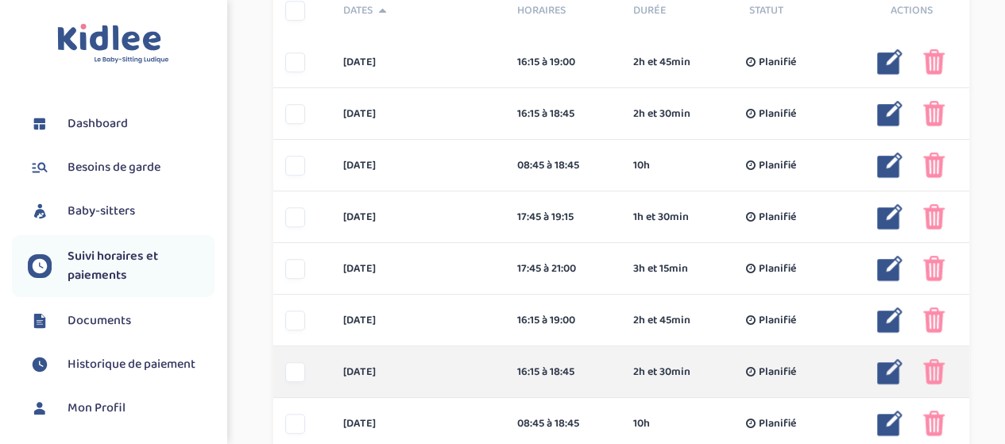
click at [297, 320] on div at bounding box center [295, 321] width 20 height 20
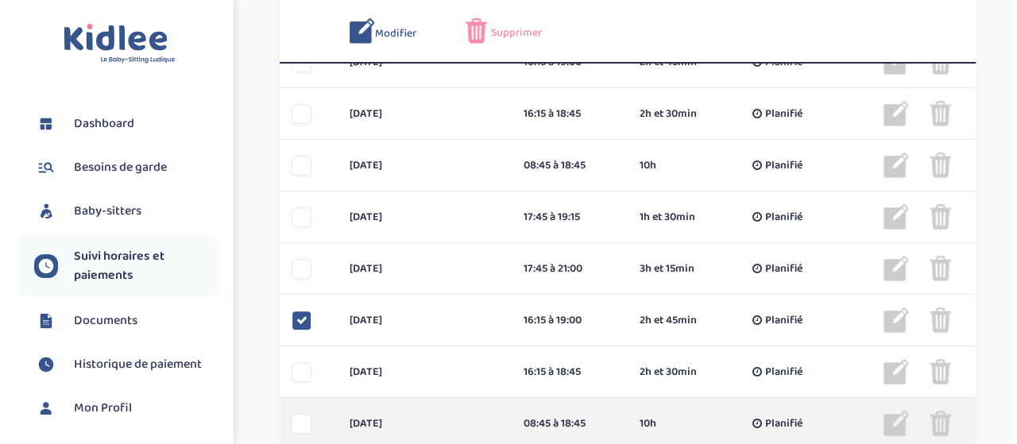
scroll to position [457, 0]
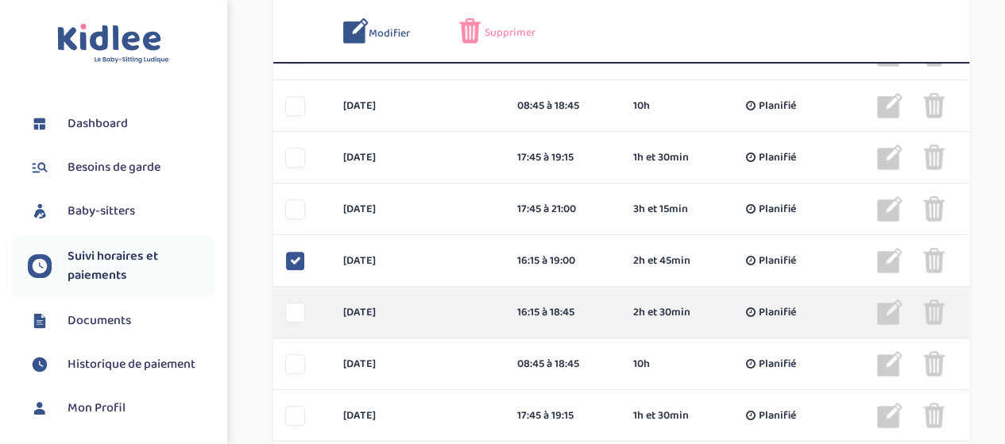
click at [293, 312] on div at bounding box center [295, 313] width 20 height 20
click at [291, 314] on icon at bounding box center [295, 312] width 11 height 11
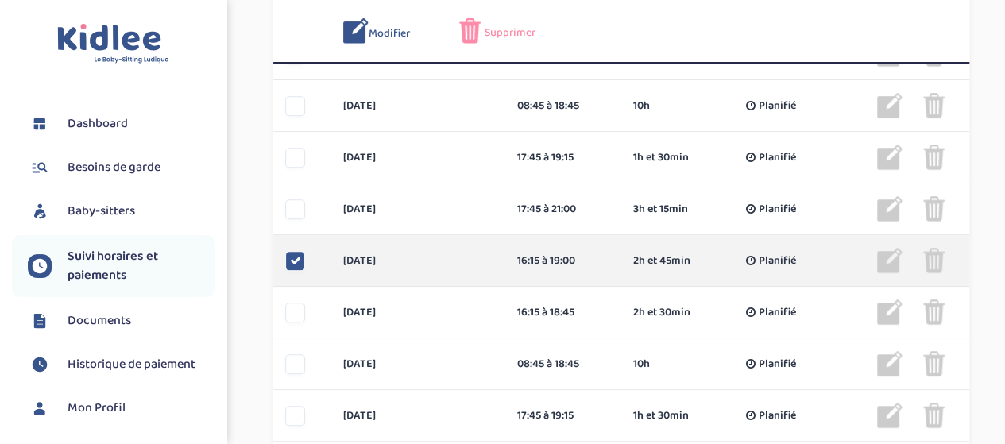
click at [292, 258] on icon at bounding box center [295, 260] width 11 height 11
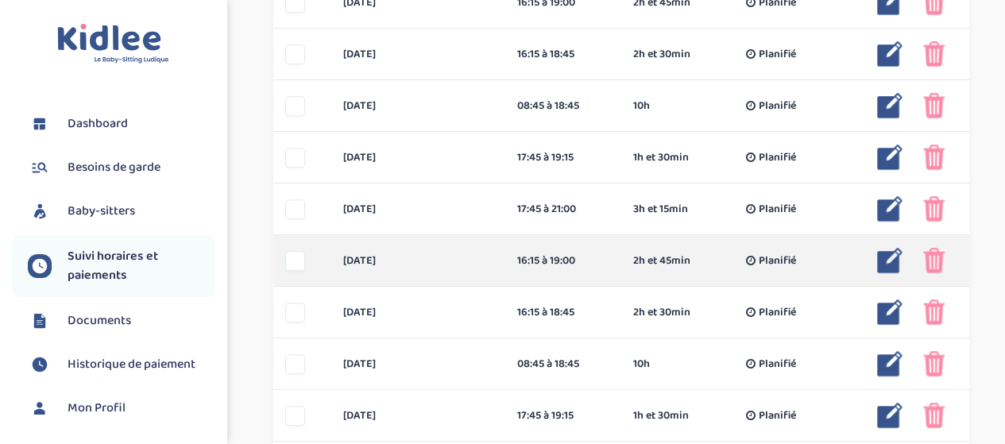
click at [945, 261] on div at bounding box center [978, 260] width 111 height 25
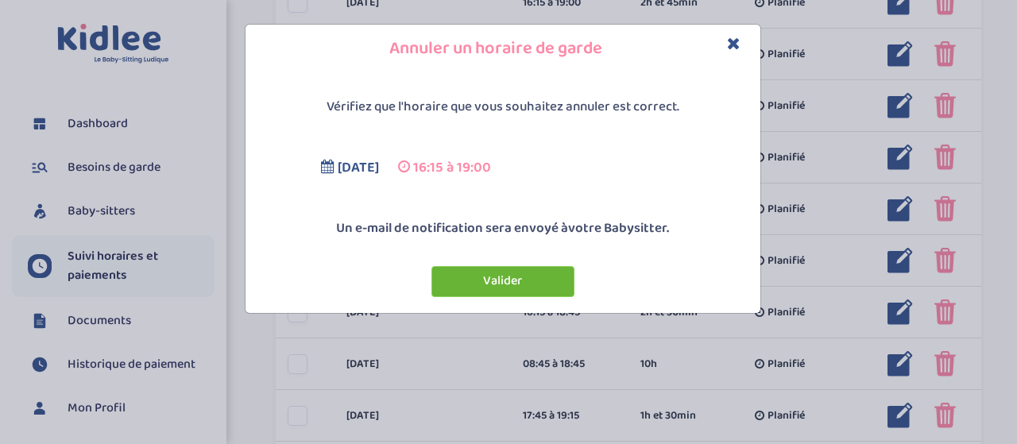
click at [512, 281] on button "Valider" at bounding box center [502, 281] width 143 height 31
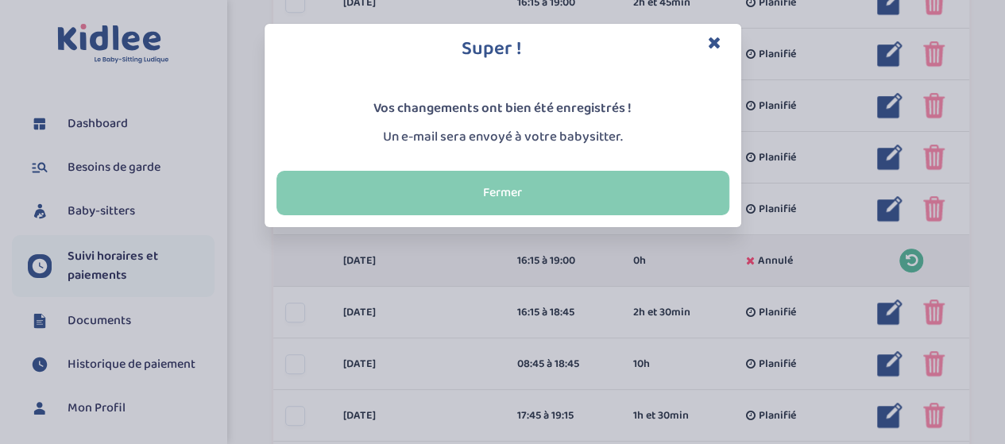
click at [535, 184] on button "Fermer" at bounding box center [502, 193] width 453 height 44
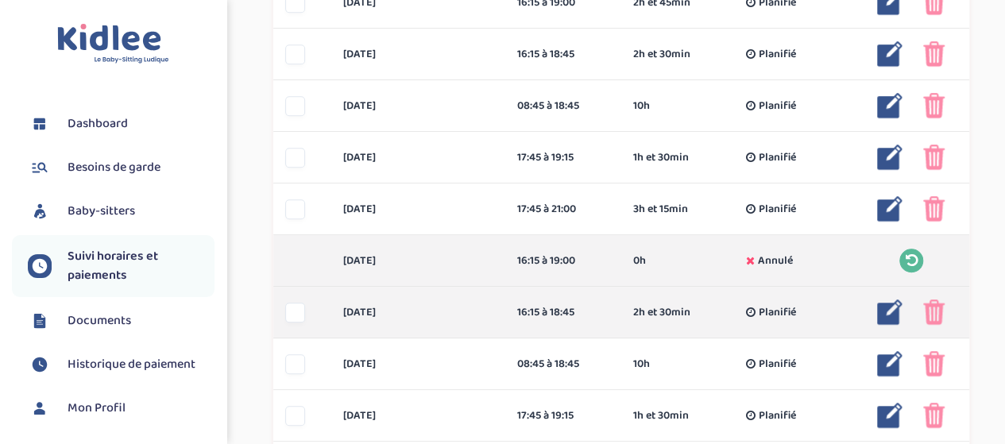
click at [934, 316] on img at bounding box center [933, 312] width 21 height 25
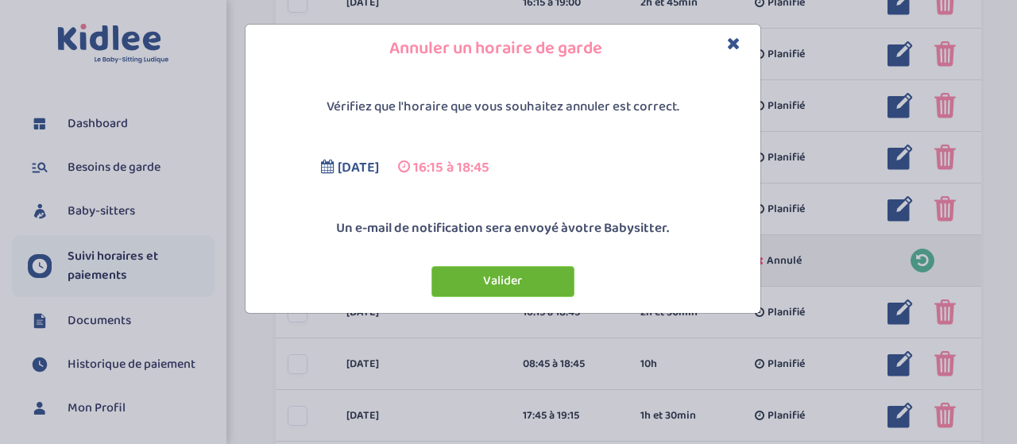
click at [505, 281] on button "Valider" at bounding box center [502, 281] width 143 height 31
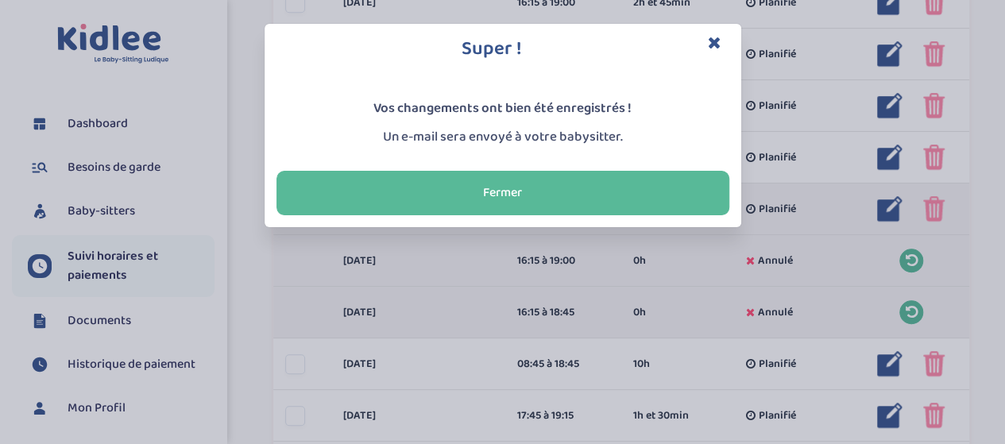
click at [493, 186] on button "Fermer" at bounding box center [502, 193] width 453 height 44
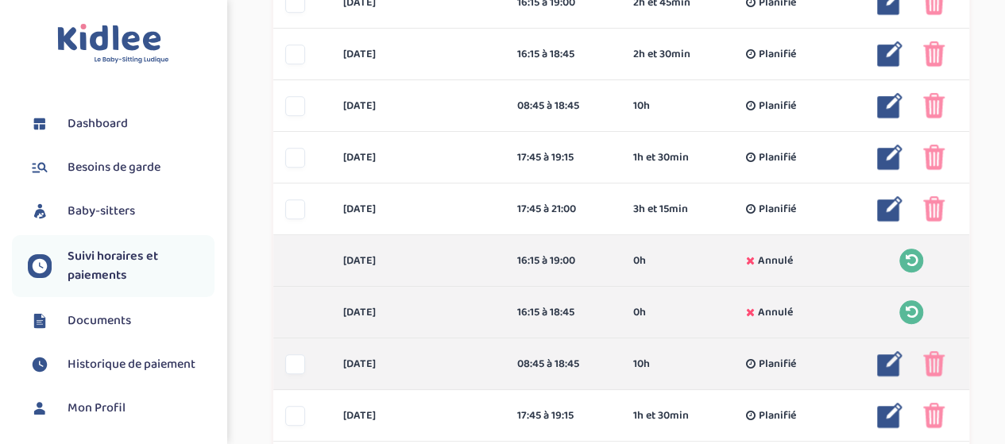
click at [896, 365] on img at bounding box center [889, 363] width 25 height 25
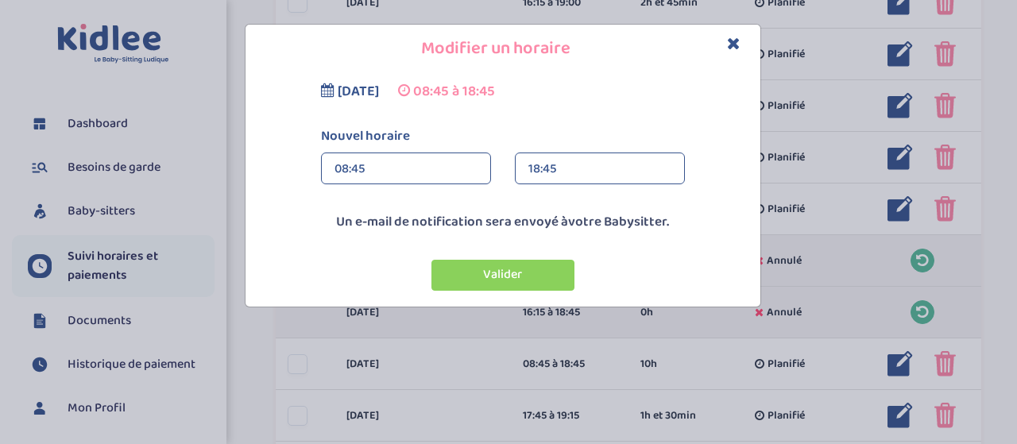
click at [378, 161] on div "08:45" at bounding box center [405, 169] width 143 height 32
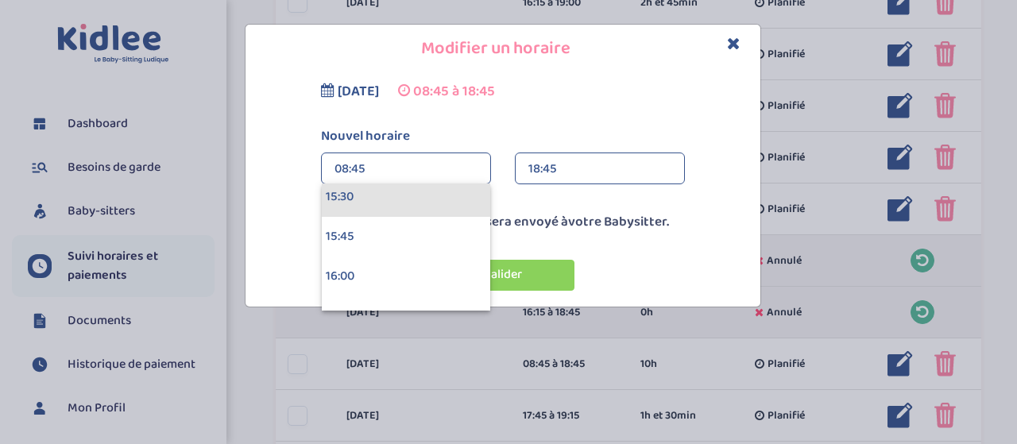
scroll to position [2532, 0]
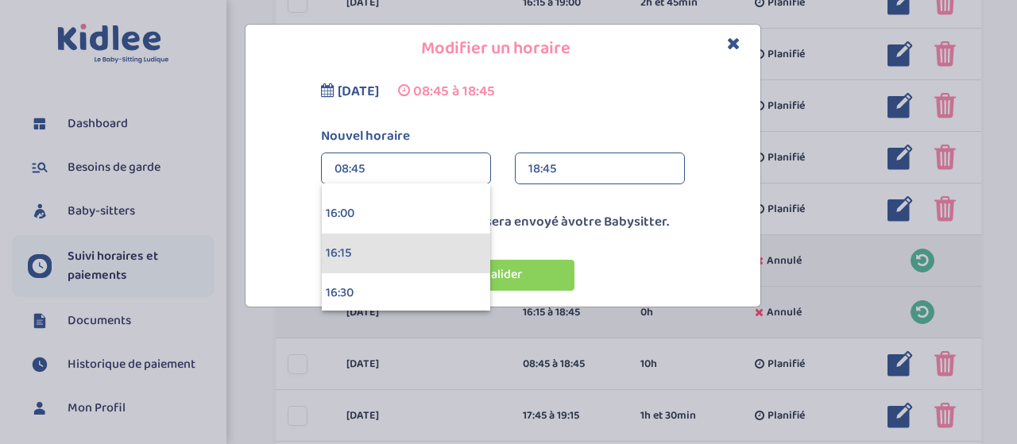
drag, startPoint x: 356, startPoint y: 242, endPoint x: 454, endPoint y: 250, distance: 98.8
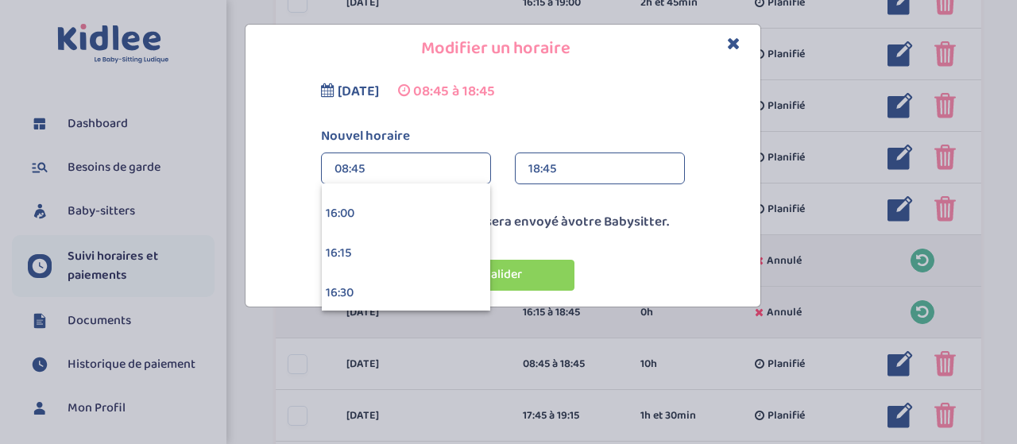
click at [357, 242] on div "16:15" at bounding box center [406, 254] width 168 height 40
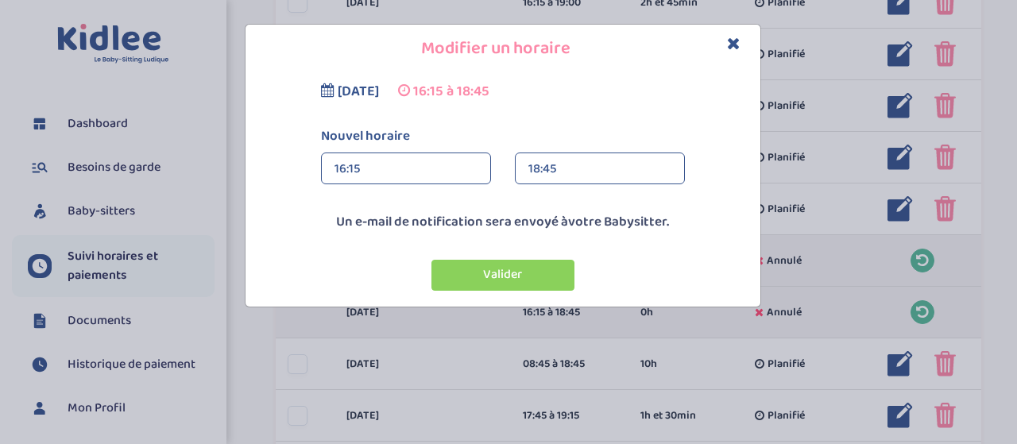
click at [575, 162] on div "18:45" at bounding box center [599, 169] width 143 height 32
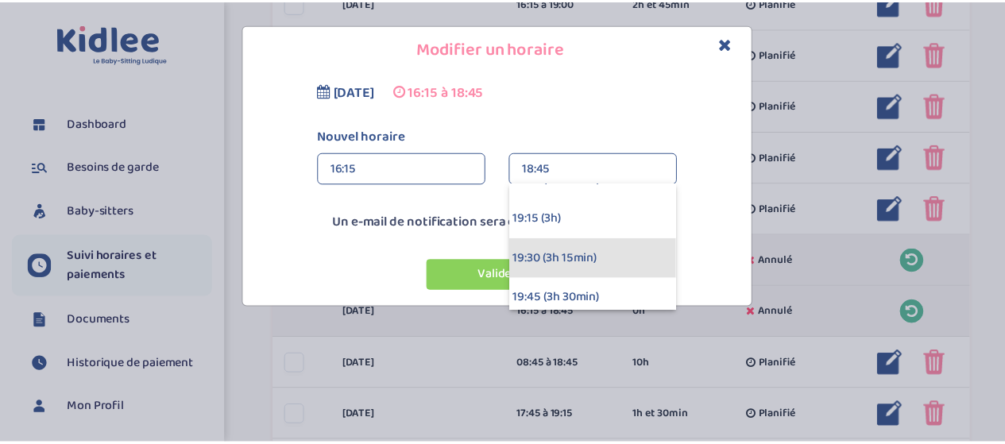
scroll to position [397, 0]
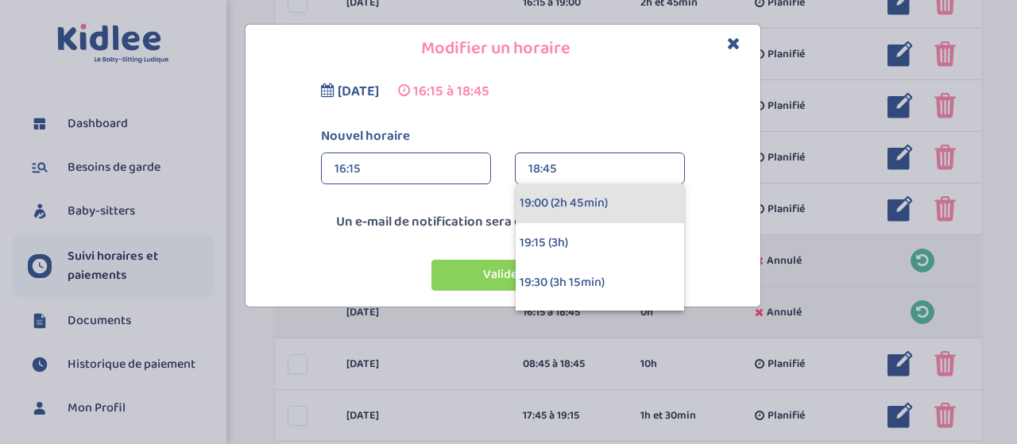
click at [586, 206] on div "19:00 (2h 45min)" at bounding box center [600, 204] width 168 height 40
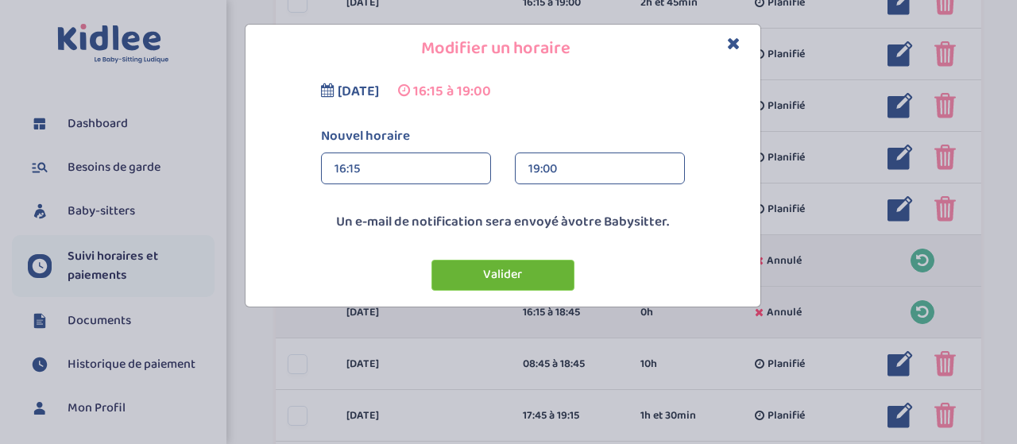
click at [493, 276] on button "Valider" at bounding box center [502, 275] width 143 height 31
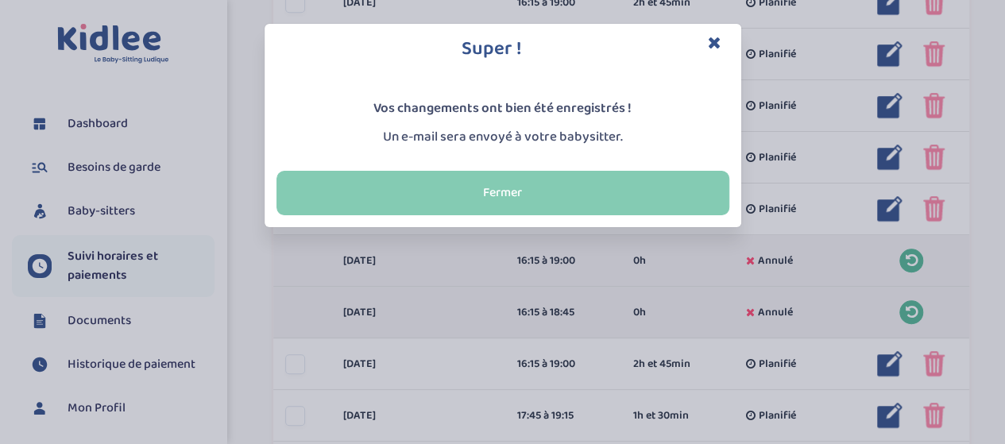
click at [490, 195] on button "Fermer" at bounding box center [502, 193] width 453 height 44
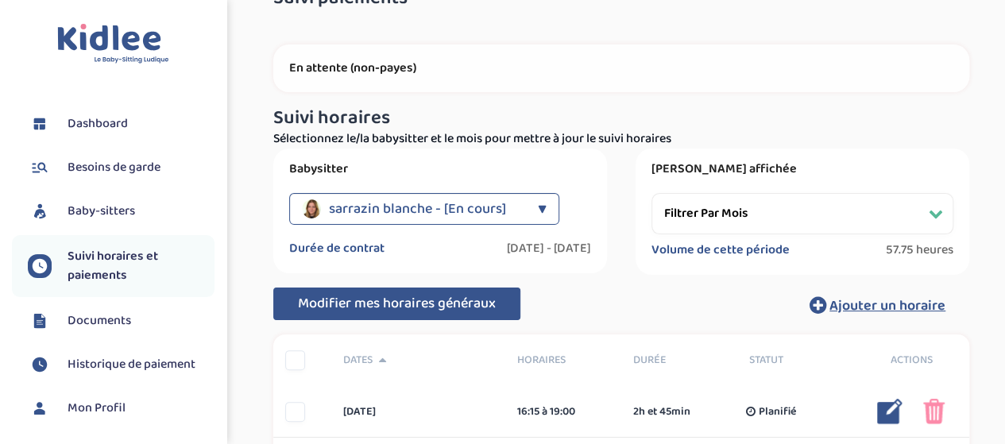
scroll to position [46, 0]
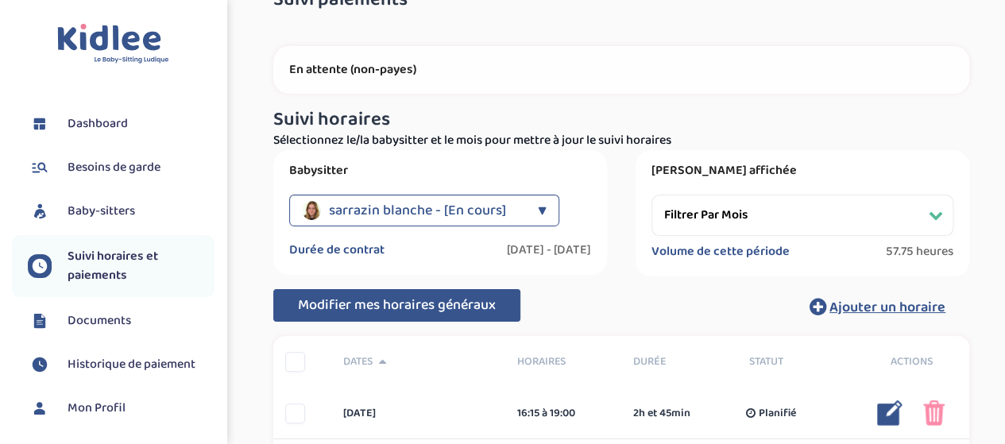
click at [796, 211] on select "Filtrer par mois [DATE] [DATE] [DATE] [DATE] [DATE] [DATE] [DATE] [DATE] [DATE]…" at bounding box center [802, 215] width 302 height 41
click at [651, 195] on select "Filtrer par mois [DATE] [DATE] [DATE] [DATE] [DATE] [DATE] [DATE] [DATE] [DATE]…" at bounding box center [802, 215] width 302 height 41
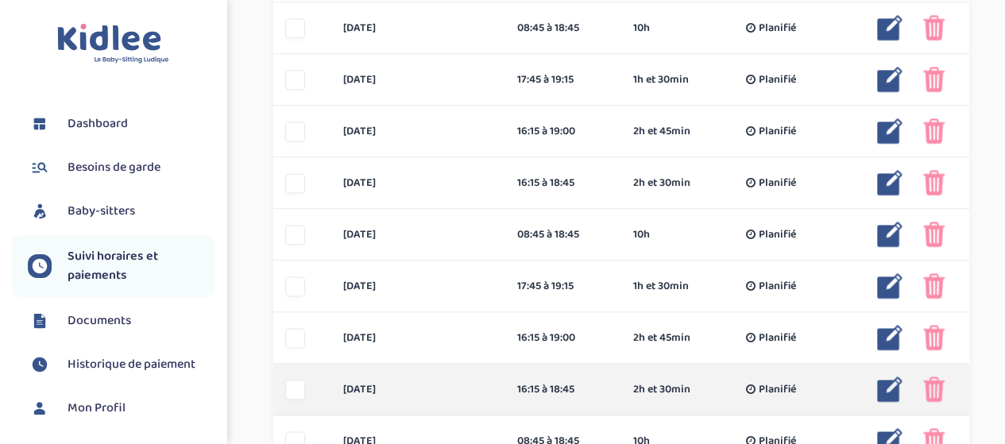
scroll to position [1166, 0]
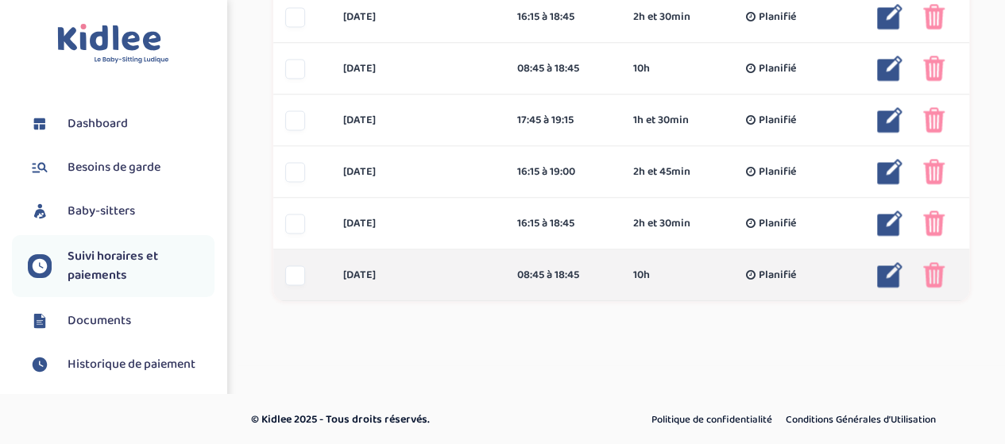
drag, startPoint x: 297, startPoint y: 284, endPoint x: 285, endPoint y: 263, distance: 23.8
click at [297, 283] on div at bounding box center [295, 275] width 20 height 20
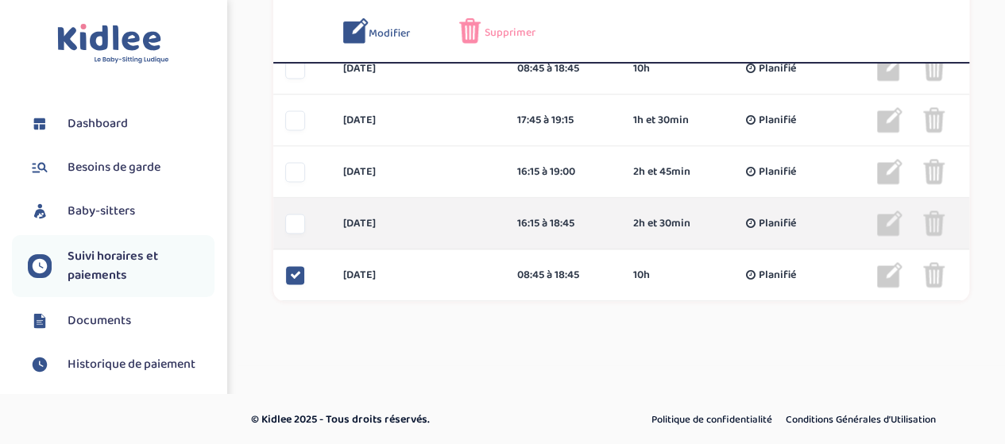
click at [292, 225] on div at bounding box center [295, 224] width 20 height 20
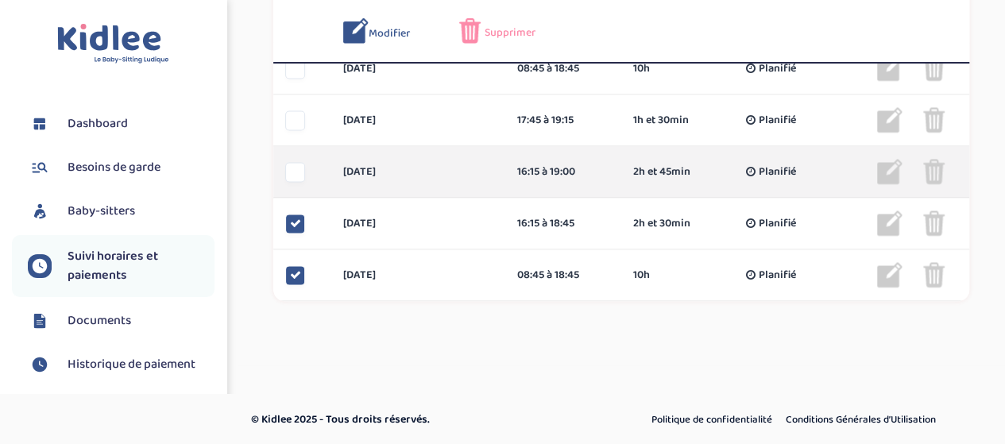
click at [294, 171] on div at bounding box center [295, 172] width 20 height 20
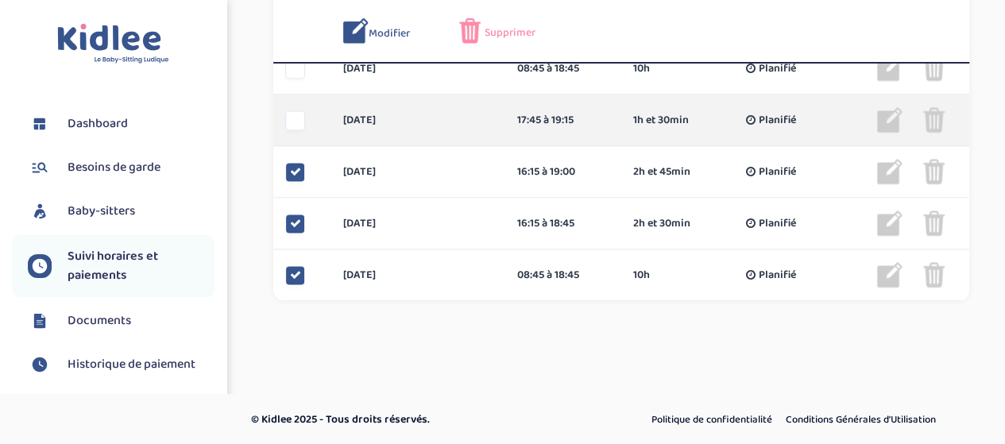
click at [281, 122] on div at bounding box center [302, 120] width 58 height 20
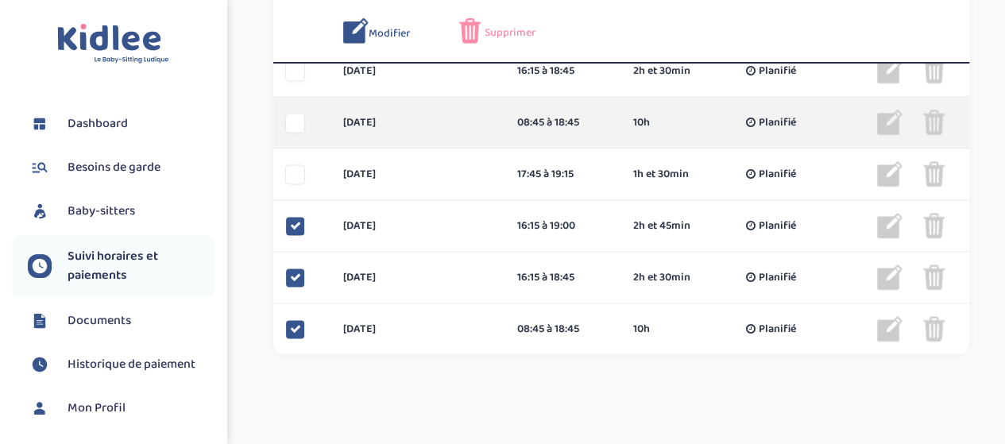
scroll to position [1086, 0]
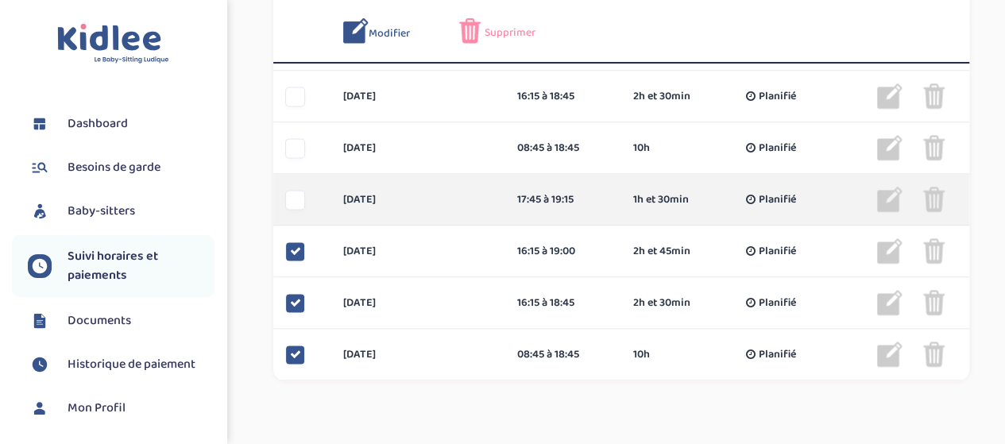
drag, startPoint x: 297, startPoint y: 203, endPoint x: 296, endPoint y: 133, distance: 69.9
click at [297, 201] on div at bounding box center [295, 200] width 20 height 20
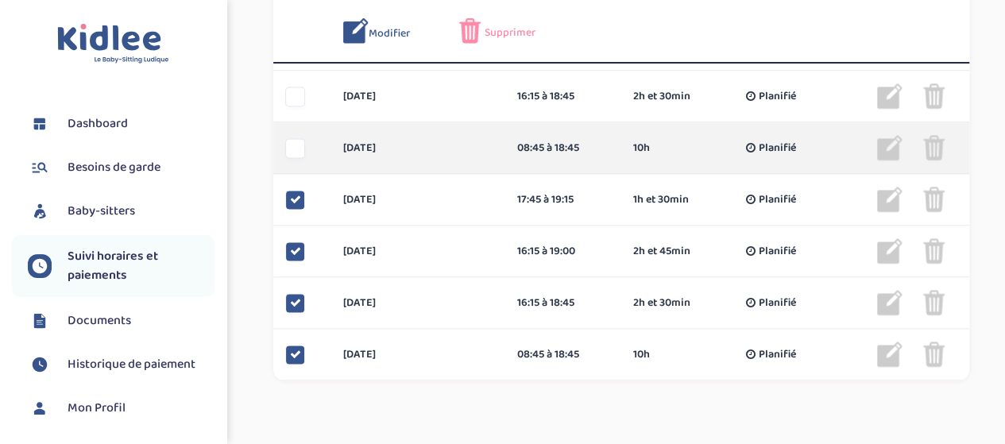
click at [299, 141] on div at bounding box center [295, 148] width 20 height 20
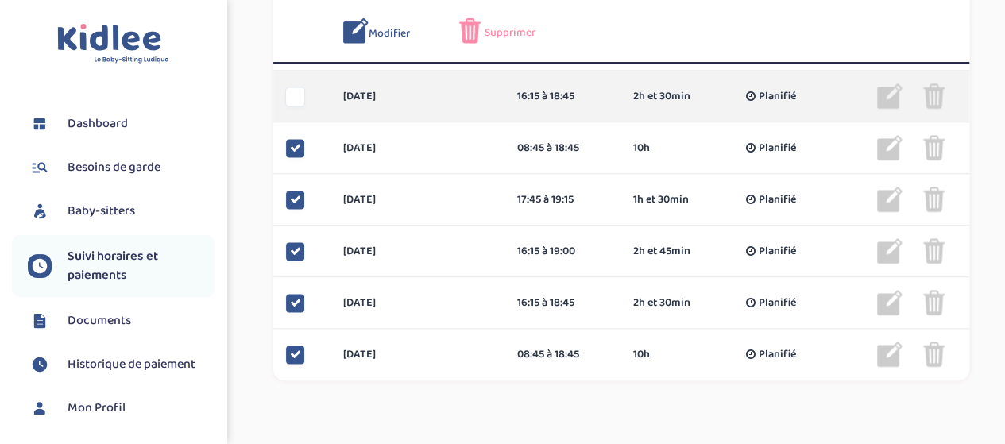
click at [296, 106] on div "[DATE] 16:15 à 18:45 2h et 30min Planifié 2h et 30min Planifié ... Modifier Sup…" at bounding box center [621, 97] width 696 height 52
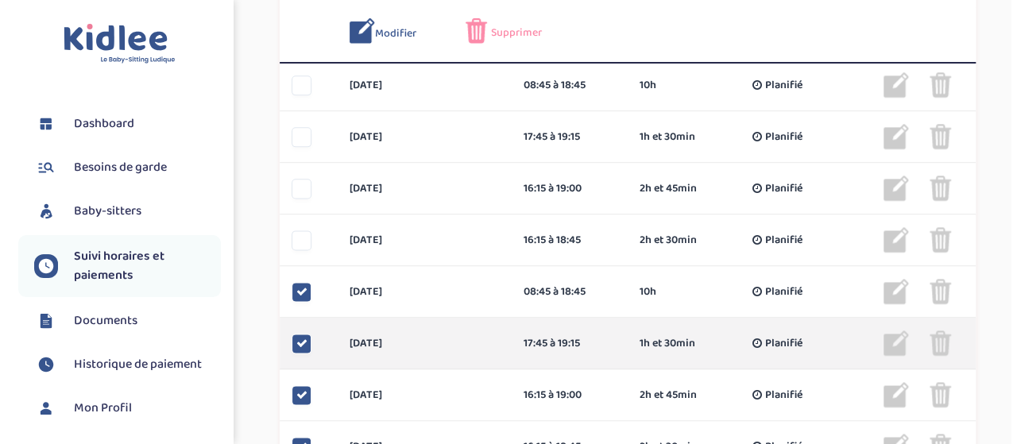
scroll to position [927, 0]
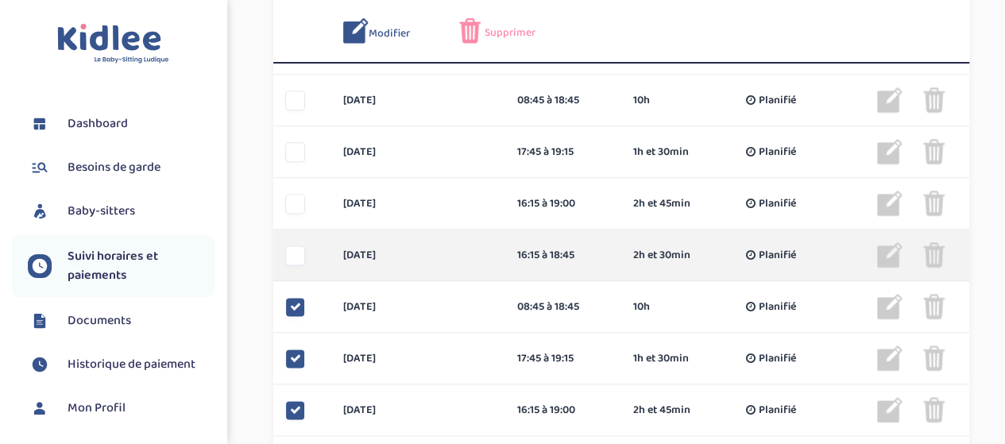
click at [284, 253] on div at bounding box center [302, 256] width 58 height 20
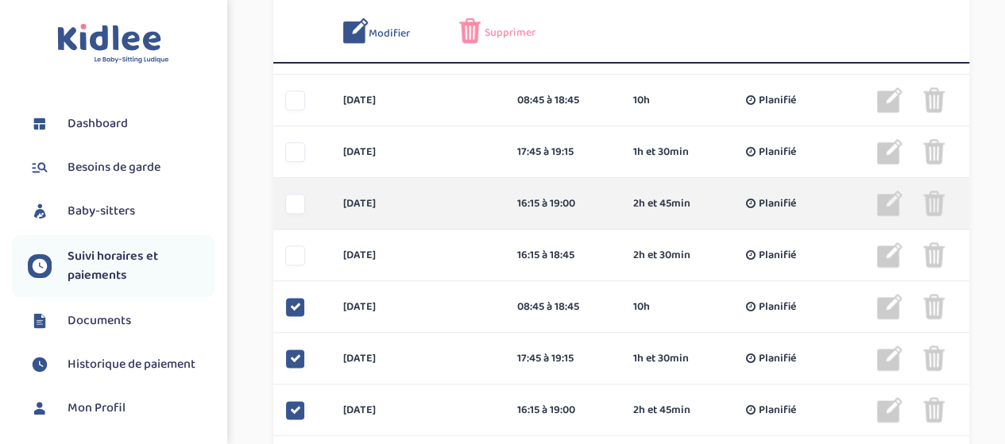
click at [297, 202] on div at bounding box center [295, 204] width 20 height 20
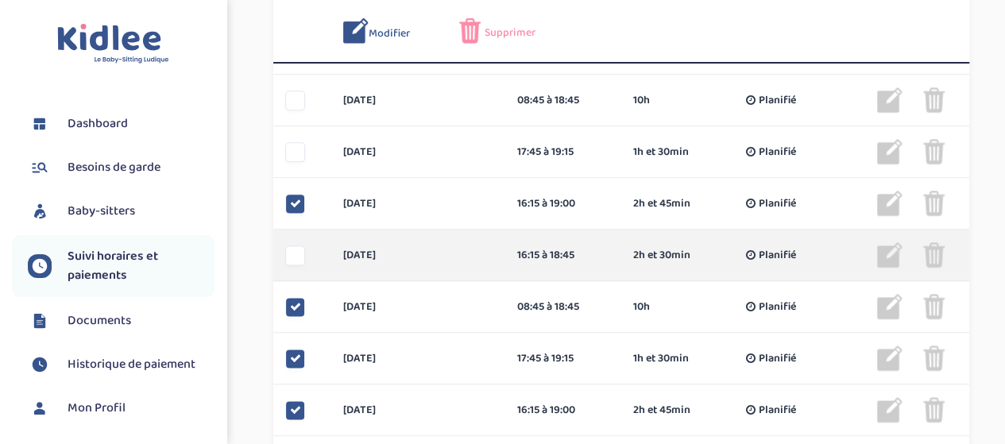
click at [296, 254] on div at bounding box center [295, 256] width 20 height 20
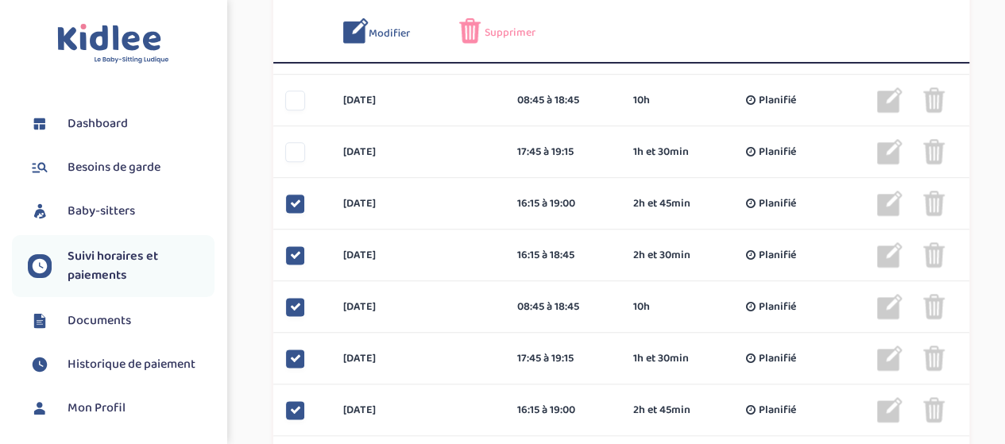
click at [493, 32] on span "Supprimer" at bounding box center [510, 33] width 51 height 17
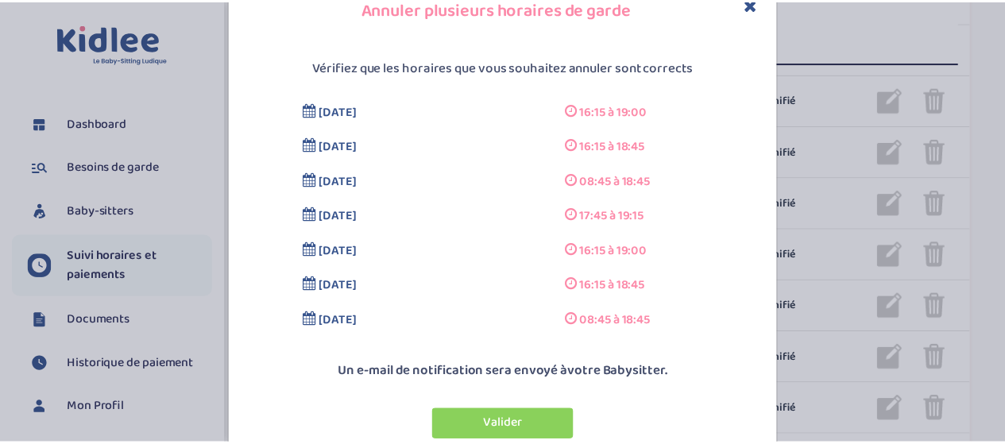
scroll to position [75, 0]
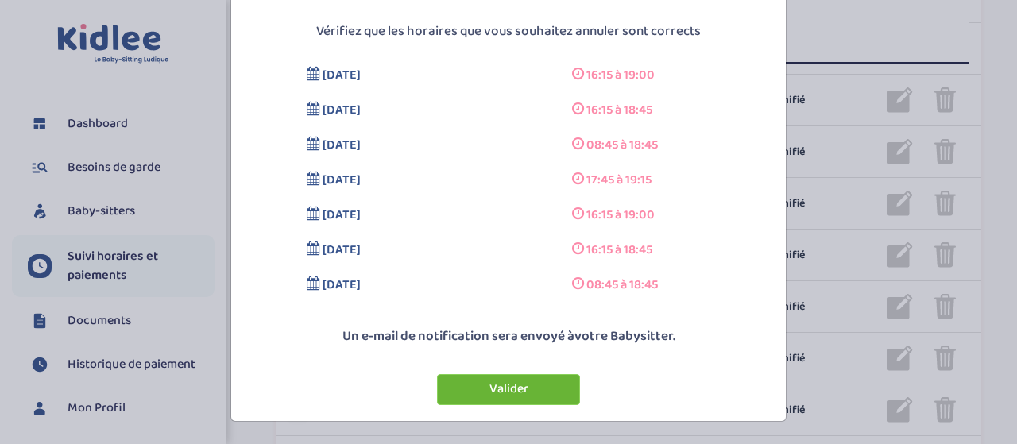
click at [513, 381] on button "Valider" at bounding box center [508, 389] width 143 height 31
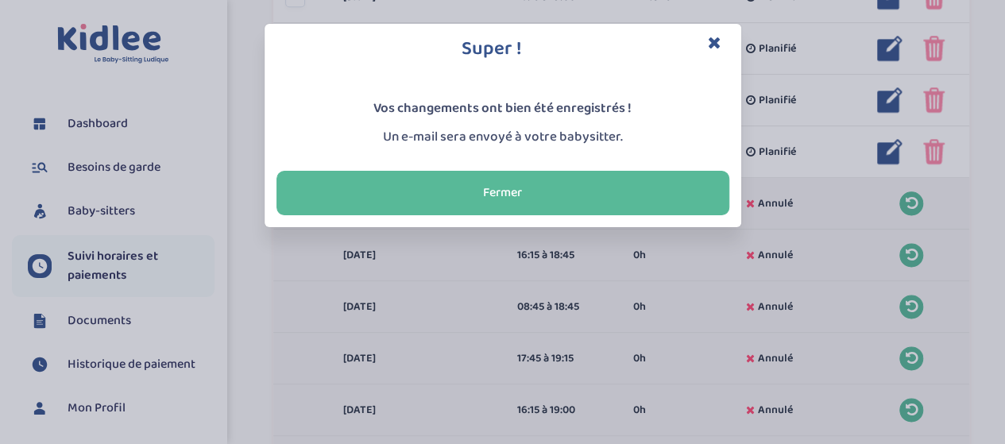
drag, startPoint x: 517, startPoint y: 206, endPoint x: 556, endPoint y: 248, distance: 57.3
click at [516, 207] on button "Fermer" at bounding box center [502, 193] width 453 height 44
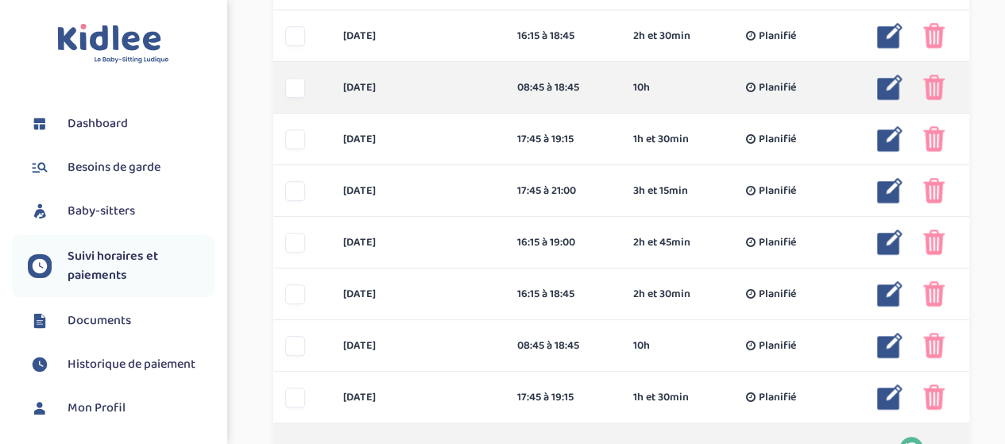
scroll to position [768, 0]
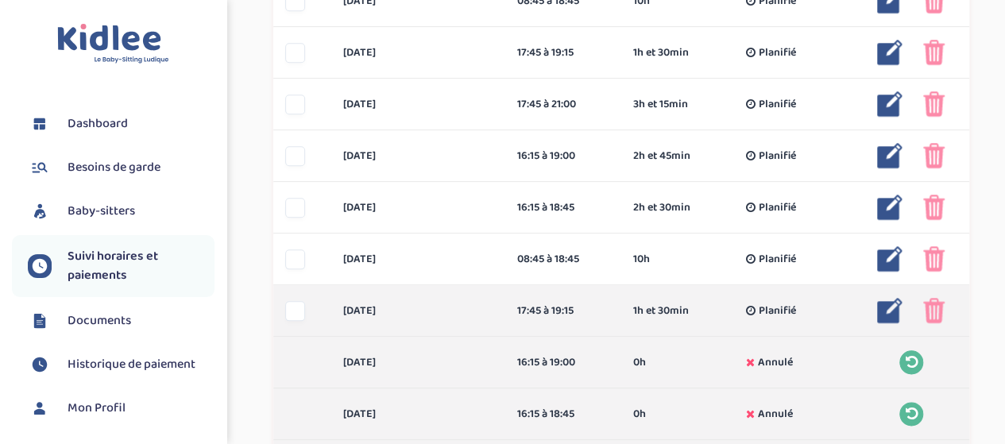
click at [885, 309] on img at bounding box center [889, 310] width 25 height 25
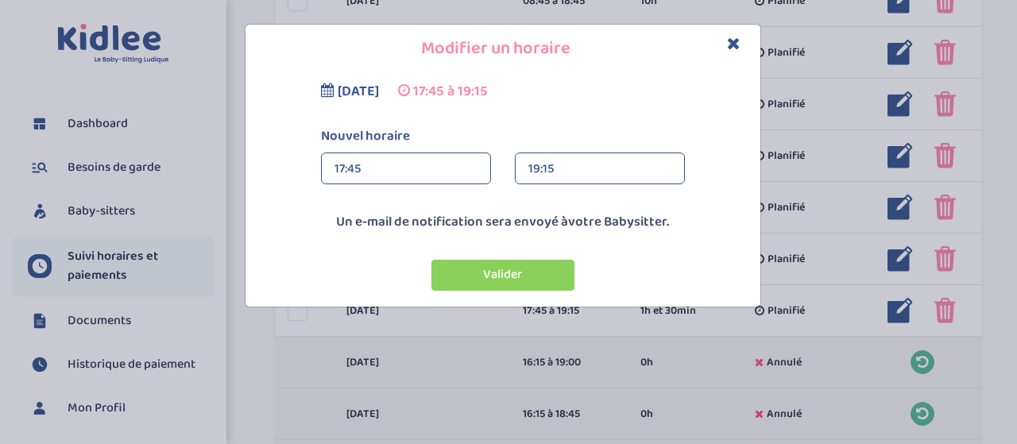
click at [386, 182] on div "17:45" at bounding box center [405, 169] width 143 height 32
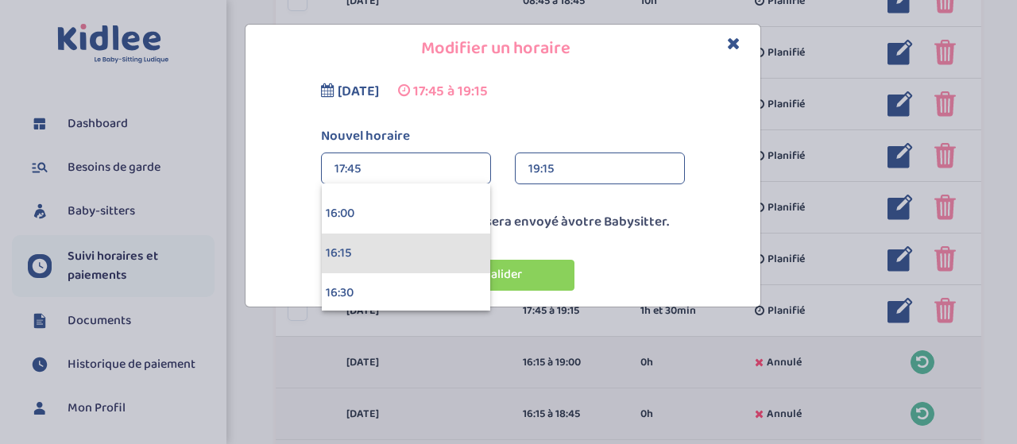
click at [392, 254] on div "16:15" at bounding box center [406, 254] width 168 height 40
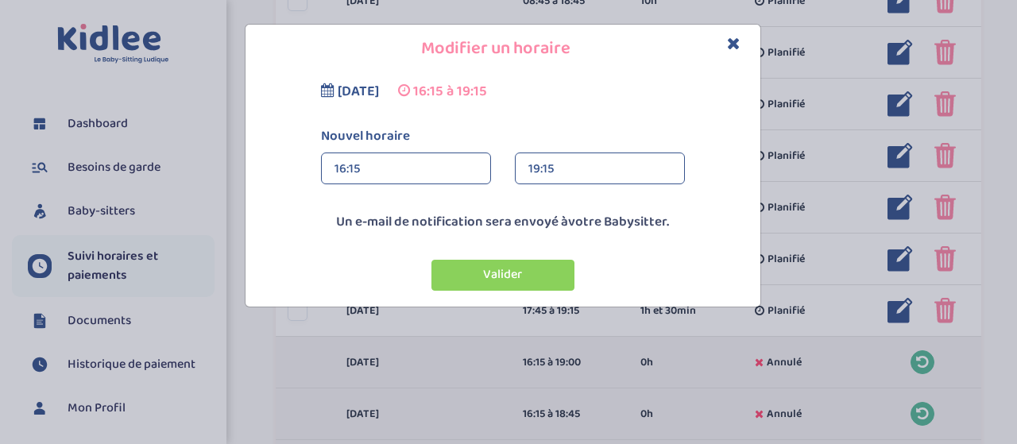
click at [598, 158] on div "19:15" at bounding box center [599, 169] width 143 height 32
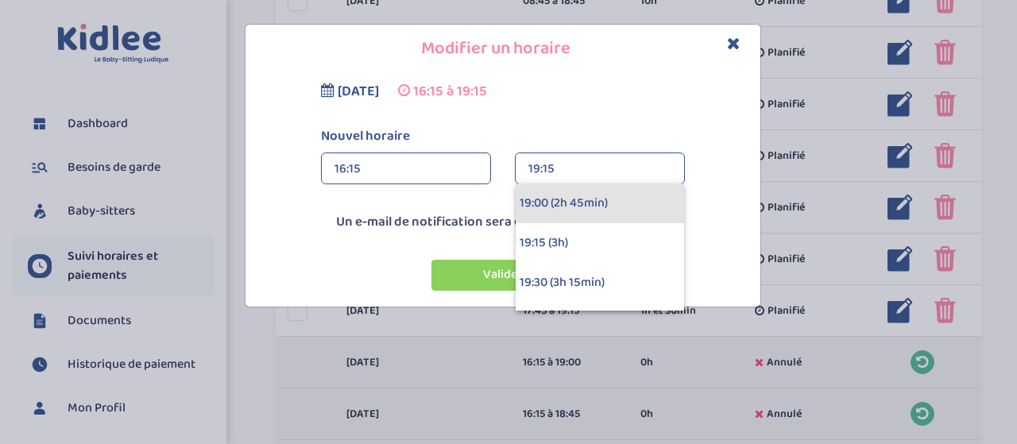
click at [594, 196] on div "19:00 (2h 45min)" at bounding box center [600, 204] width 168 height 40
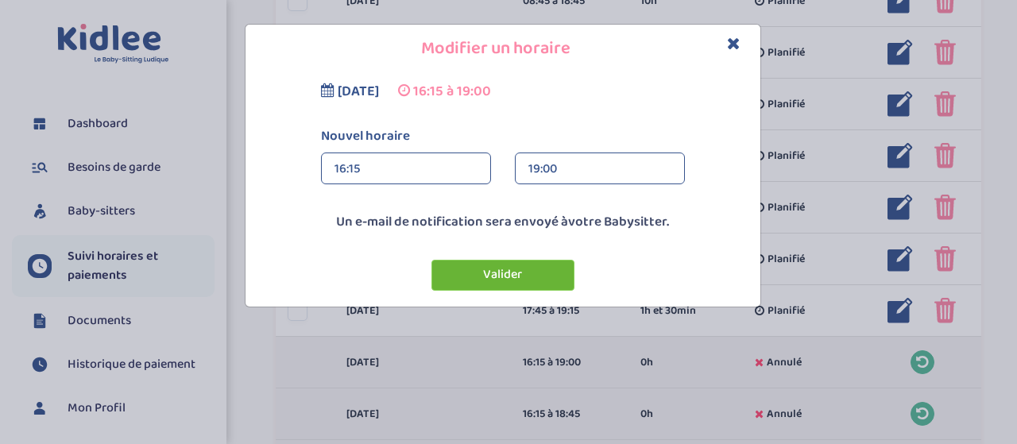
click at [500, 278] on button "Valider" at bounding box center [502, 275] width 143 height 31
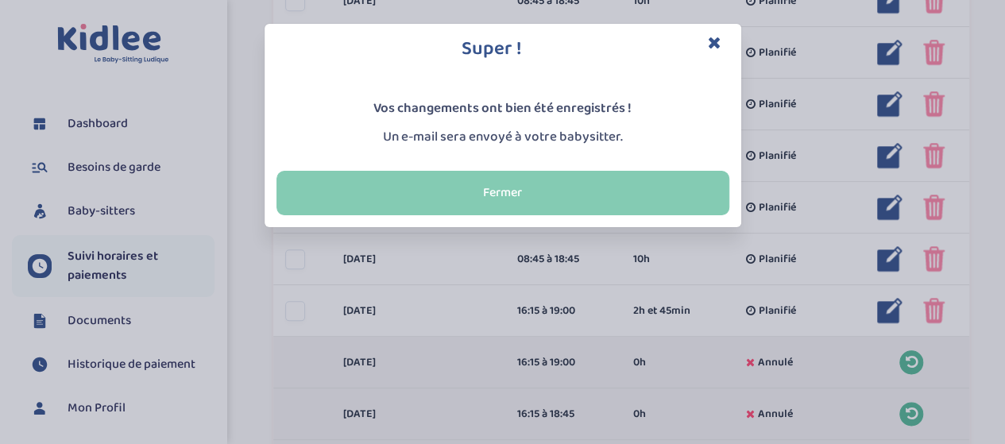
click at [466, 196] on button "Fermer" at bounding box center [502, 193] width 453 height 44
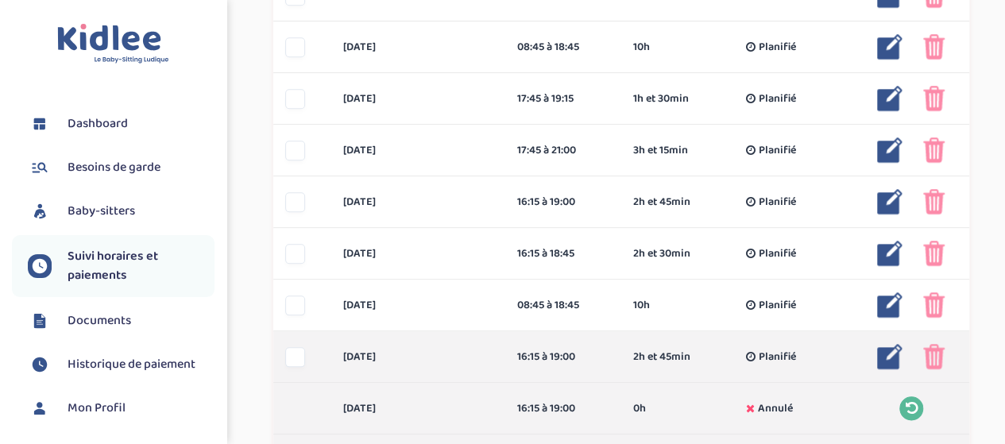
scroll to position [689, 0]
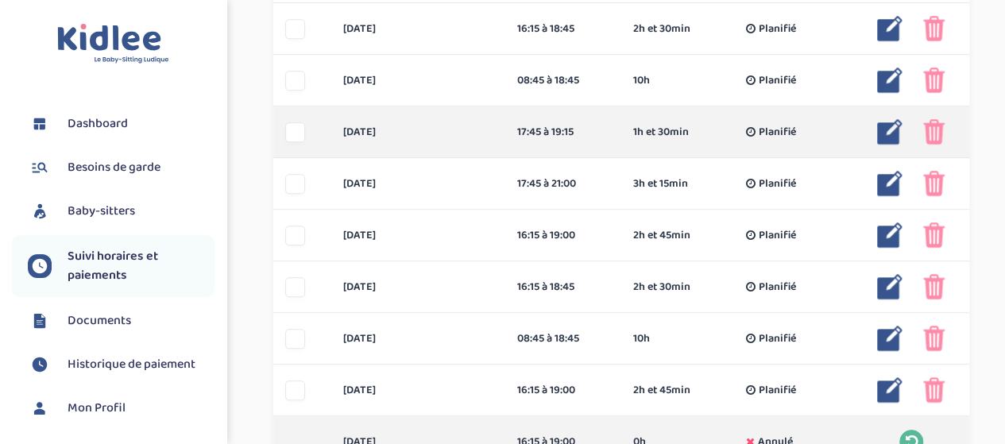
click at [890, 129] on img at bounding box center [889, 131] width 25 height 25
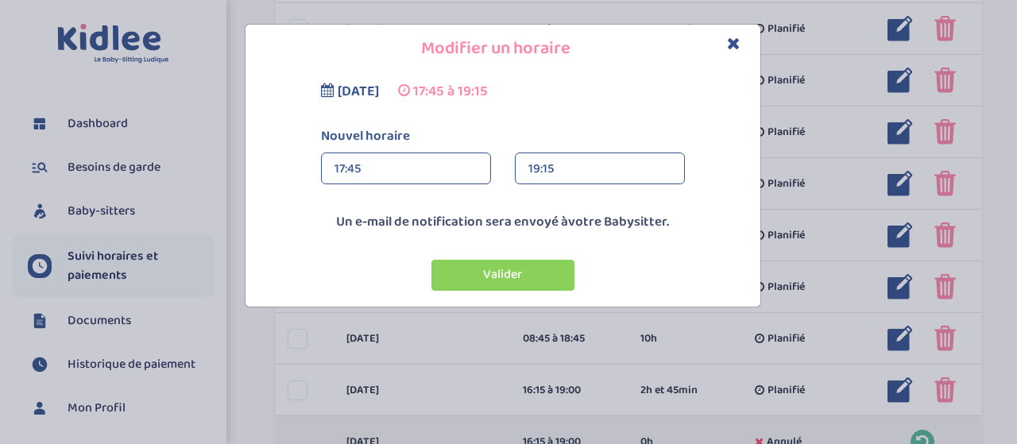
click at [394, 170] on div "17:45" at bounding box center [405, 169] width 143 height 32
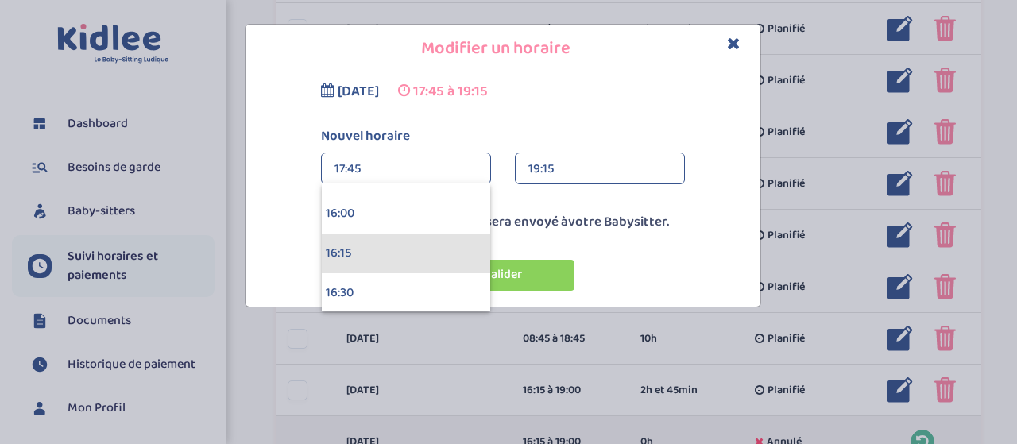
click at [389, 248] on div "16:15" at bounding box center [406, 254] width 168 height 40
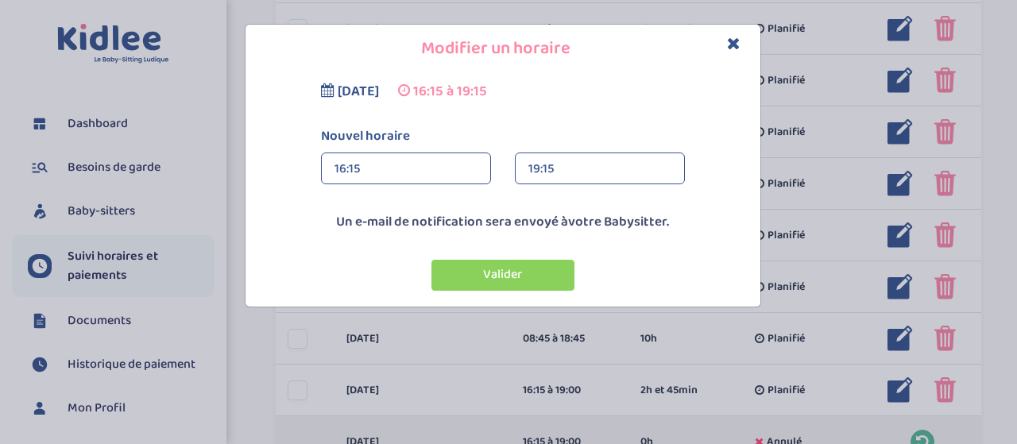
click at [556, 162] on div "19:15" at bounding box center [599, 169] width 143 height 32
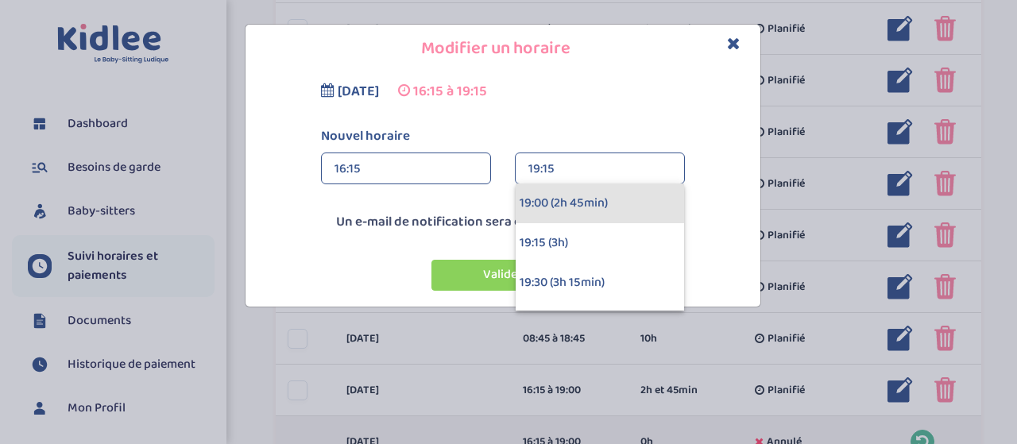
click at [552, 198] on div "19:00 (2h 45min)" at bounding box center [600, 204] width 168 height 40
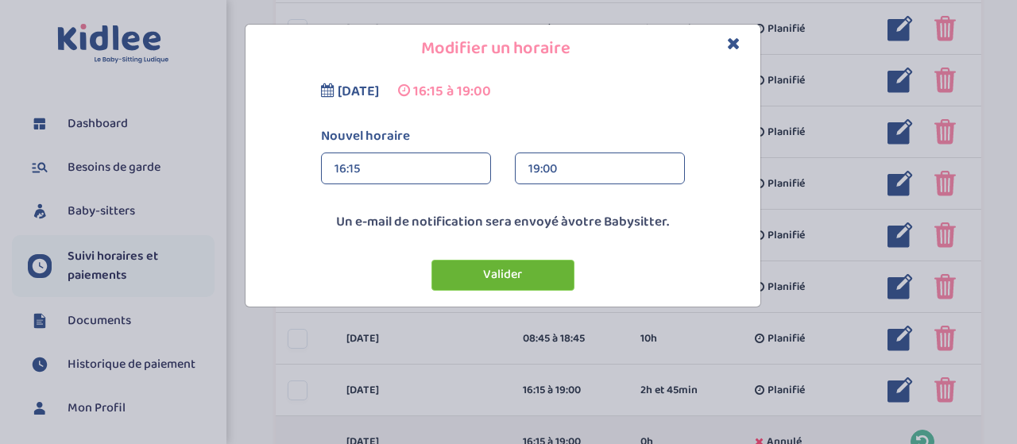
click at [533, 266] on button "Valider" at bounding box center [502, 275] width 143 height 31
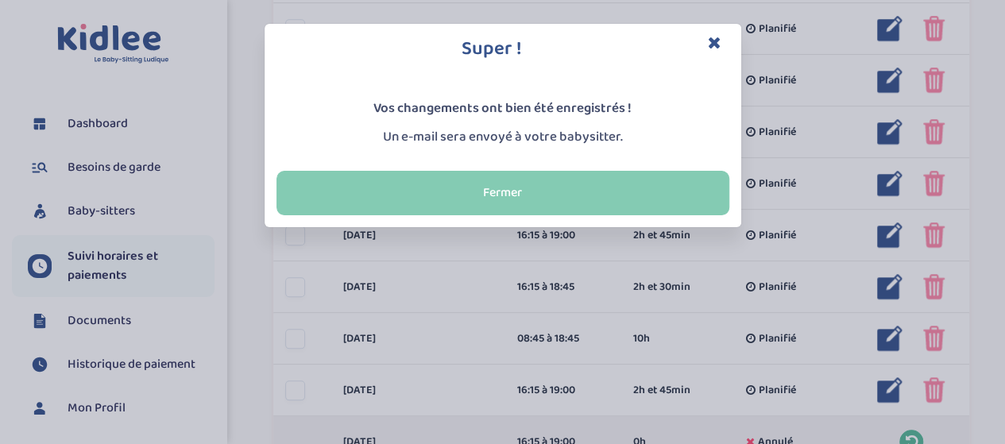
click at [495, 192] on button "Fermer" at bounding box center [502, 193] width 453 height 44
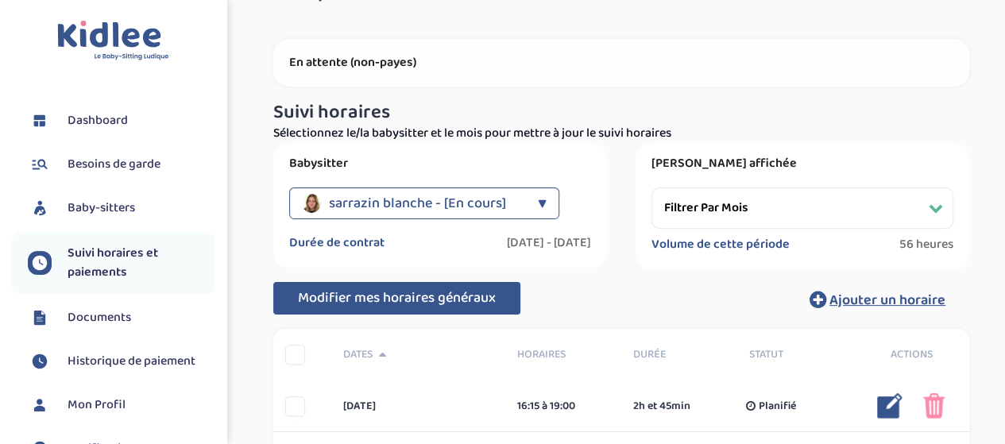
scroll to position [0, 0]
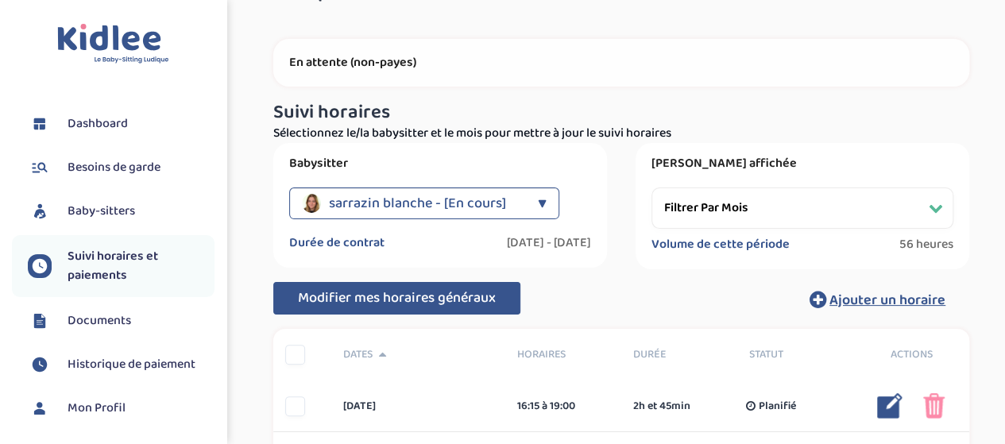
click at [389, 207] on span "sarrazin blanche - [En cours]" at bounding box center [417, 204] width 177 height 32
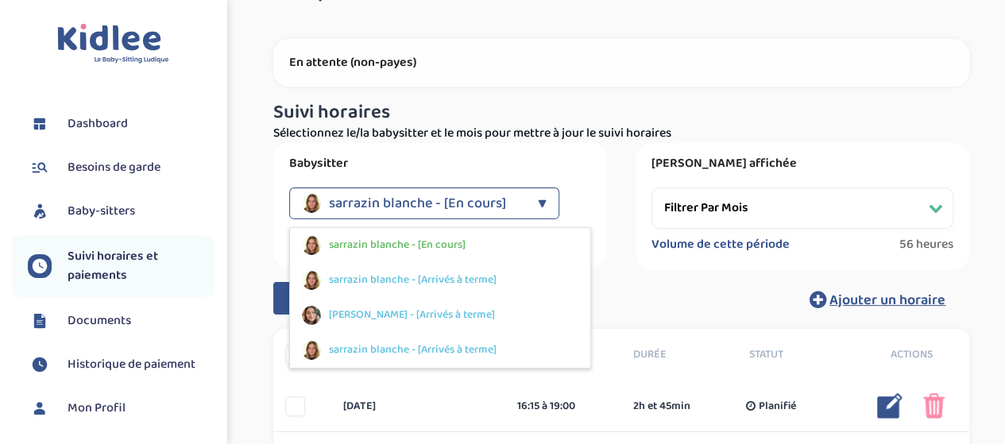
click at [623, 194] on div "Babysitter sarrazin blanche - [En cours] ▼ sarrazin blanche - [En cours] [GEOGR…" at bounding box center [621, 206] width 720 height 126
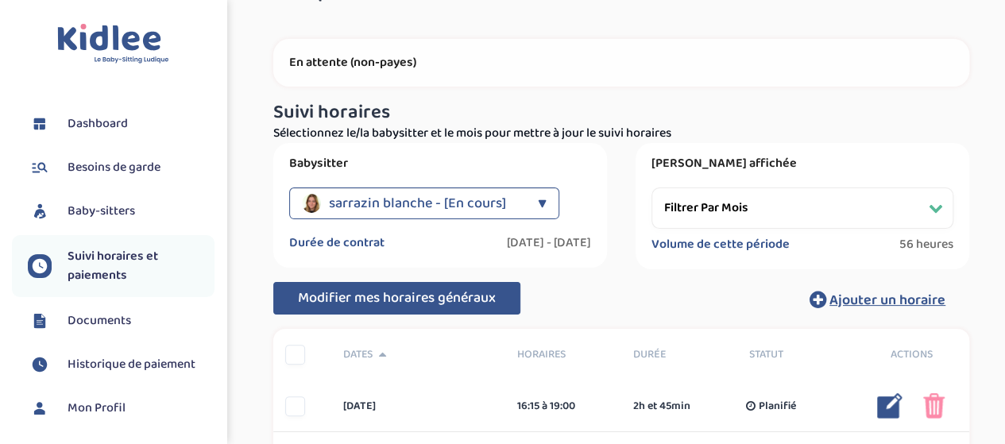
click at [672, 201] on select "Filtrer par mois [DATE] [DATE] [DATE] [DATE] [DATE] [DATE] [DATE] [DATE] [DATE]…" at bounding box center [802, 208] width 302 height 41
select select "[DATE]"
click at [651, 188] on select "Filtrer par mois [DATE] [DATE] [DATE] [DATE] [DATE] [DATE] [DATE] [DATE] [DATE]…" at bounding box center [802, 208] width 302 height 41
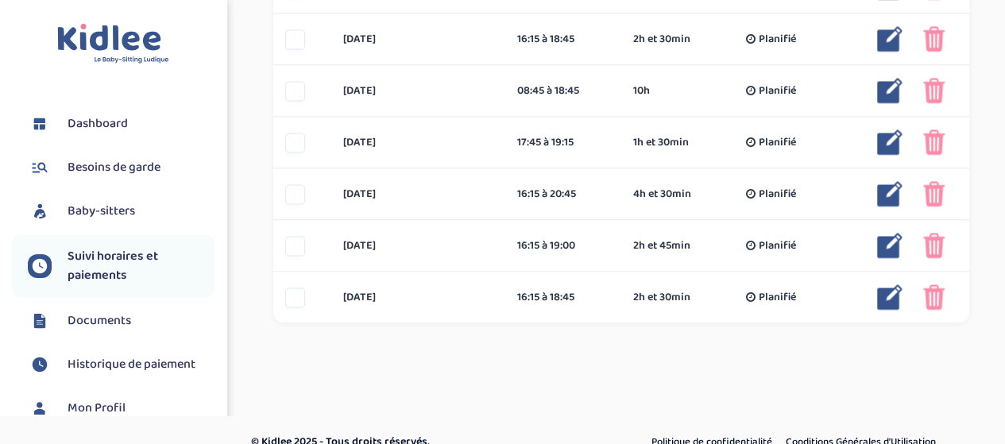
scroll to position [1217, 0]
